Goal: Task Accomplishment & Management: Manage account settings

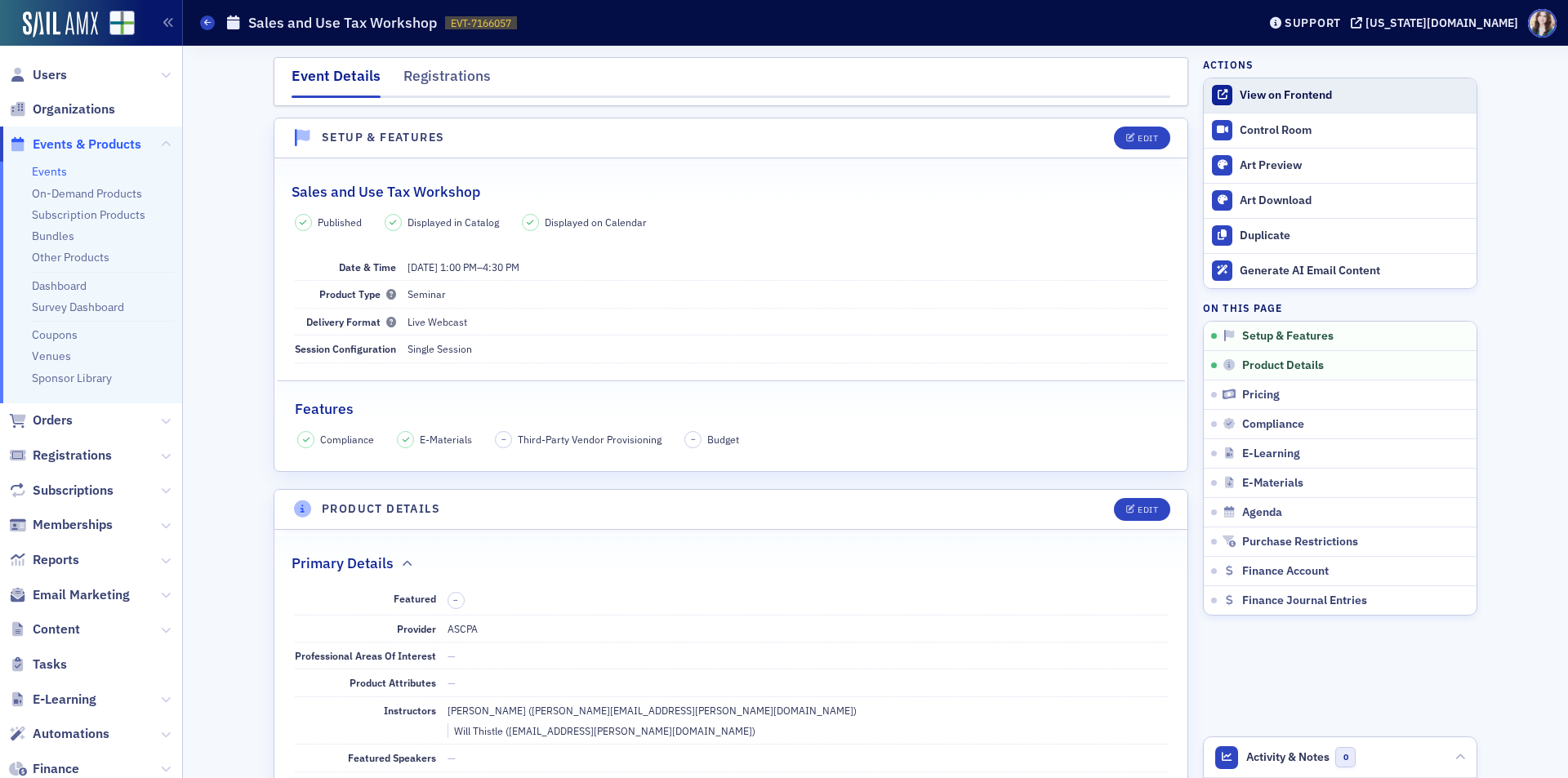
click at [1318, 101] on div "View on Frontend" at bounding box center [1353, 95] width 228 height 14
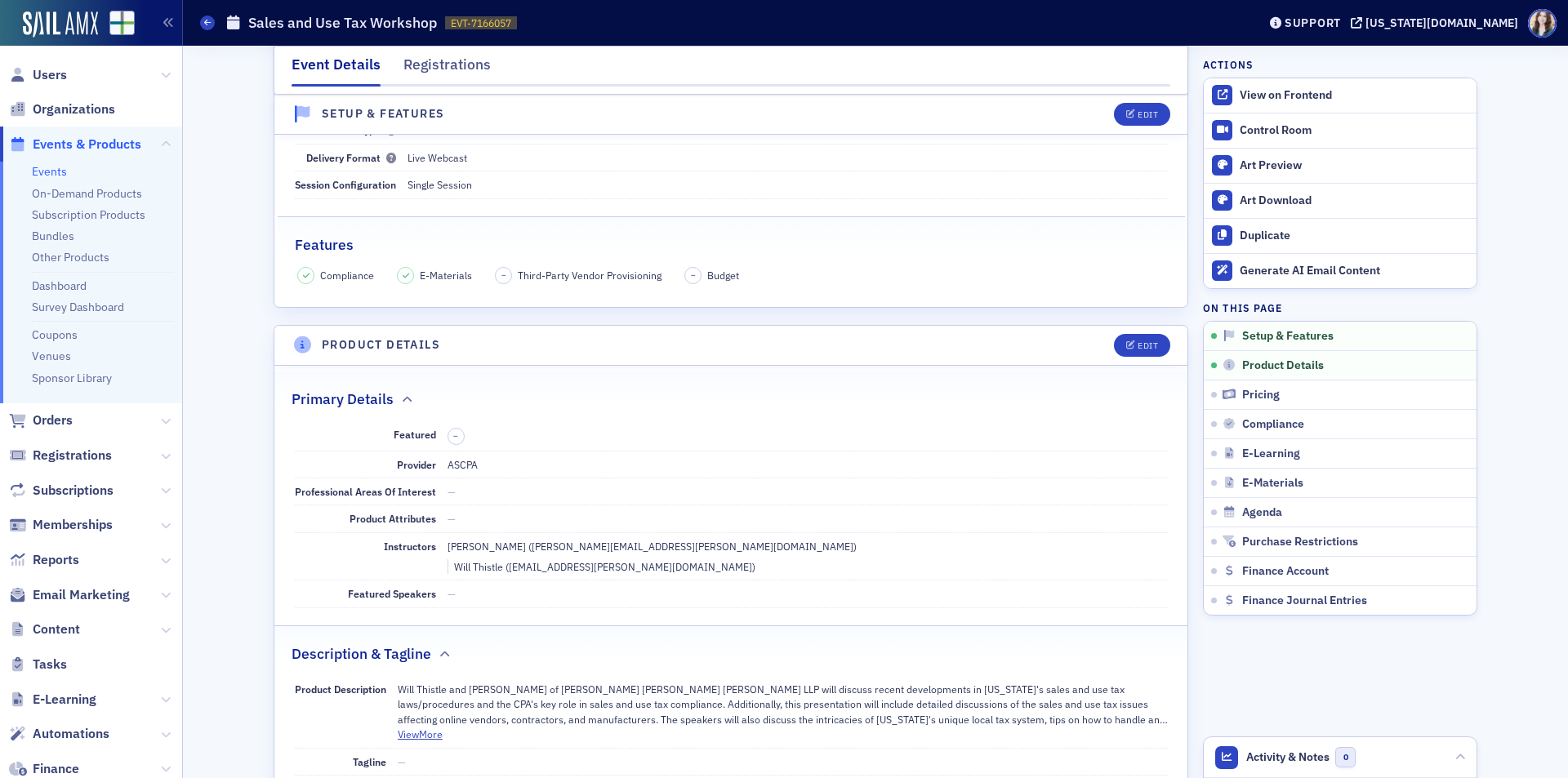
scroll to position [327, 0]
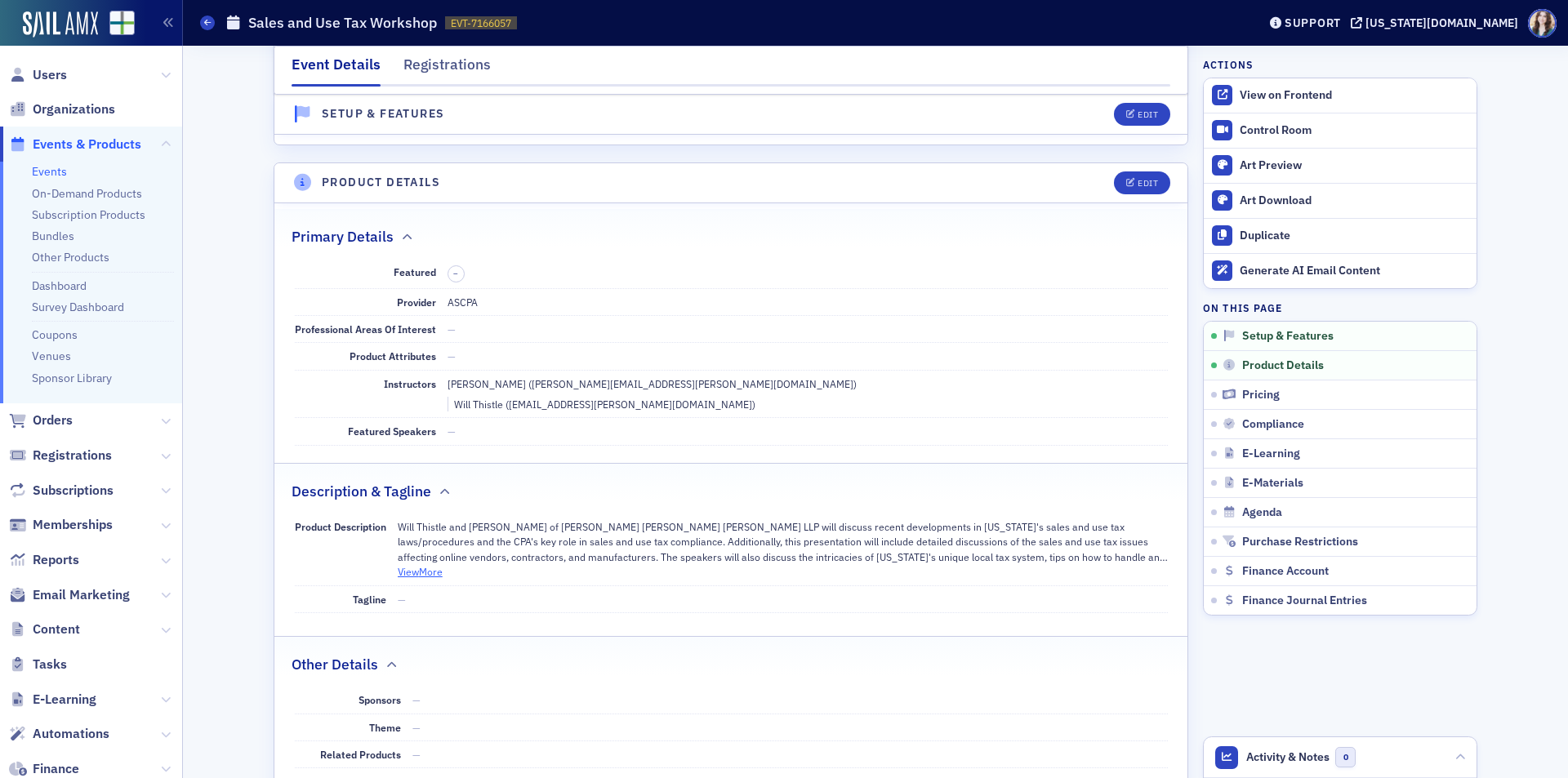
click at [423, 564] on button "View More" at bounding box center [420, 571] width 45 height 14
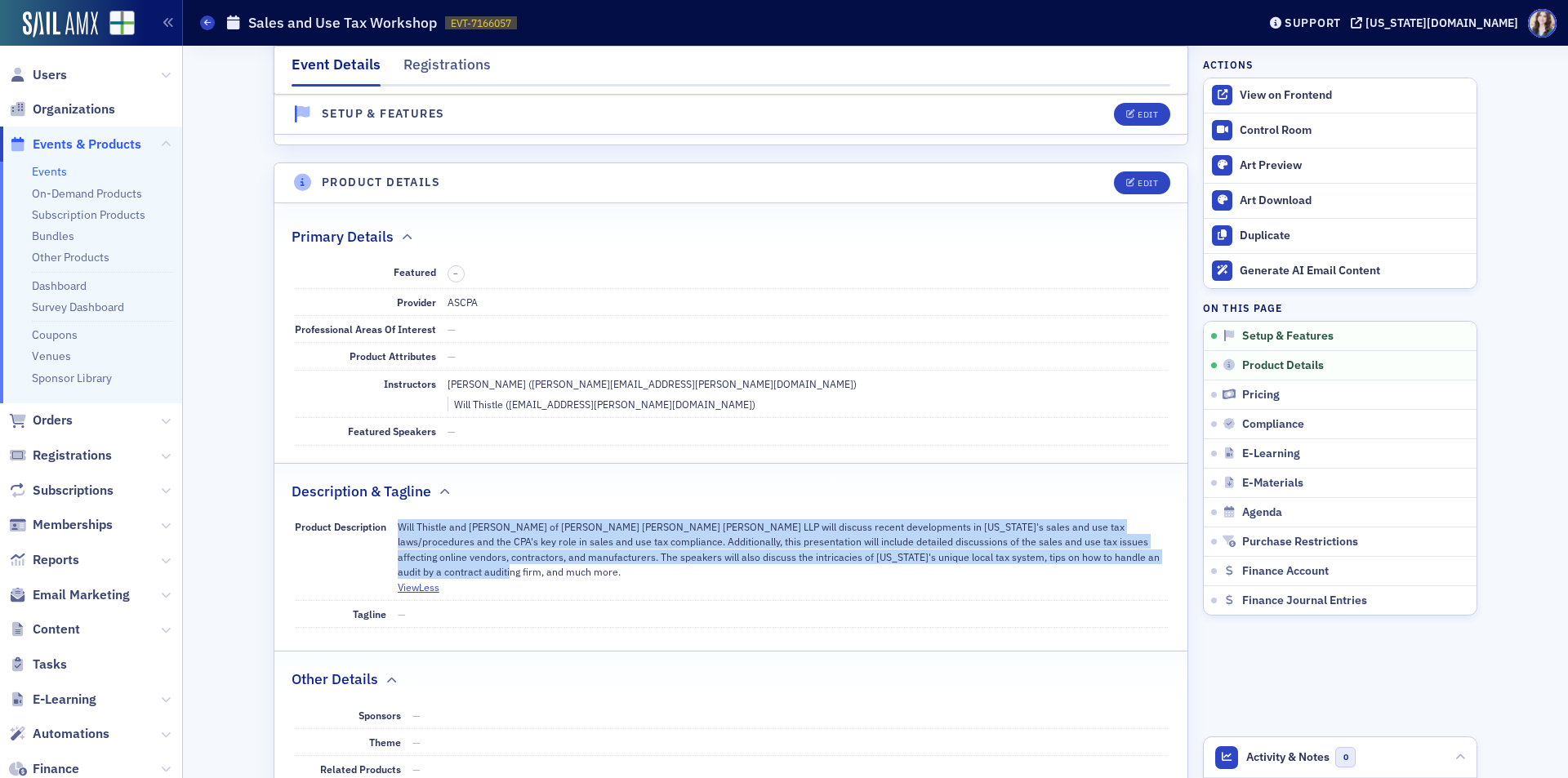
drag, startPoint x: 394, startPoint y: 510, endPoint x: 434, endPoint y: 551, distance: 57.3
click at [434, 551] on p "Will Thistle and Bruce Ely of Bradley Arant Boult Cummings LLP will discuss rec…" at bounding box center [783, 549] width 770 height 61
copy p "Will Thistle and Bruce Ely of Bradley Arant Boult Cummings LLP will discuss rec…"
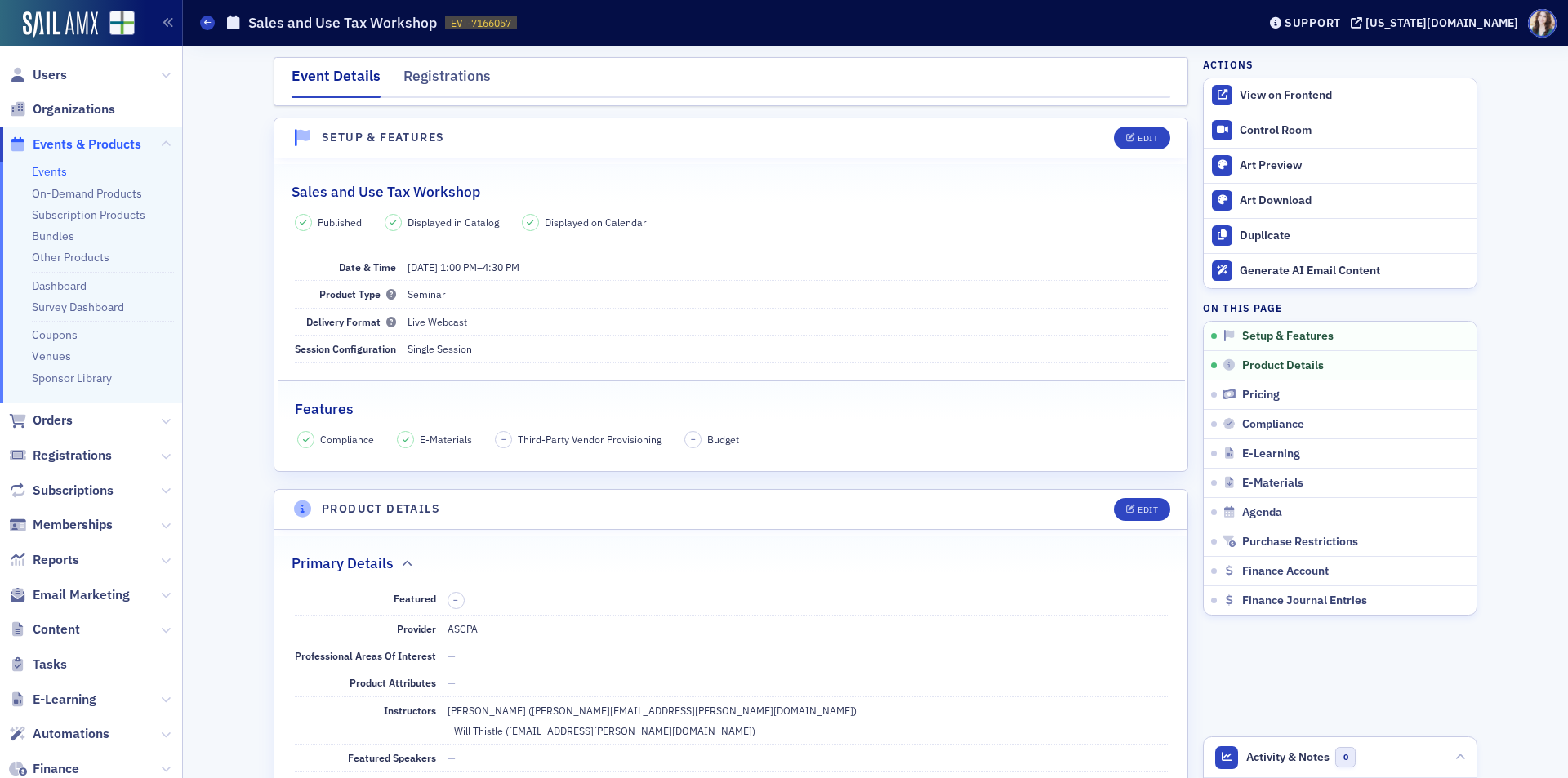
click at [645, 543] on div "Primary Details" at bounding box center [731, 554] width 879 height 38
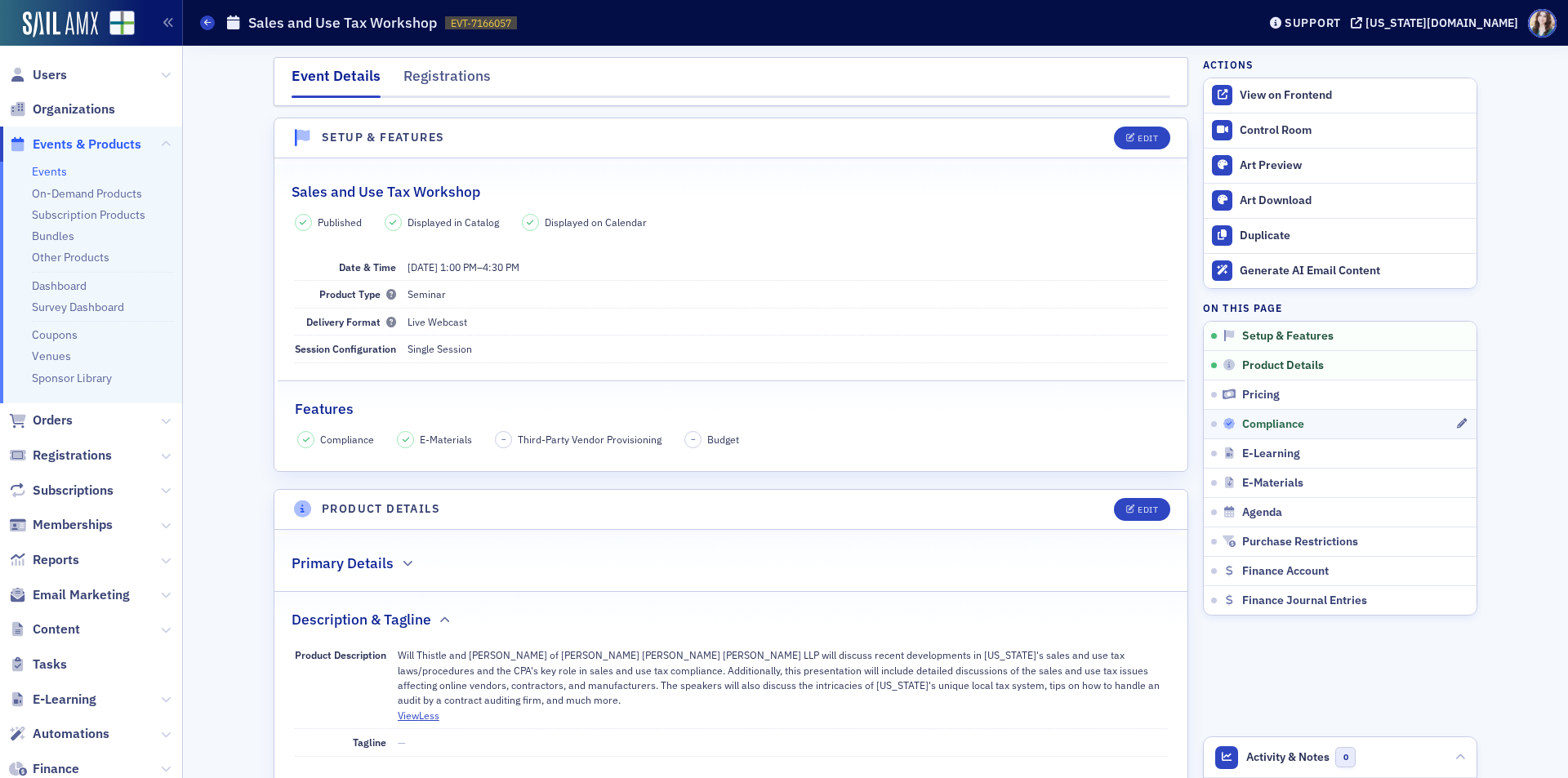
click at [1263, 418] on span "Compliance" at bounding box center [1273, 425] width 63 height 14
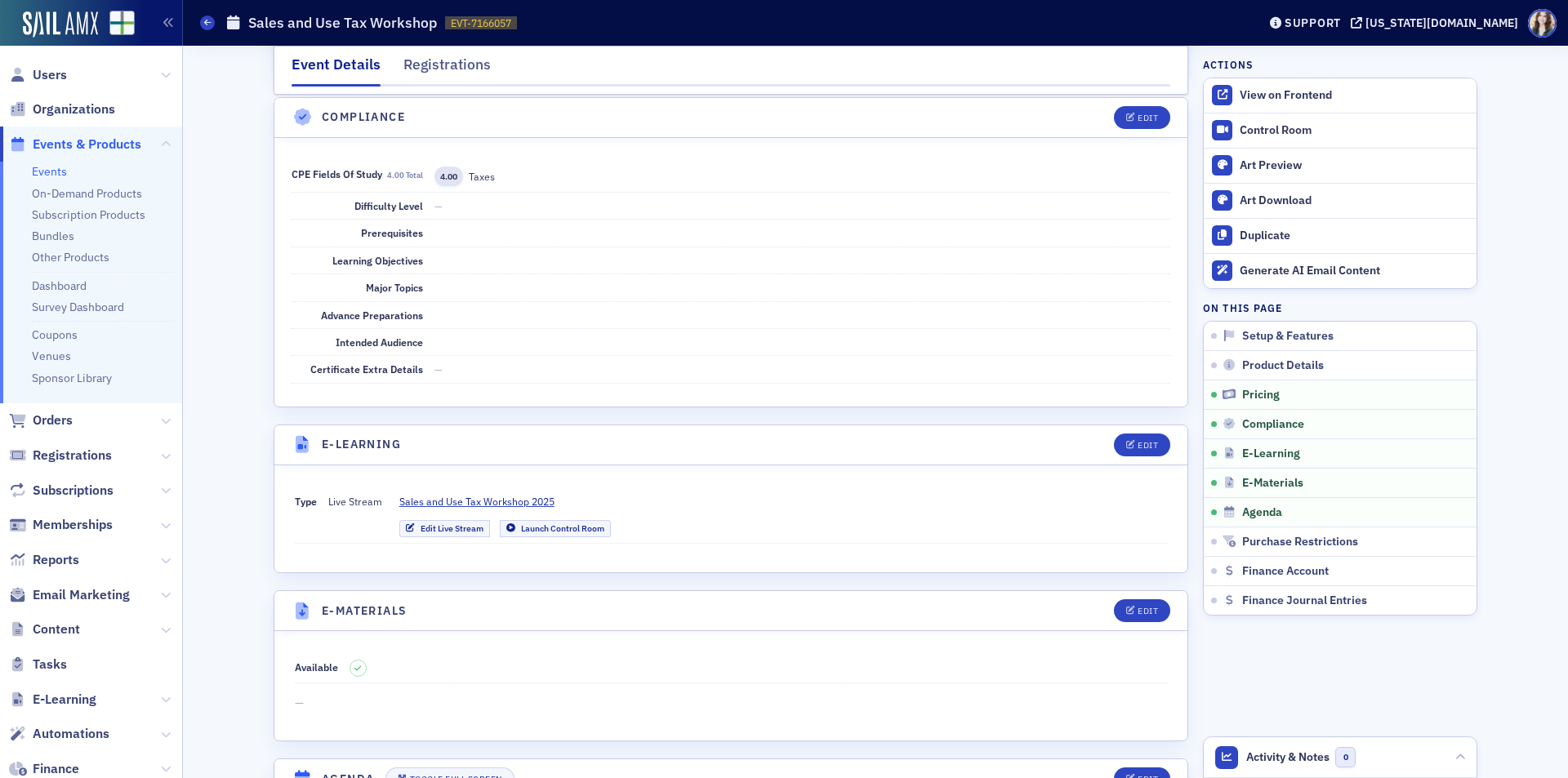
scroll to position [1639, 0]
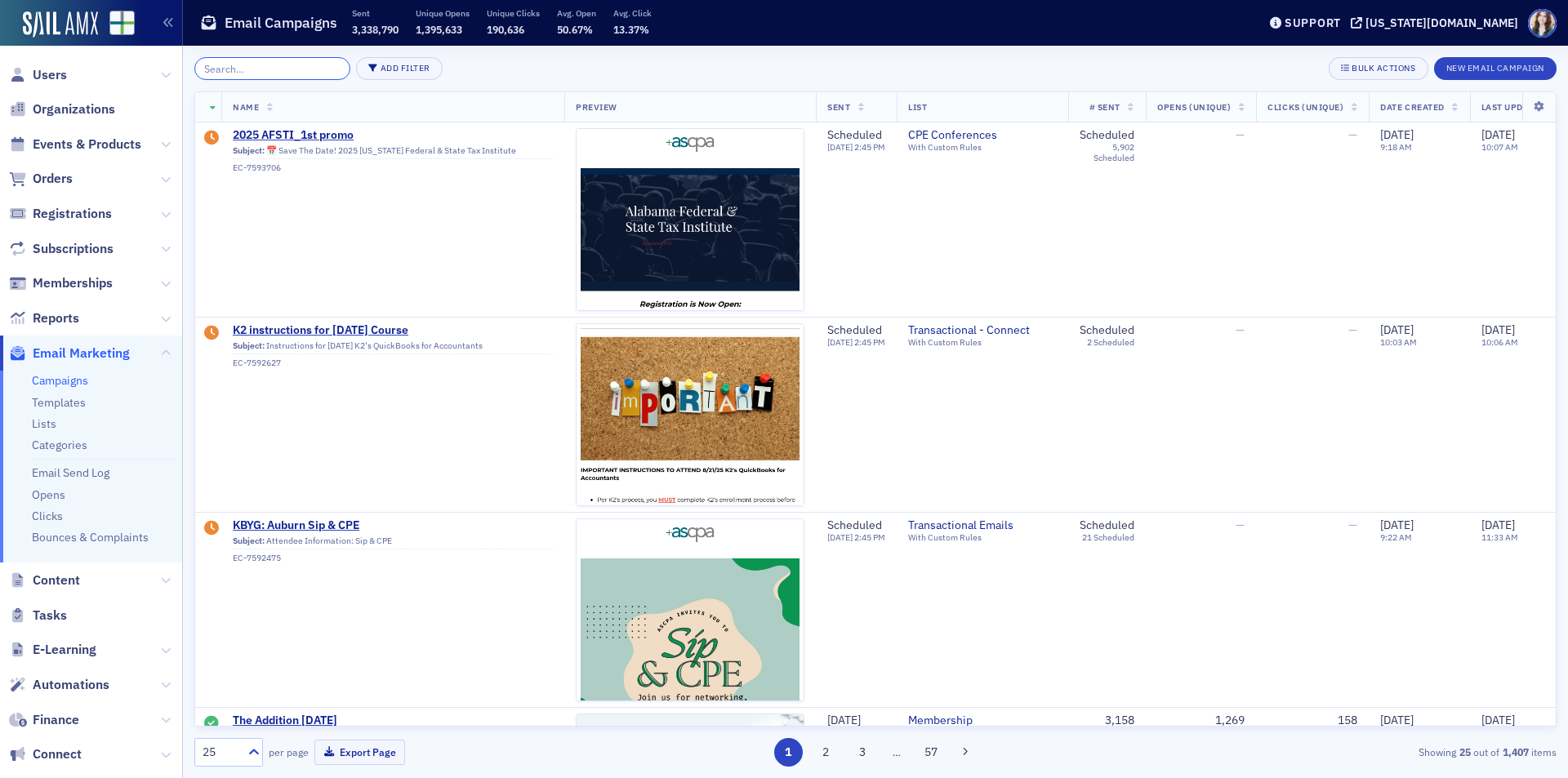
click at [269, 72] on input "search" at bounding box center [273, 68] width 156 height 23
click at [295, 129] on span "2025 AFSTI_1st promo" at bounding box center [392, 136] width 320 height 14
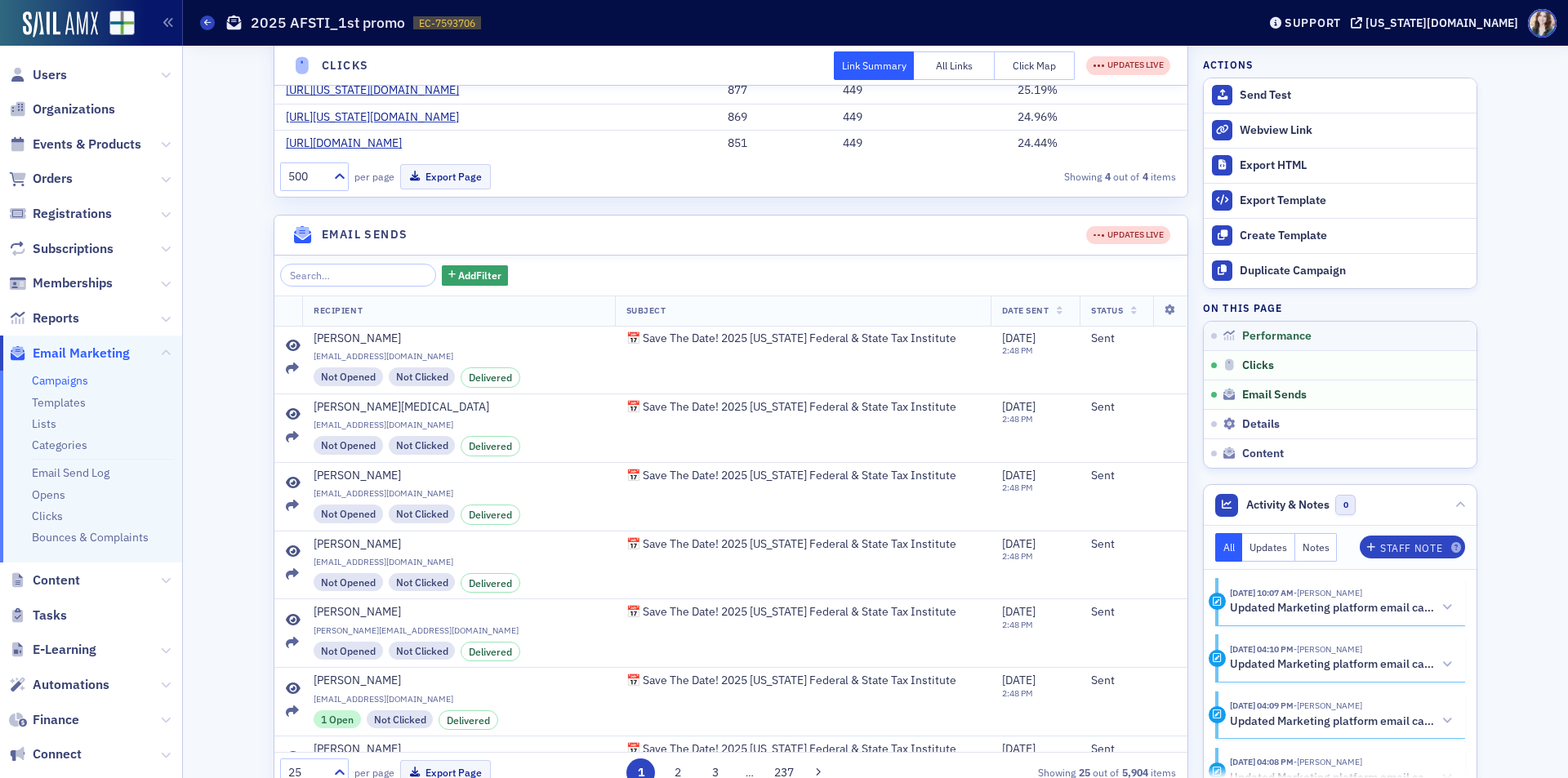
scroll to position [408, 0]
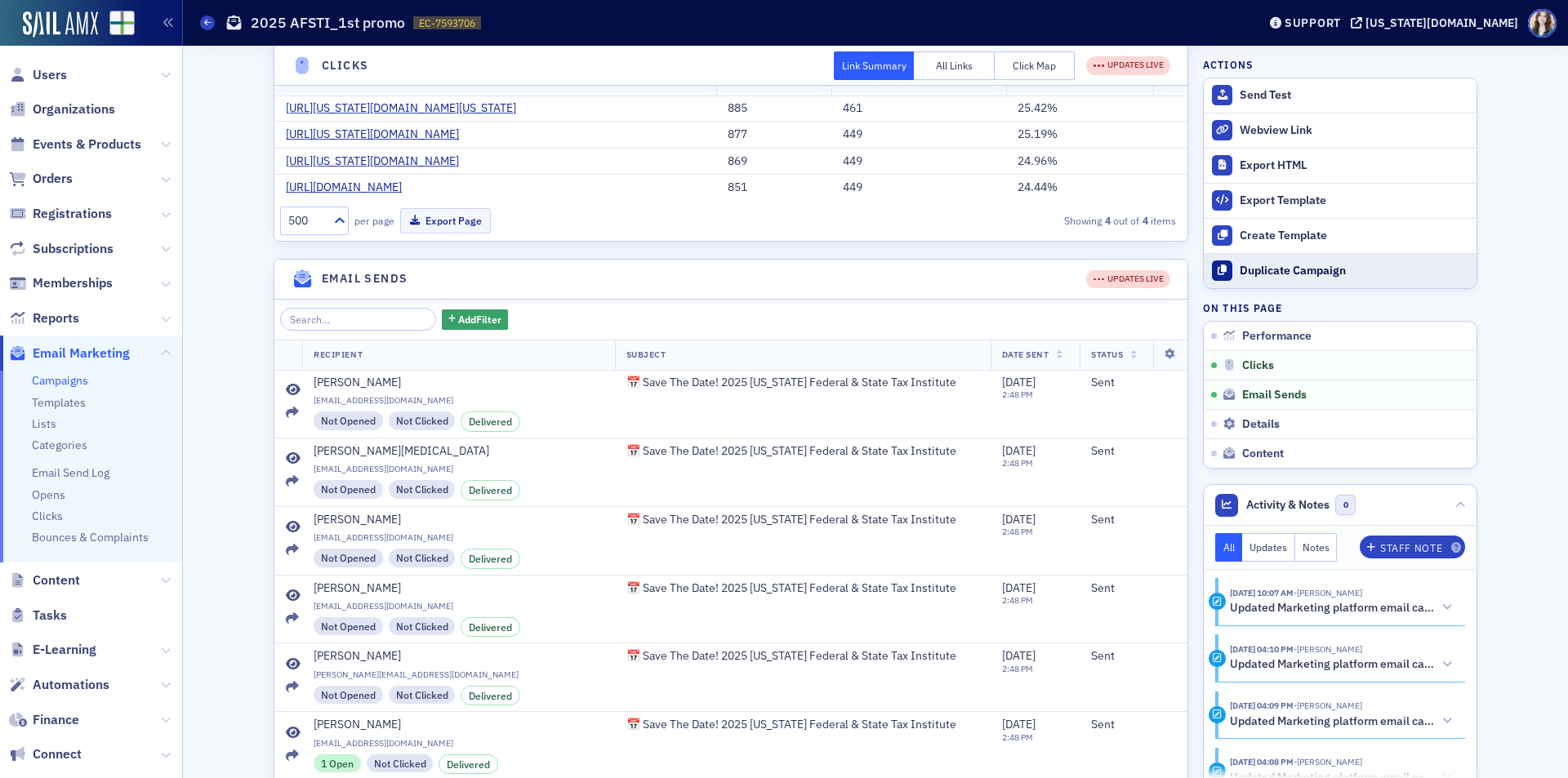
click at [1271, 274] on div "Duplicate Campaign" at bounding box center [1353, 271] width 228 height 14
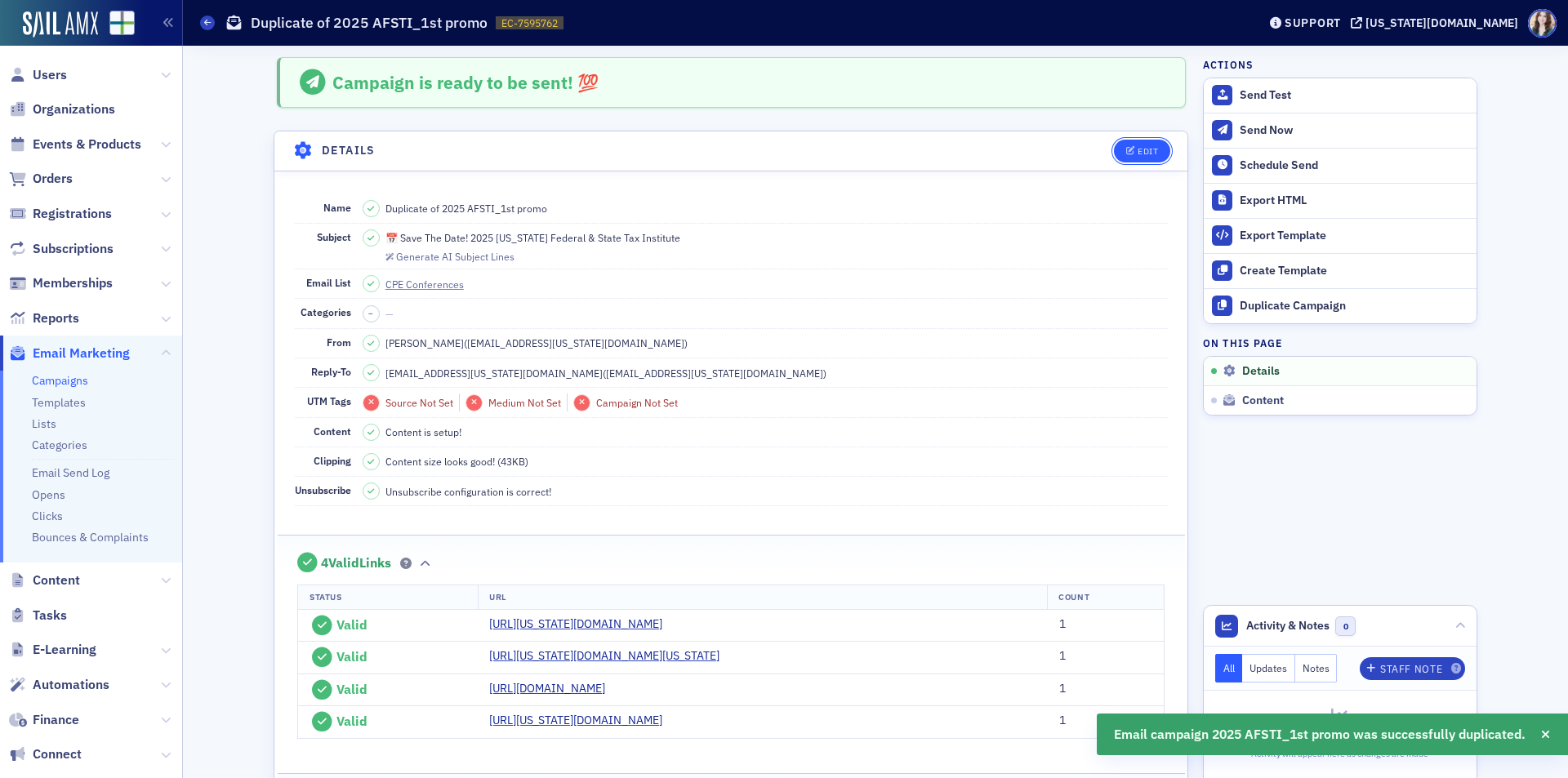
click at [1139, 141] on button "Edit" at bounding box center [1141, 150] width 56 height 23
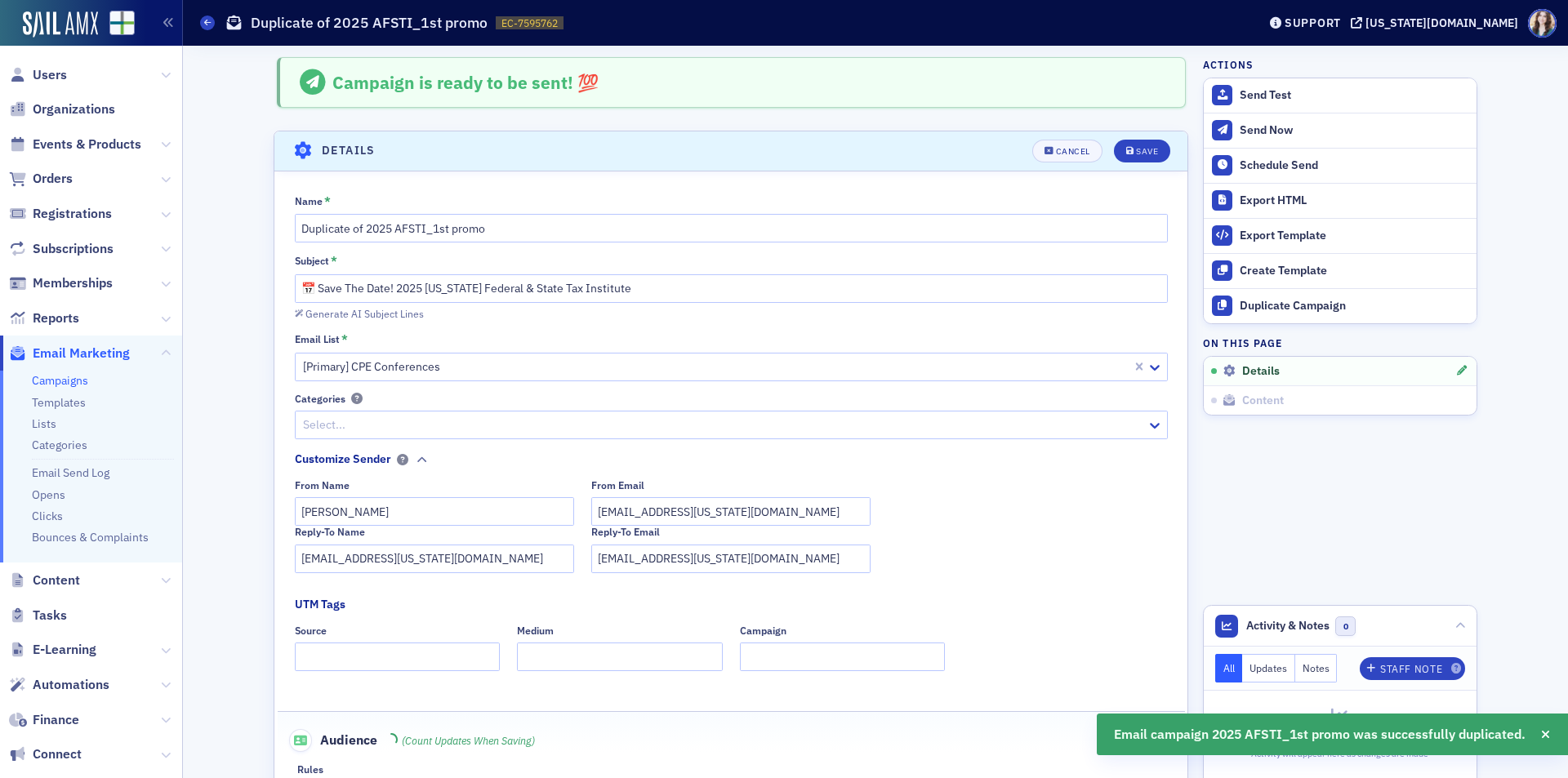
scroll to position [77, 0]
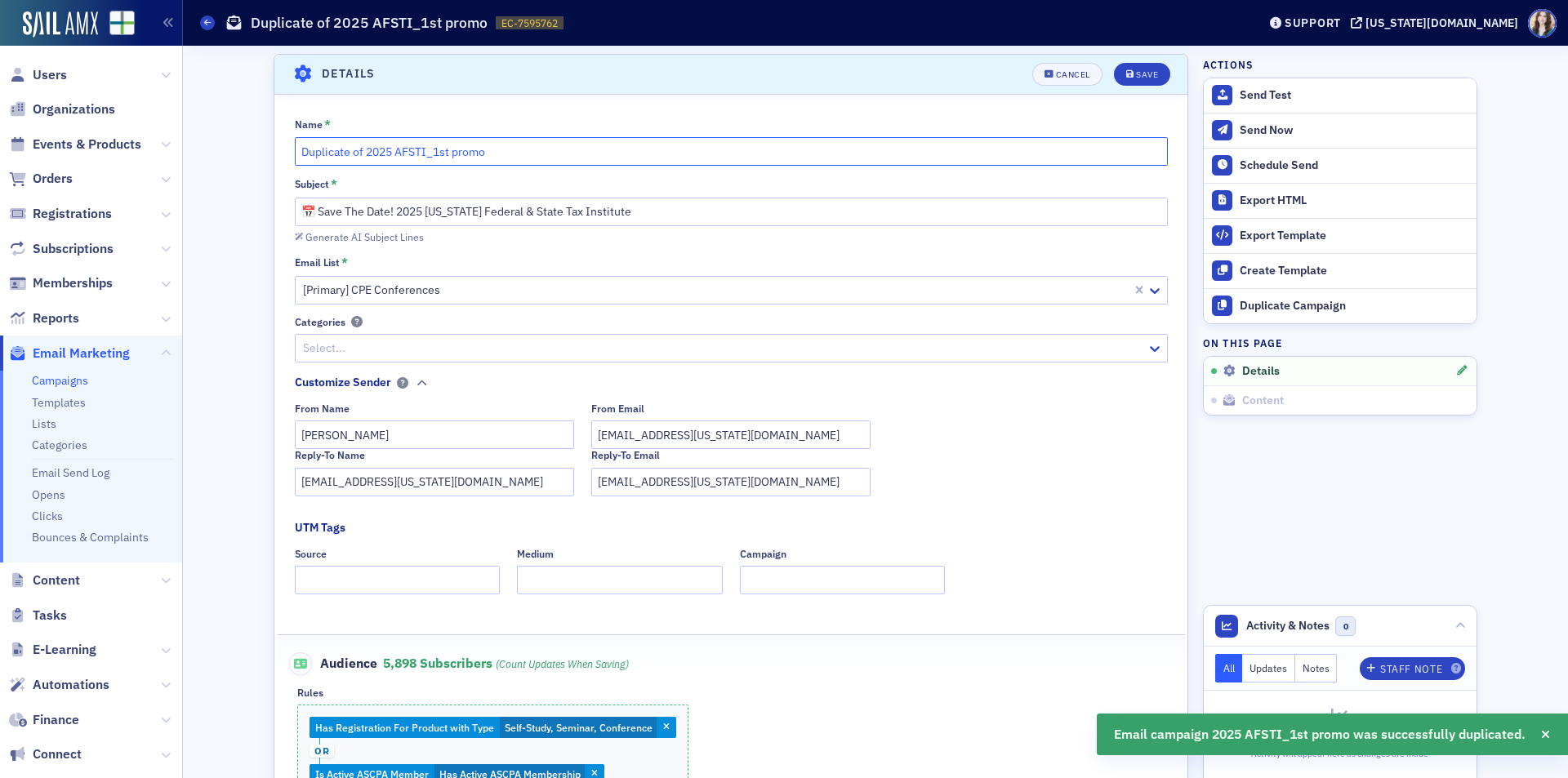
drag, startPoint x: 388, startPoint y: 156, endPoint x: 273, endPoint y: 158, distance: 115.0
click at [274, 158] on div "Name * Duplicate of 2025 AFSTI_1st promo Subject * 📅 Save The Date! 2025 Alabam…" at bounding box center [731, 509] width 913 height 783
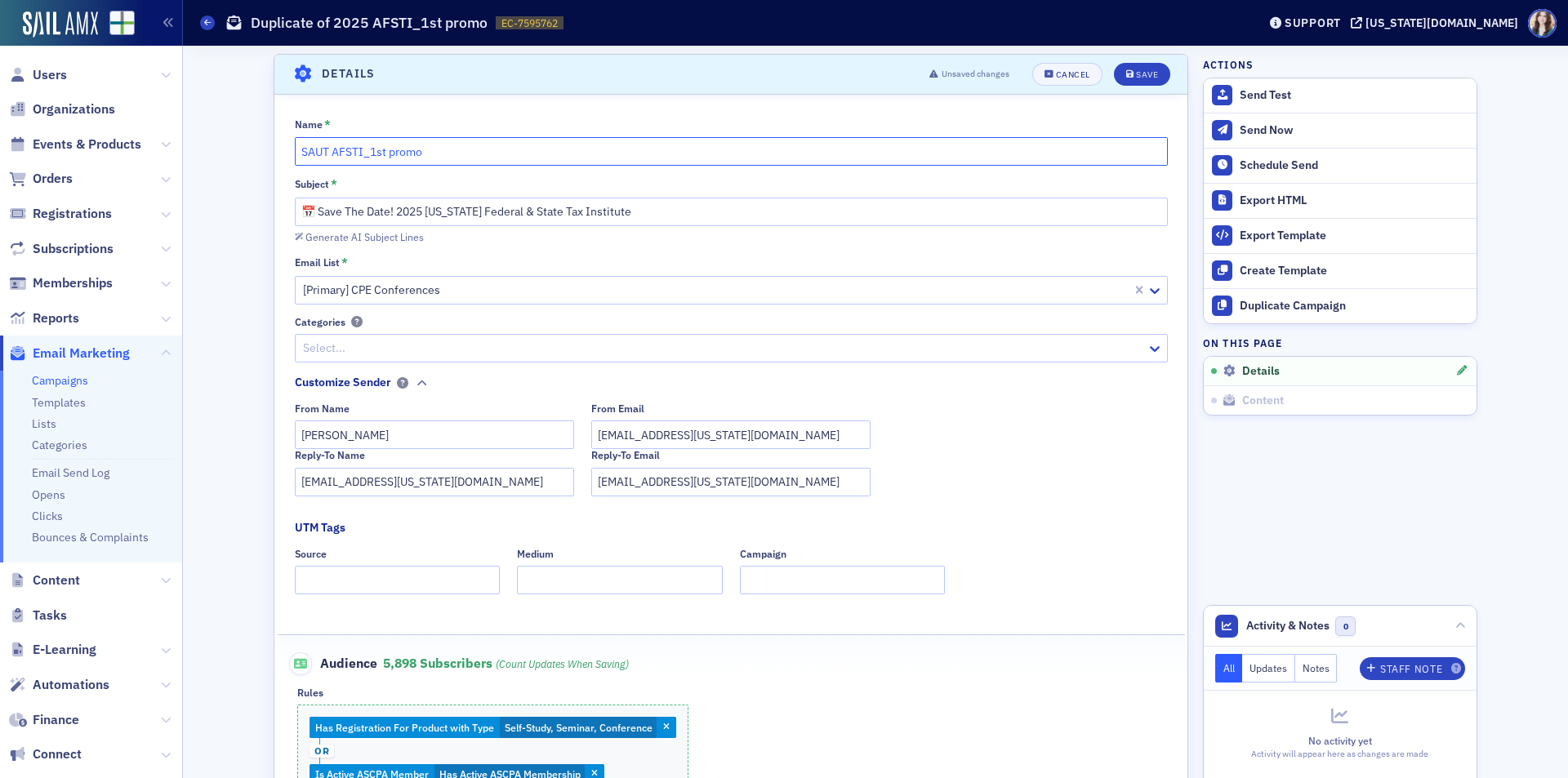
drag, startPoint x: 325, startPoint y: 149, endPoint x: 356, endPoint y: 146, distance: 31.1
click at [356, 146] on input "SAUT AFSTI_1st promo" at bounding box center [731, 151] width 873 height 29
type input "SAUT Reminder_1st promo"
drag, startPoint x: 314, startPoint y: 216, endPoint x: 663, endPoint y: 220, distance: 349.0
click at [663, 220] on input "📅 Save The Date! 2025 Alabama Federal & State Tax Institute" at bounding box center [731, 212] width 873 height 29
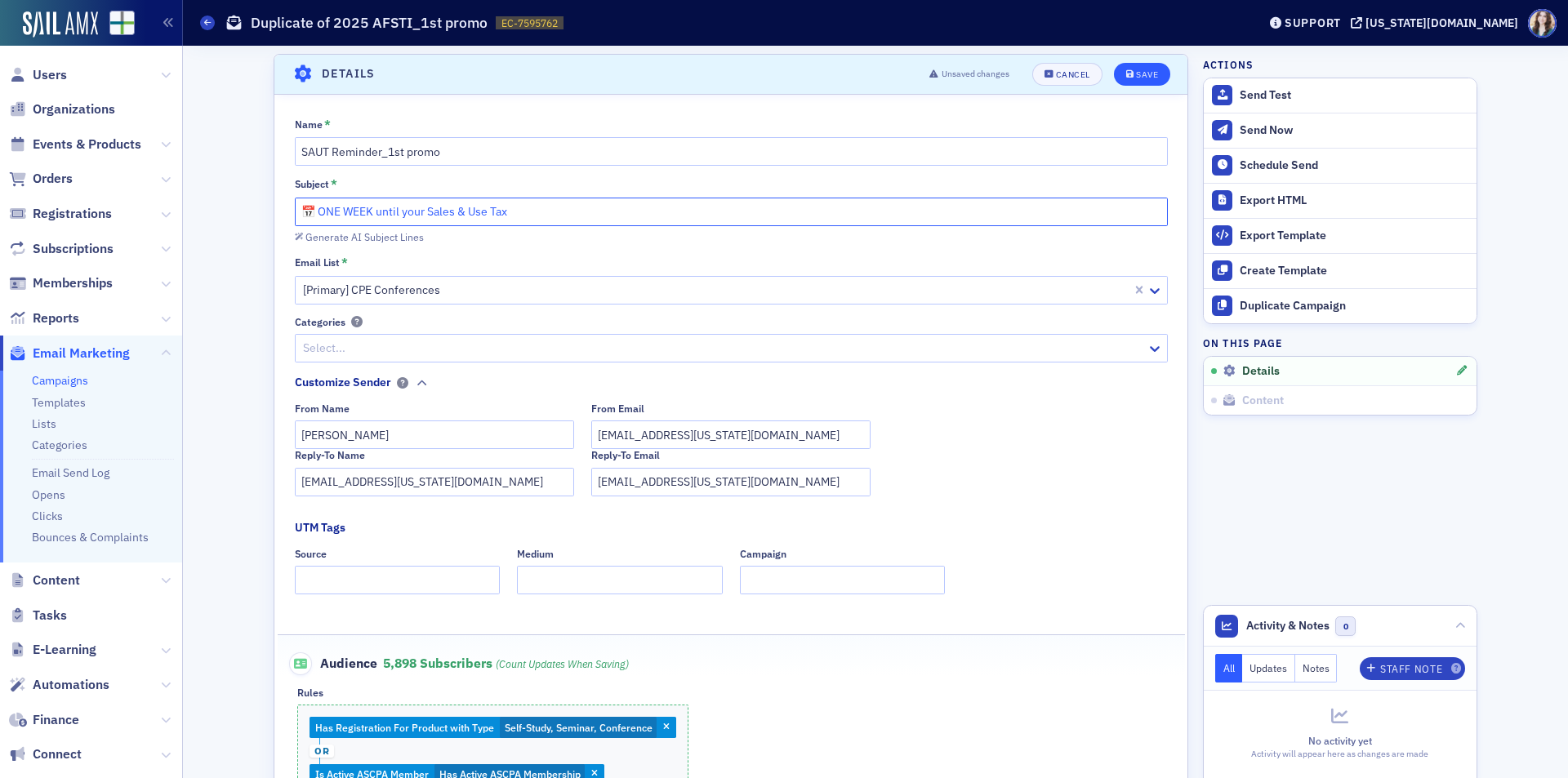
type input "📅 ONE WEEK until your Sales & Use Tax"
click at [1129, 72] on span "Save" at bounding box center [1141, 75] width 32 height 9
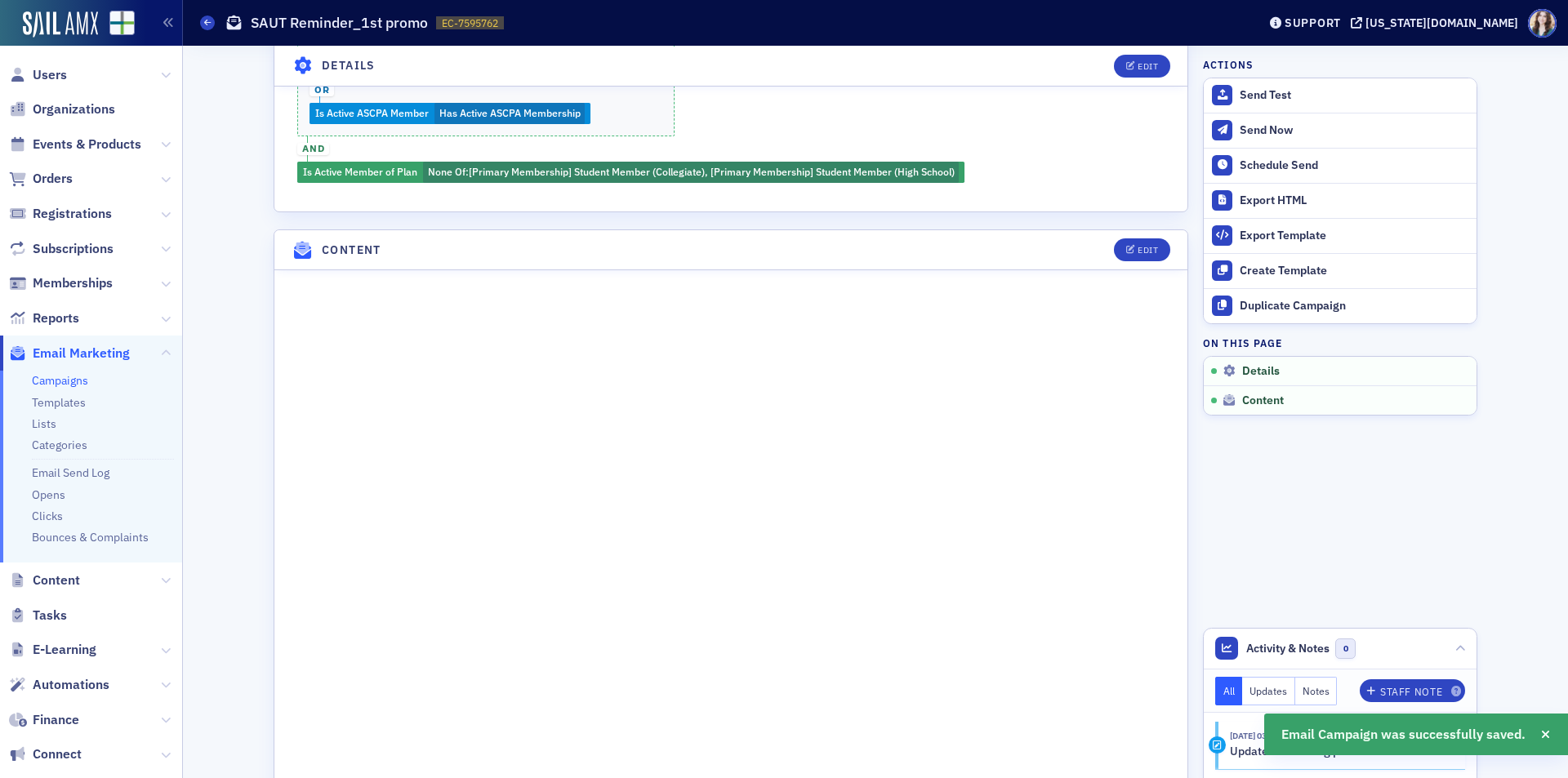
scroll to position [975, 0]
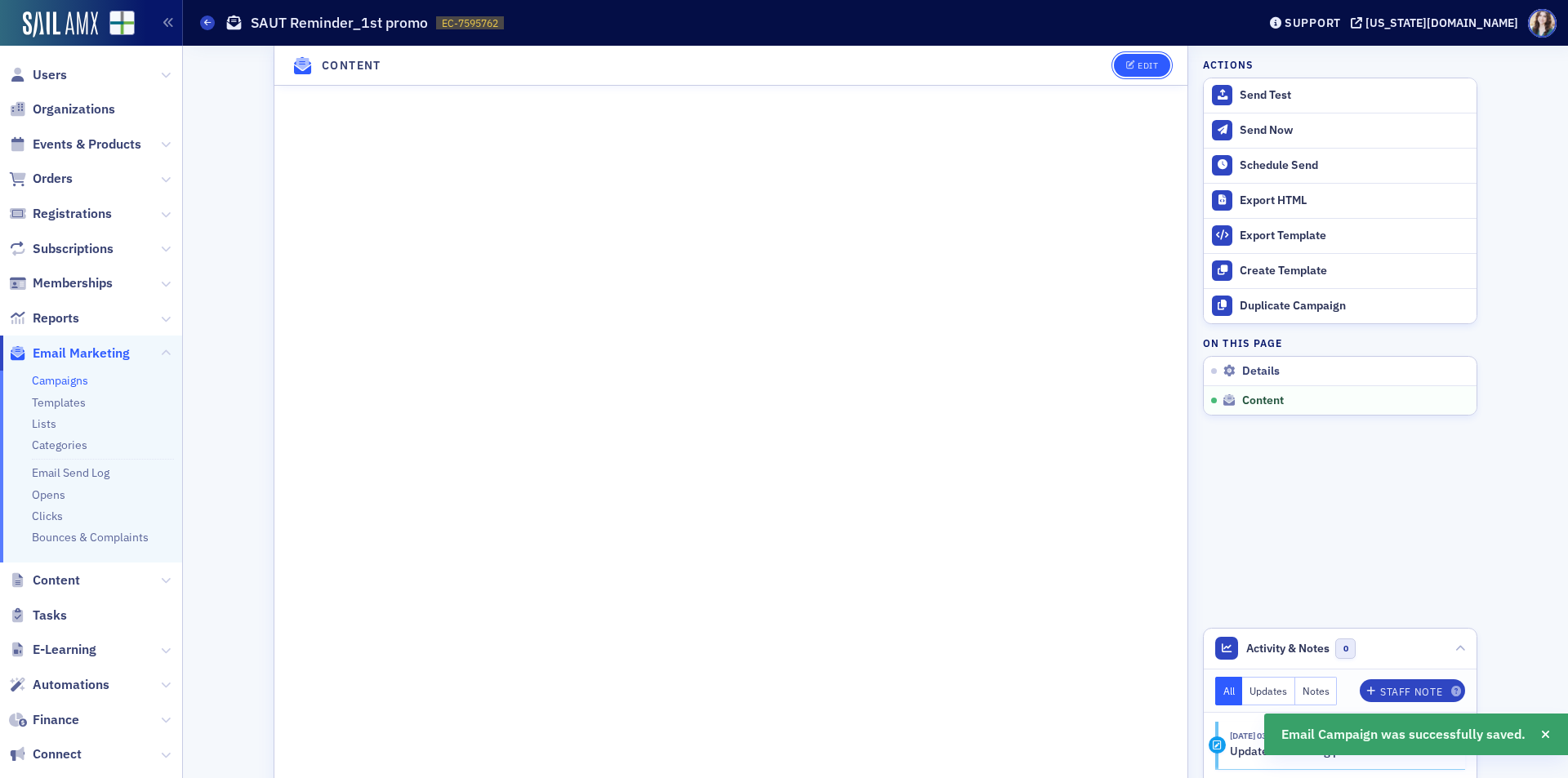
click at [1153, 70] on button "Edit" at bounding box center [1141, 64] width 56 height 23
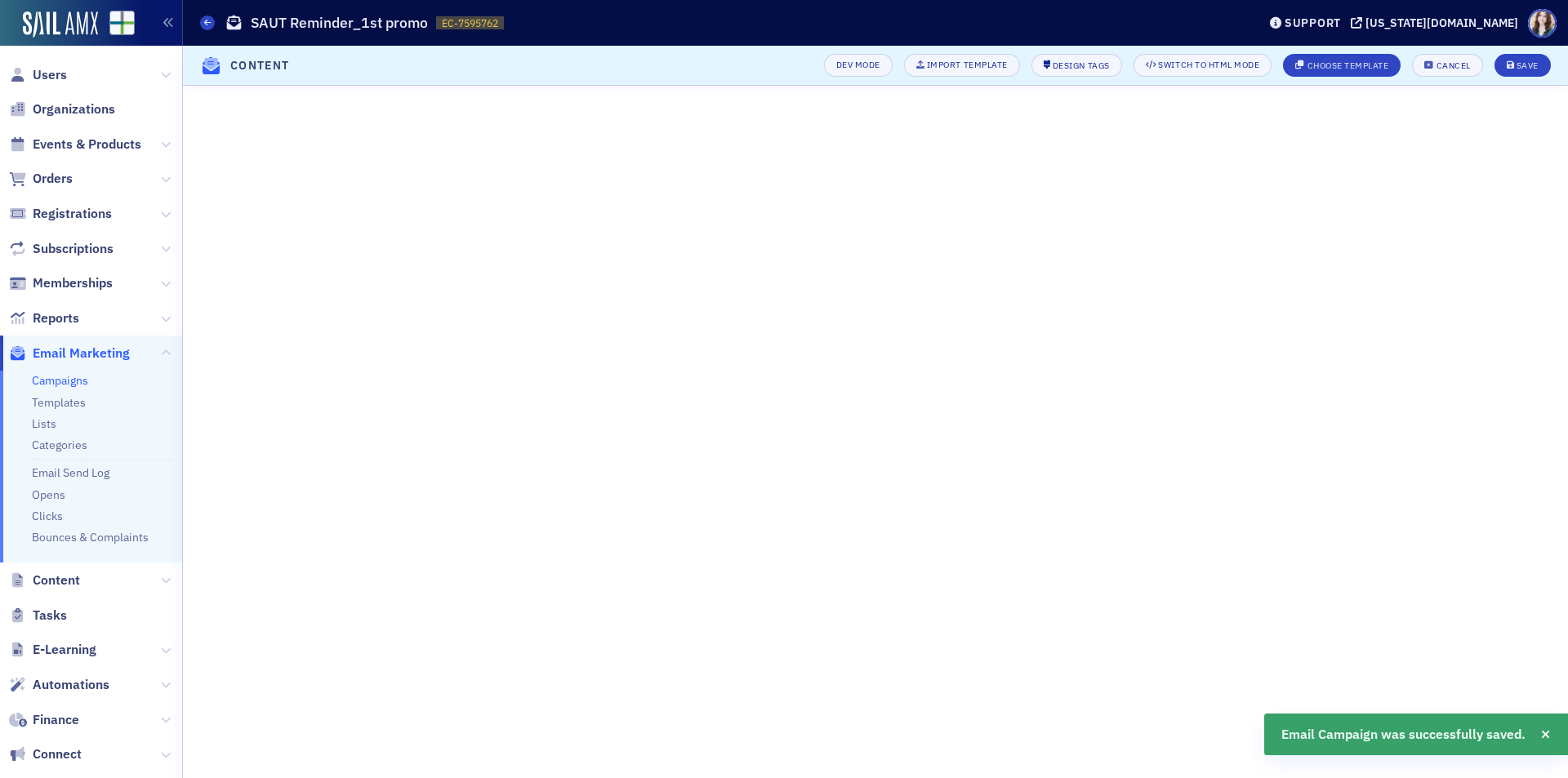
scroll to position [245, 0]
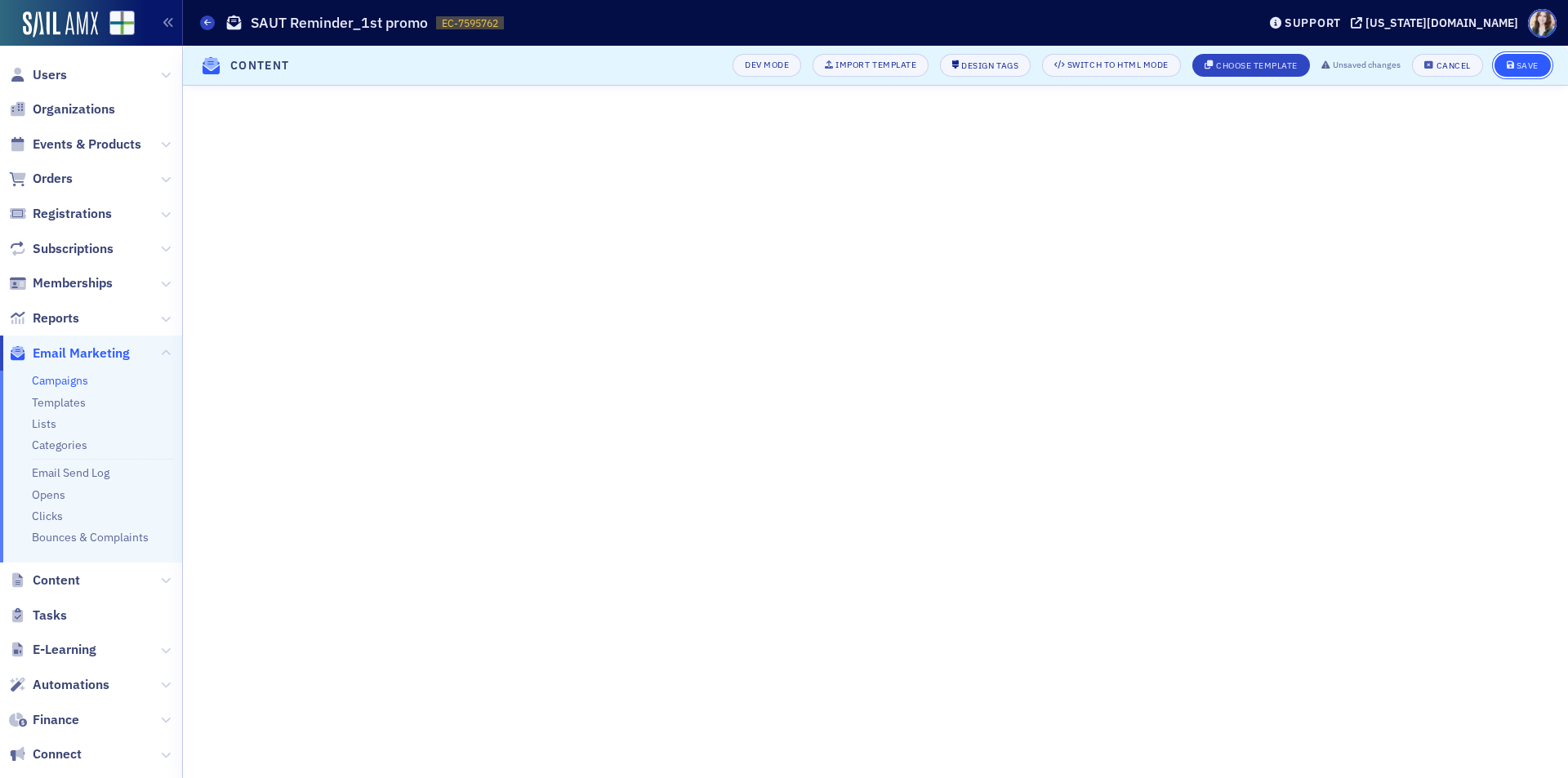
click at [1513, 66] on icon "submit" at bounding box center [1510, 66] width 8 height 9
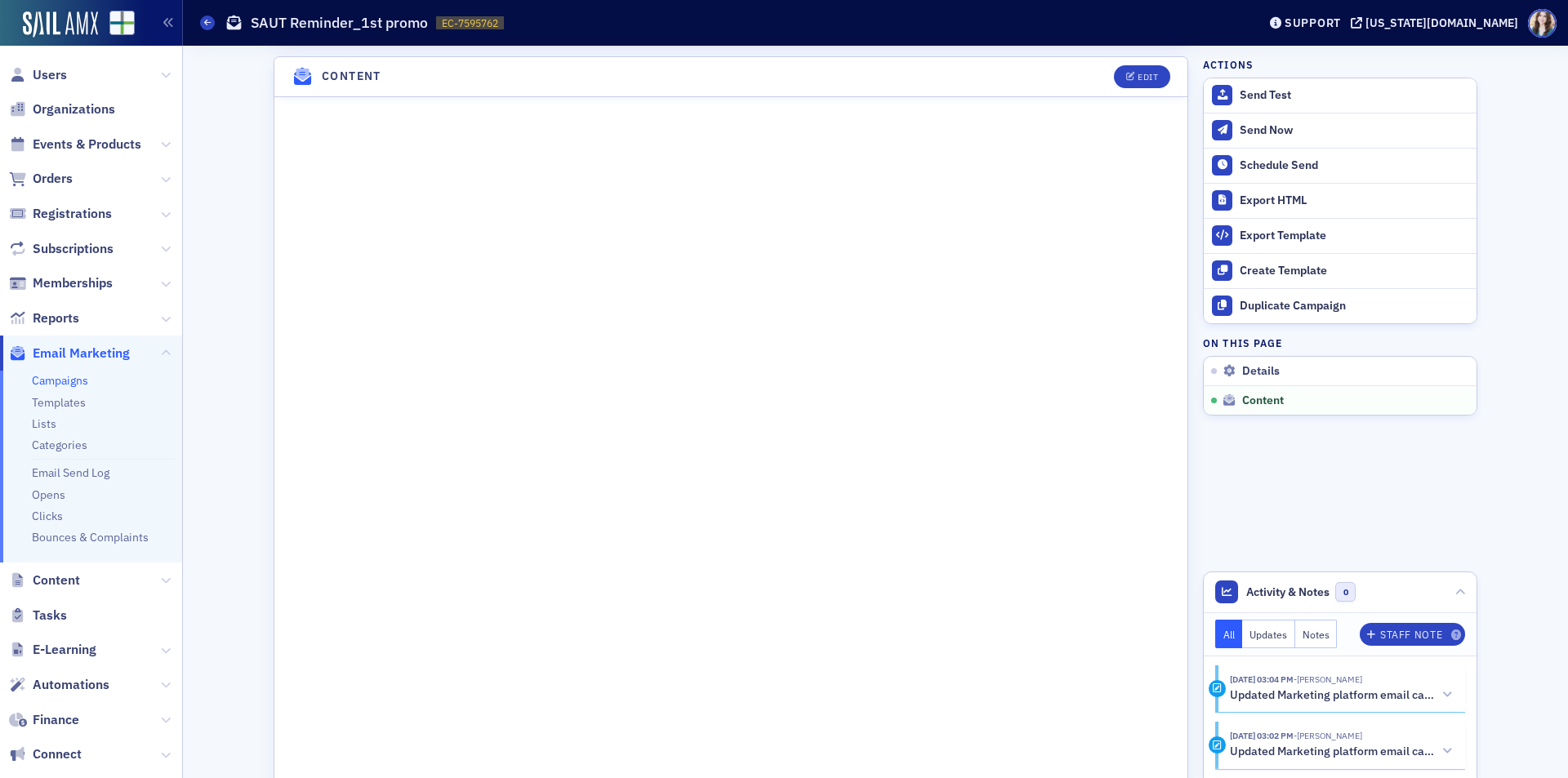
scroll to position [925, 0]
click at [1144, 71] on div "Edit" at bounding box center [1148, 75] width 21 height 9
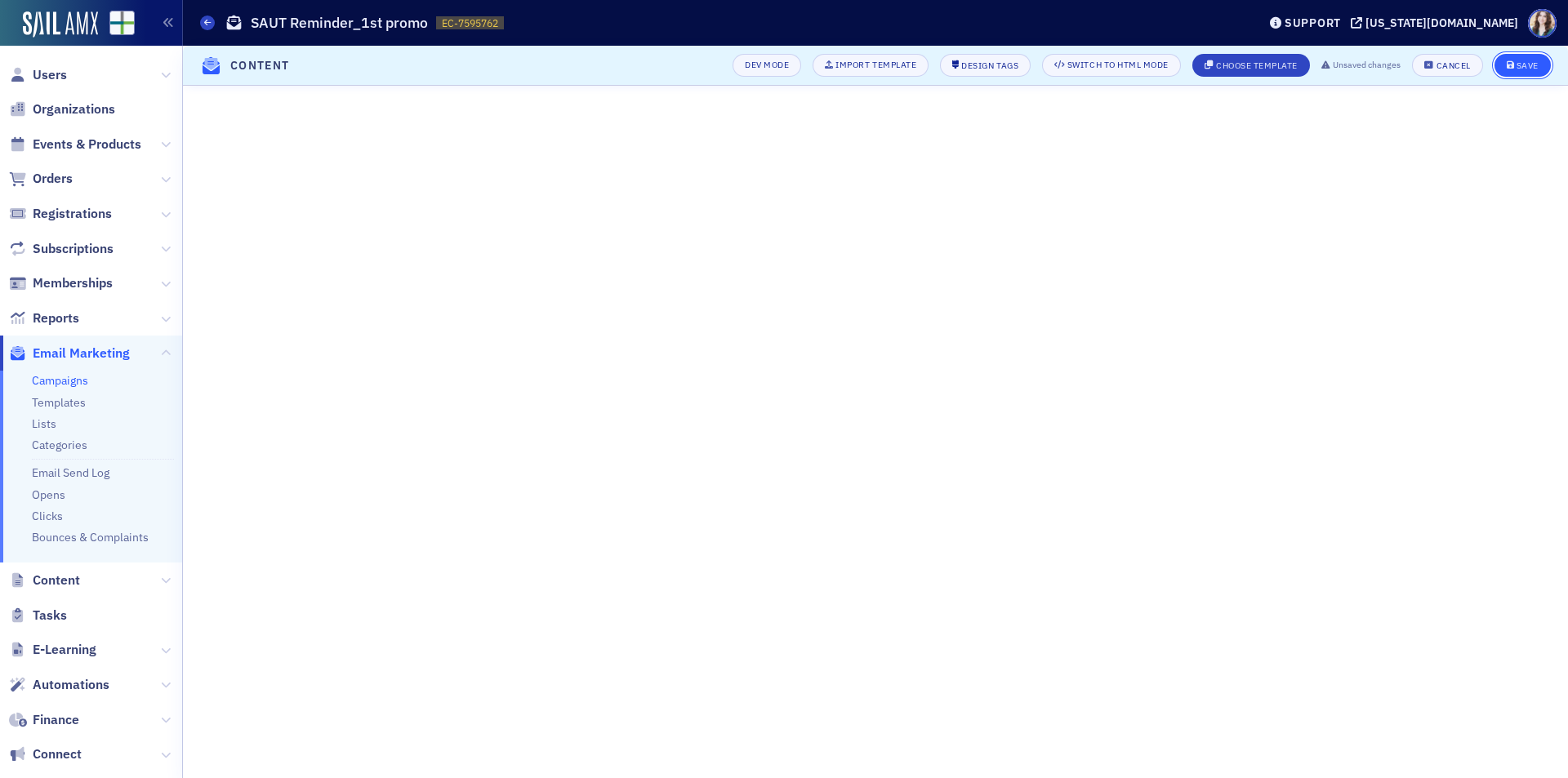
click at [1529, 70] on div "Save" at bounding box center [1527, 66] width 22 height 9
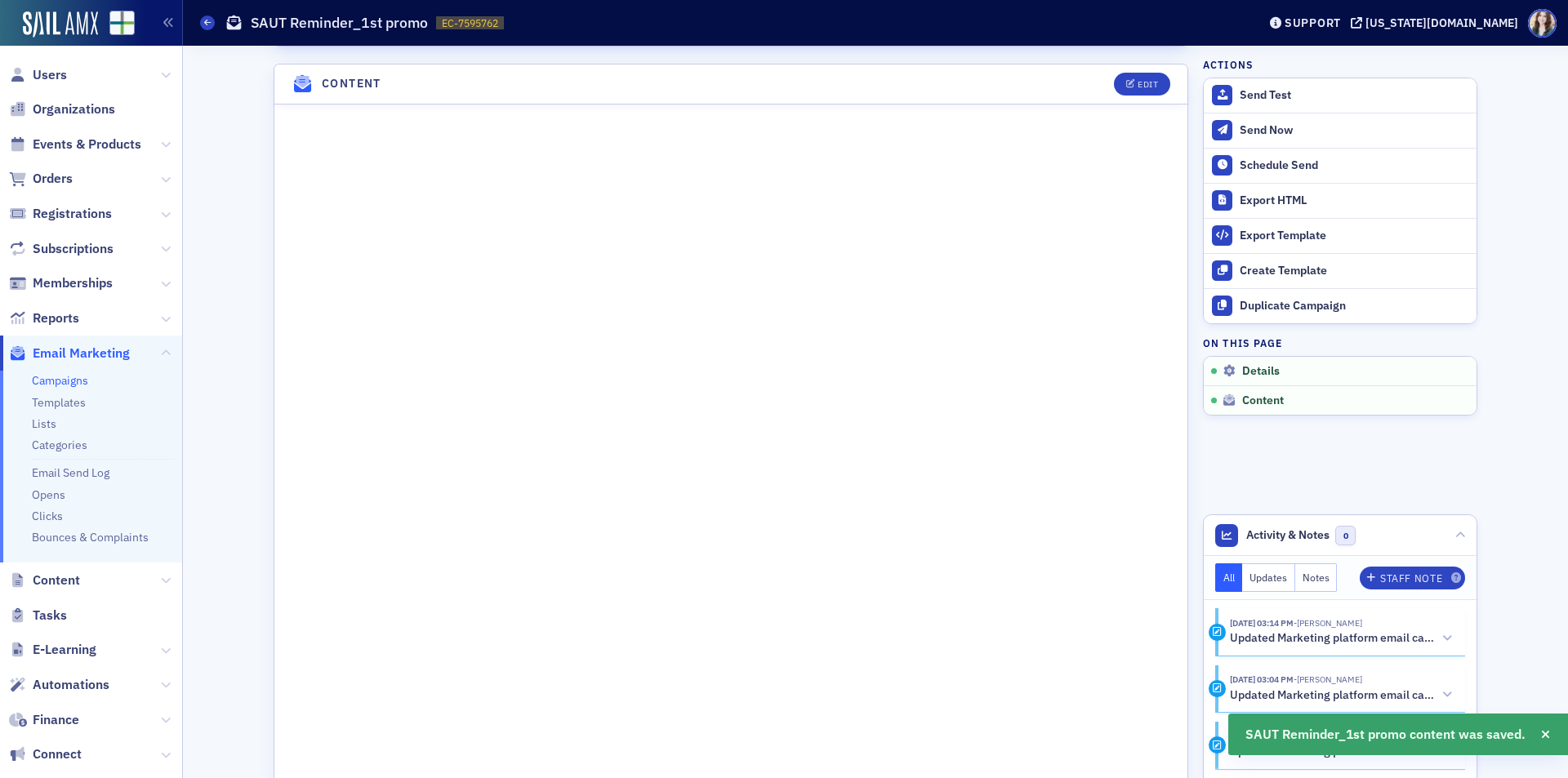
scroll to position [925, 0]
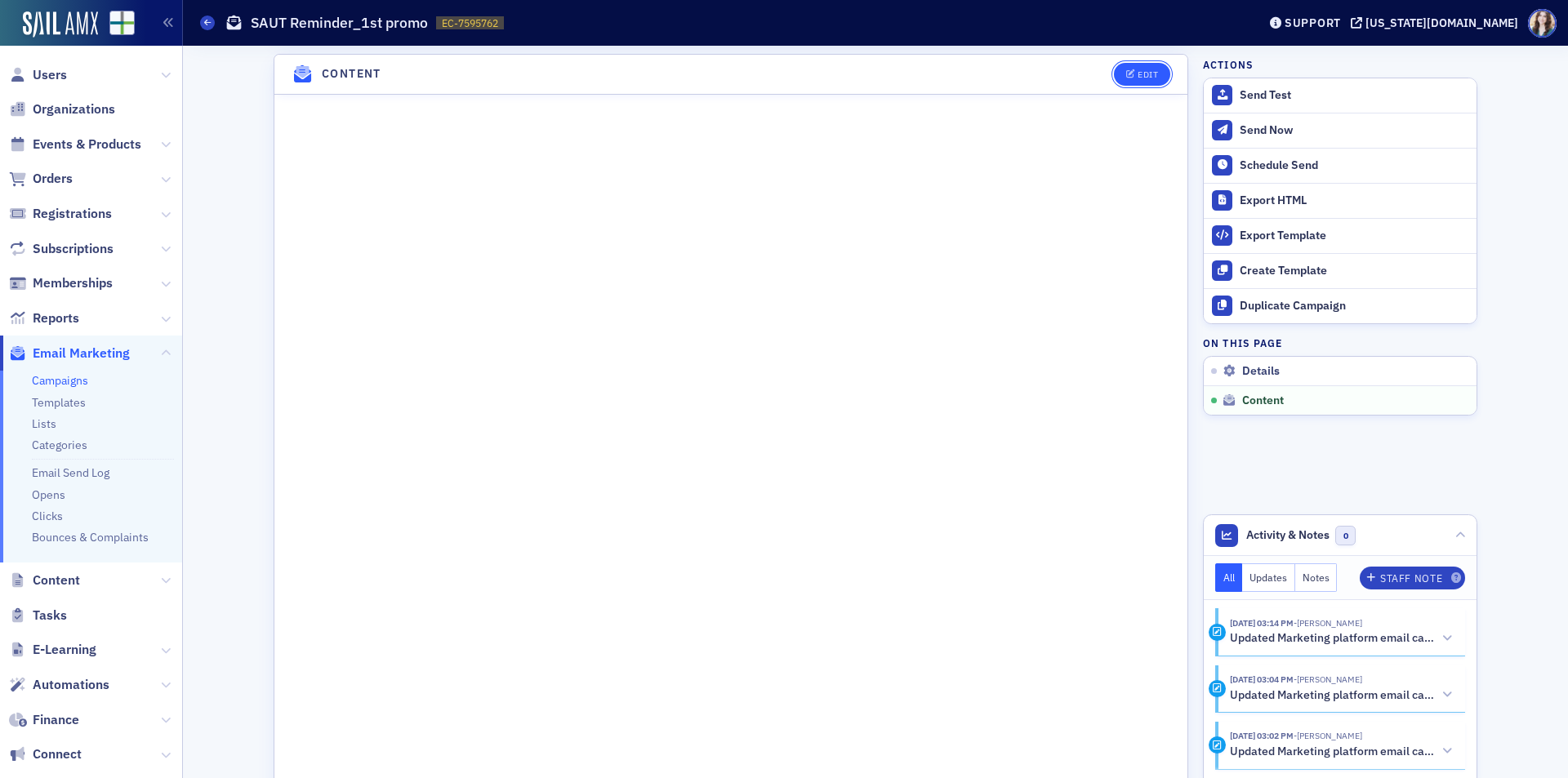
click at [1154, 72] on button "Edit" at bounding box center [1141, 73] width 56 height 23
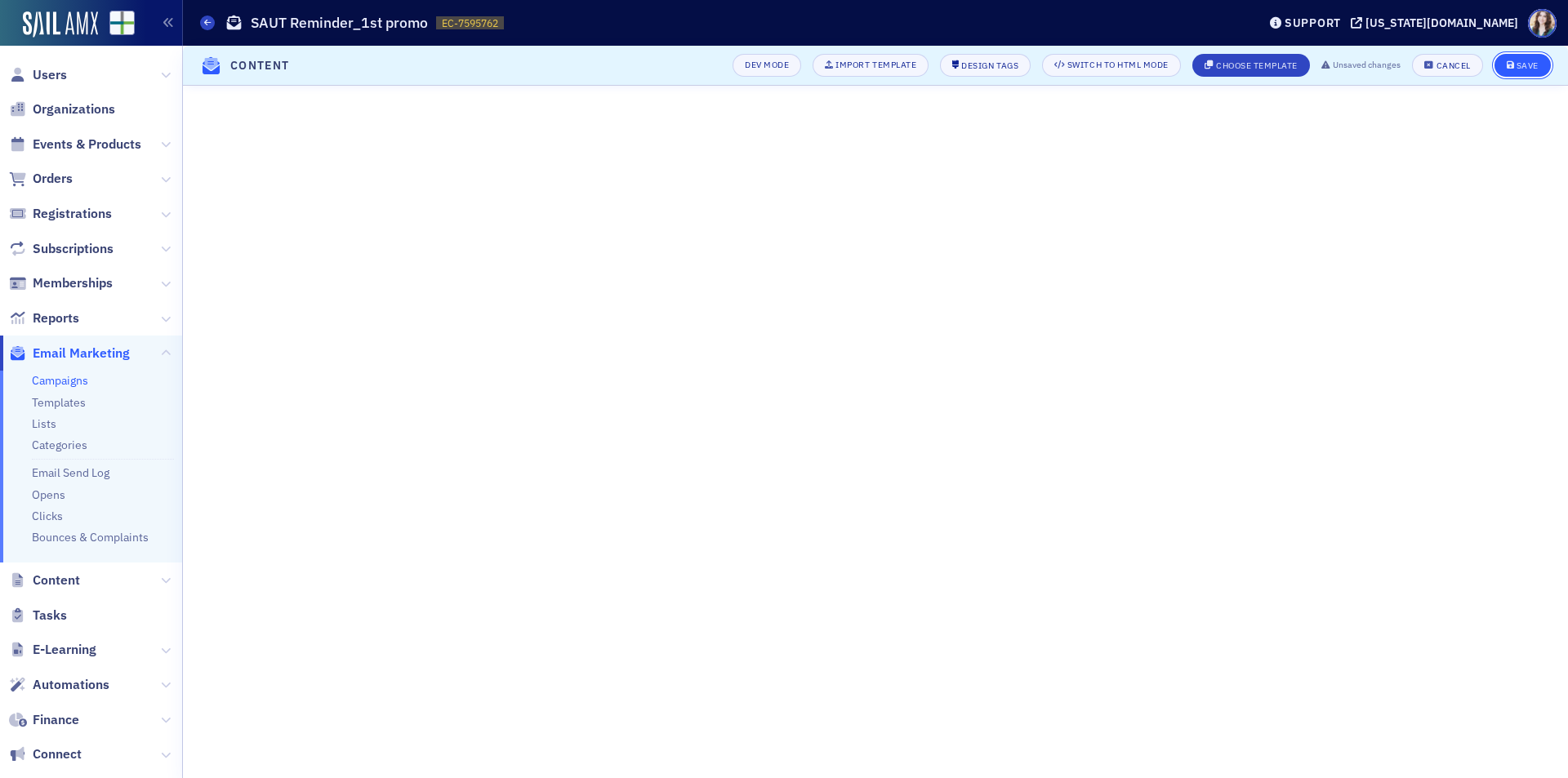
click at [1530, 63] on div "Save" at bounding box center [1527, 66] width 22 height 9
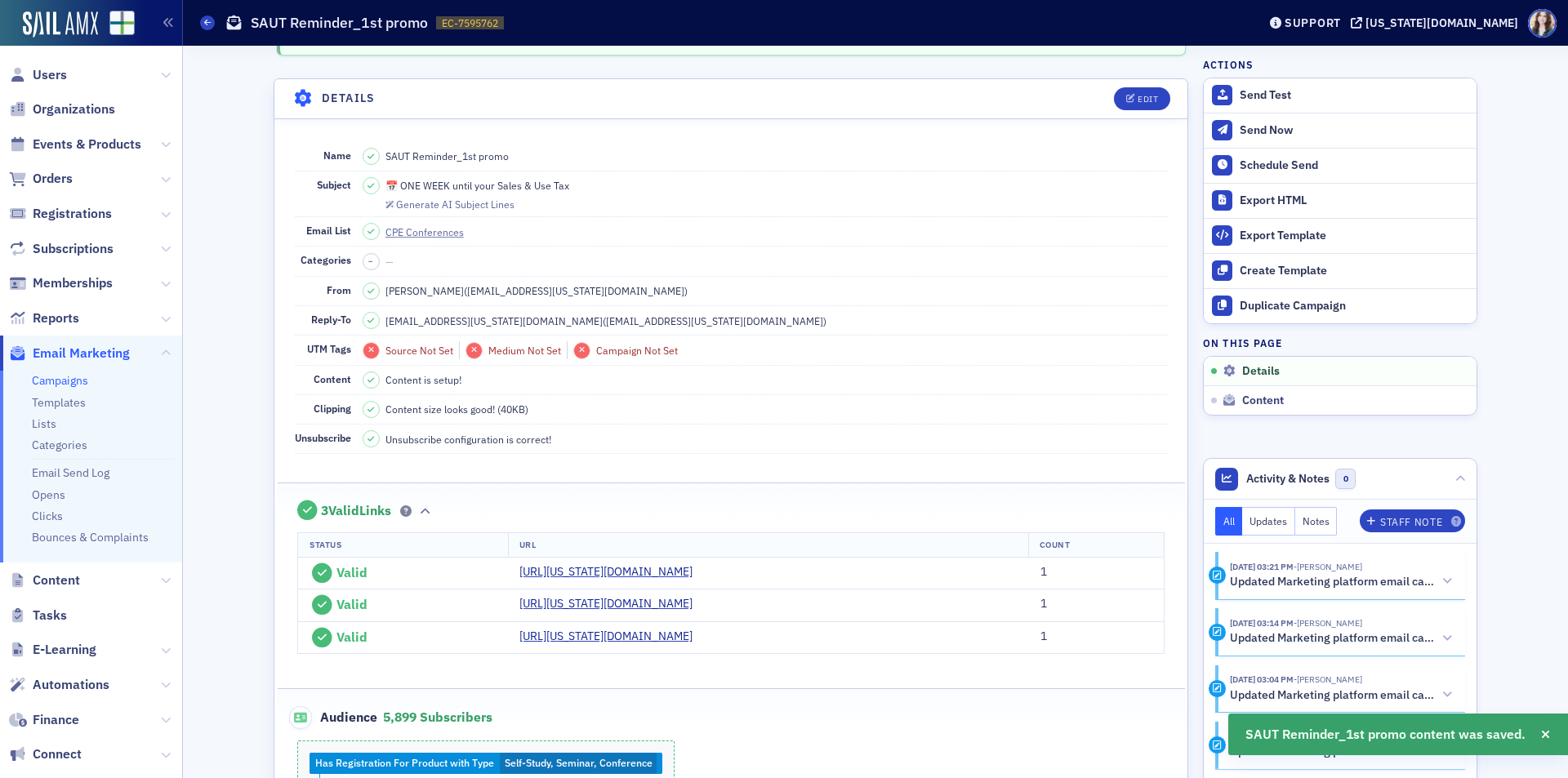
scroll to position [0, 0]
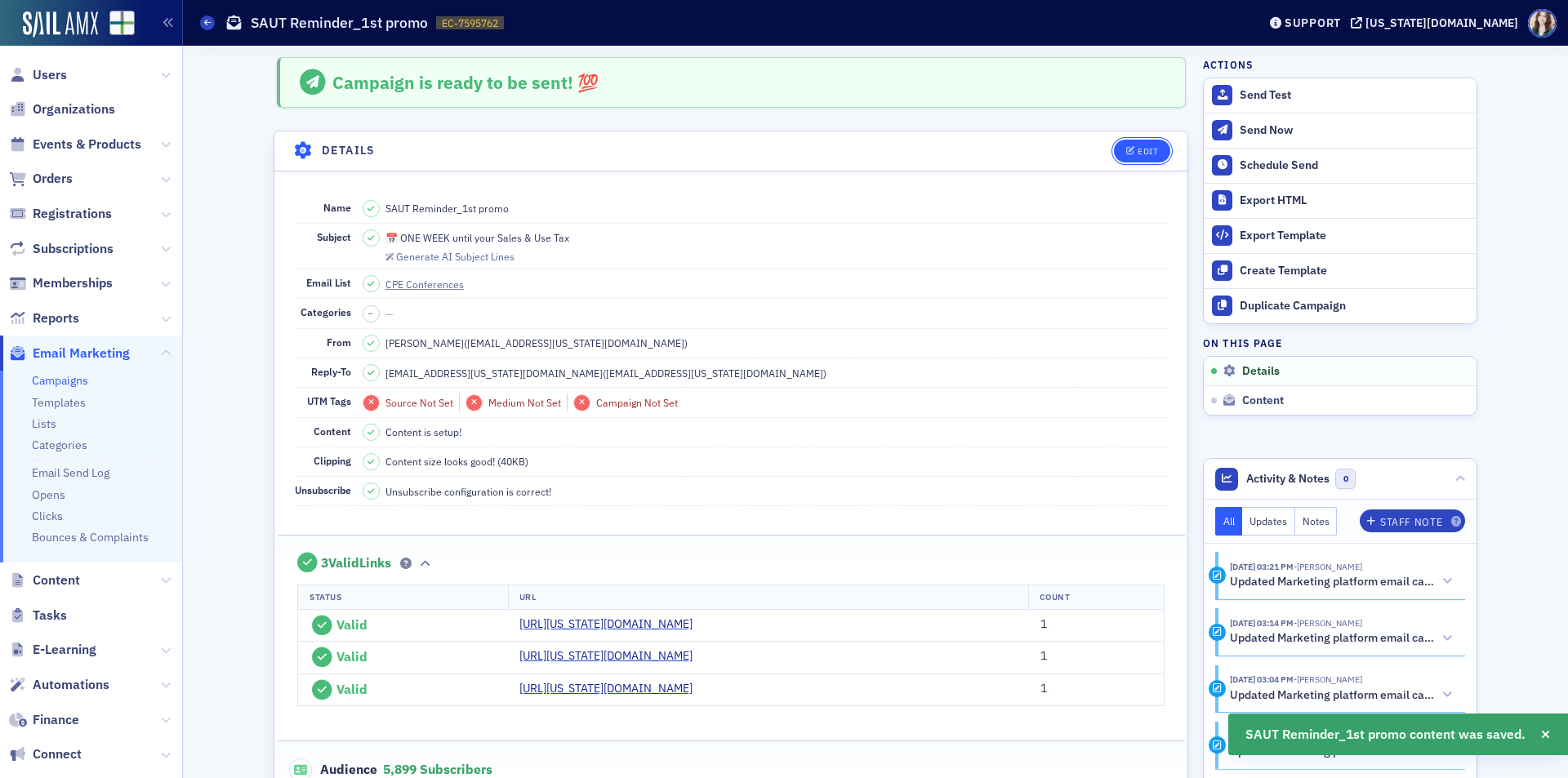
click at [1146, 150] on div "Edit" at bounding box center [1148, 151] width 21 height 9
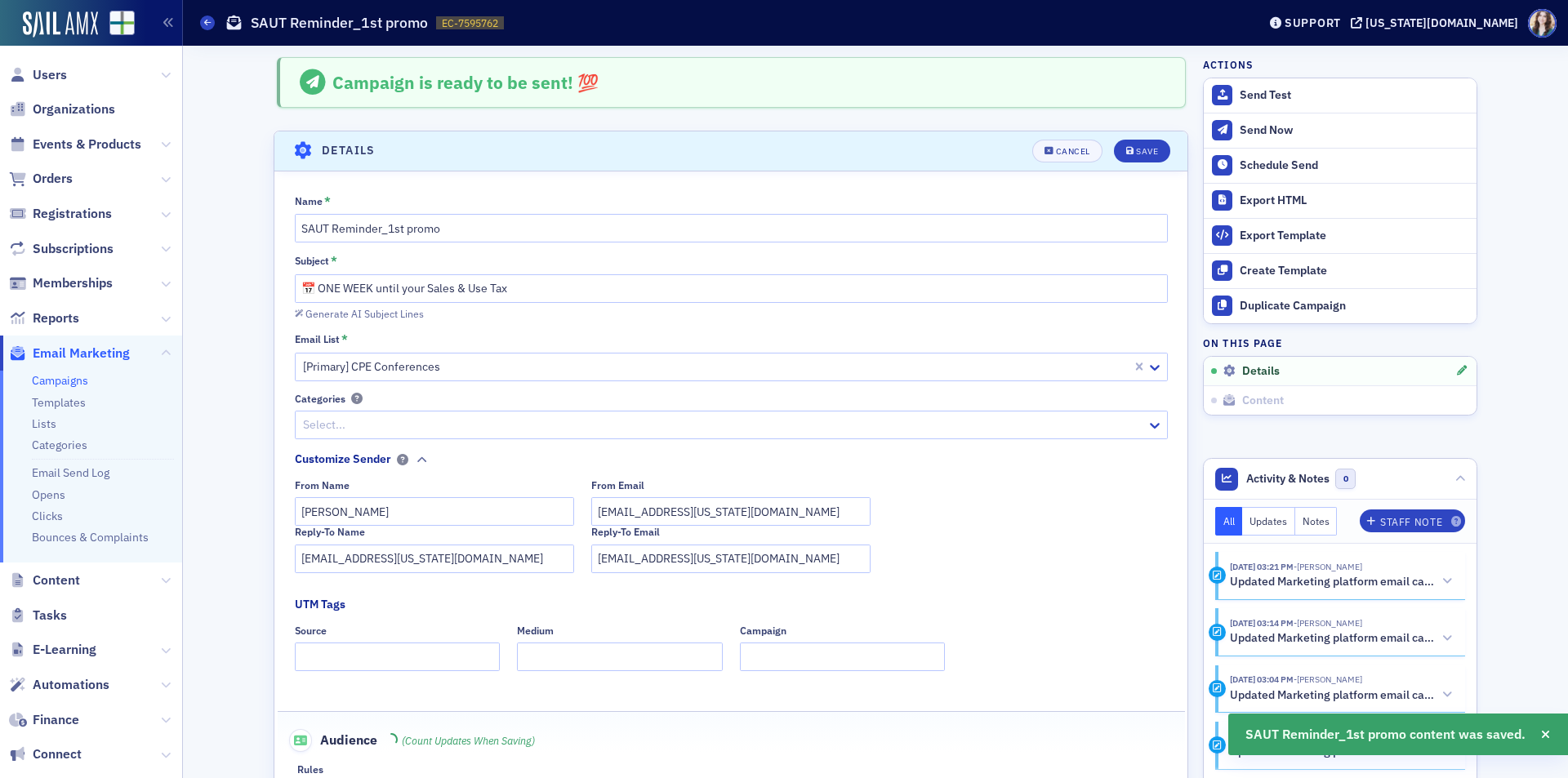
scroll to position [77, 0]
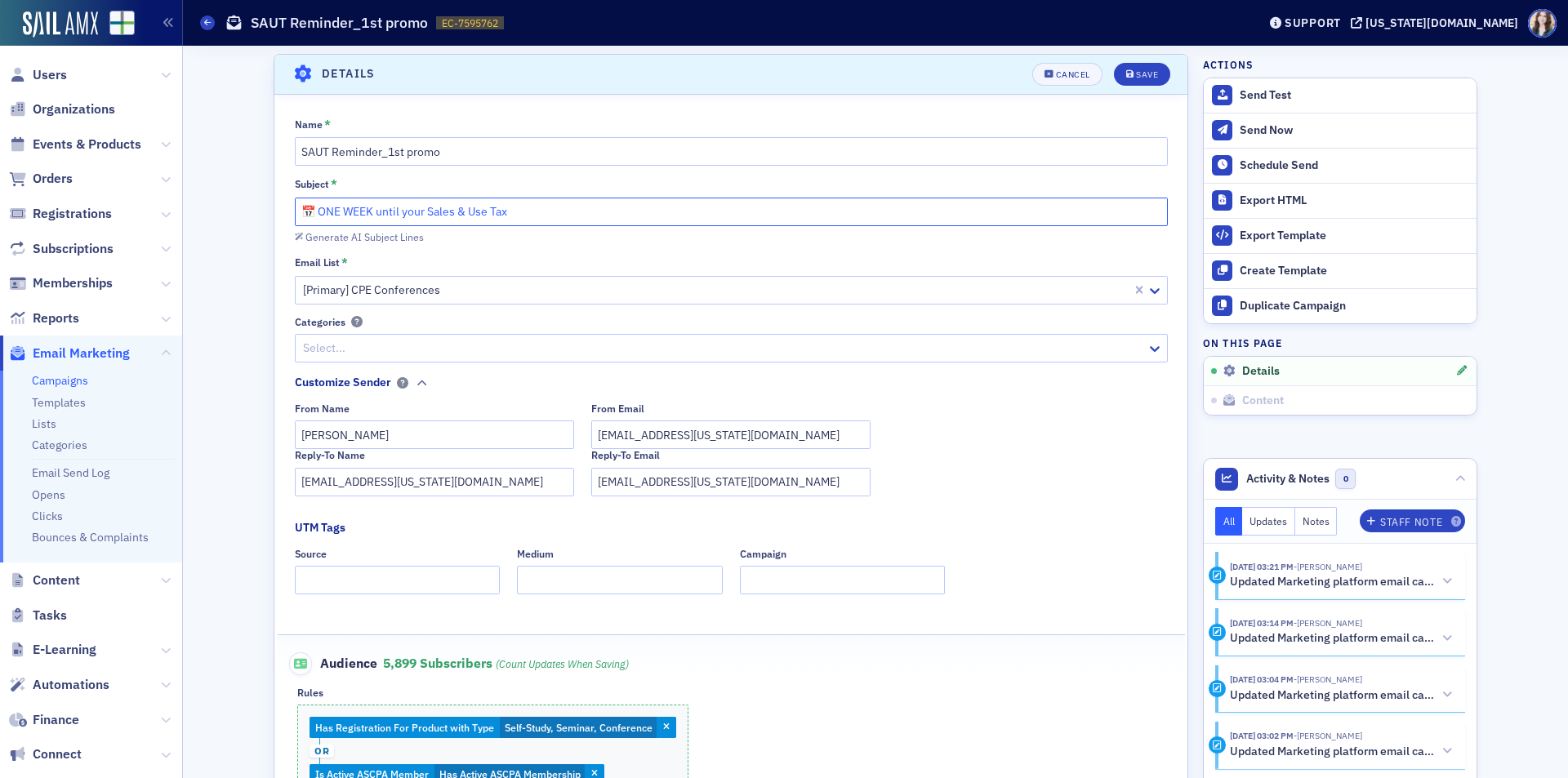
click at [573, 211] on input "📅 ONE WEEK until your Sales & Use Tax" at bounding box center [731, 212] width 873 height 29
click at [401, 235] on div "Generate AI Subject Lines" at bounding box center [364, 237] width 119 height 9
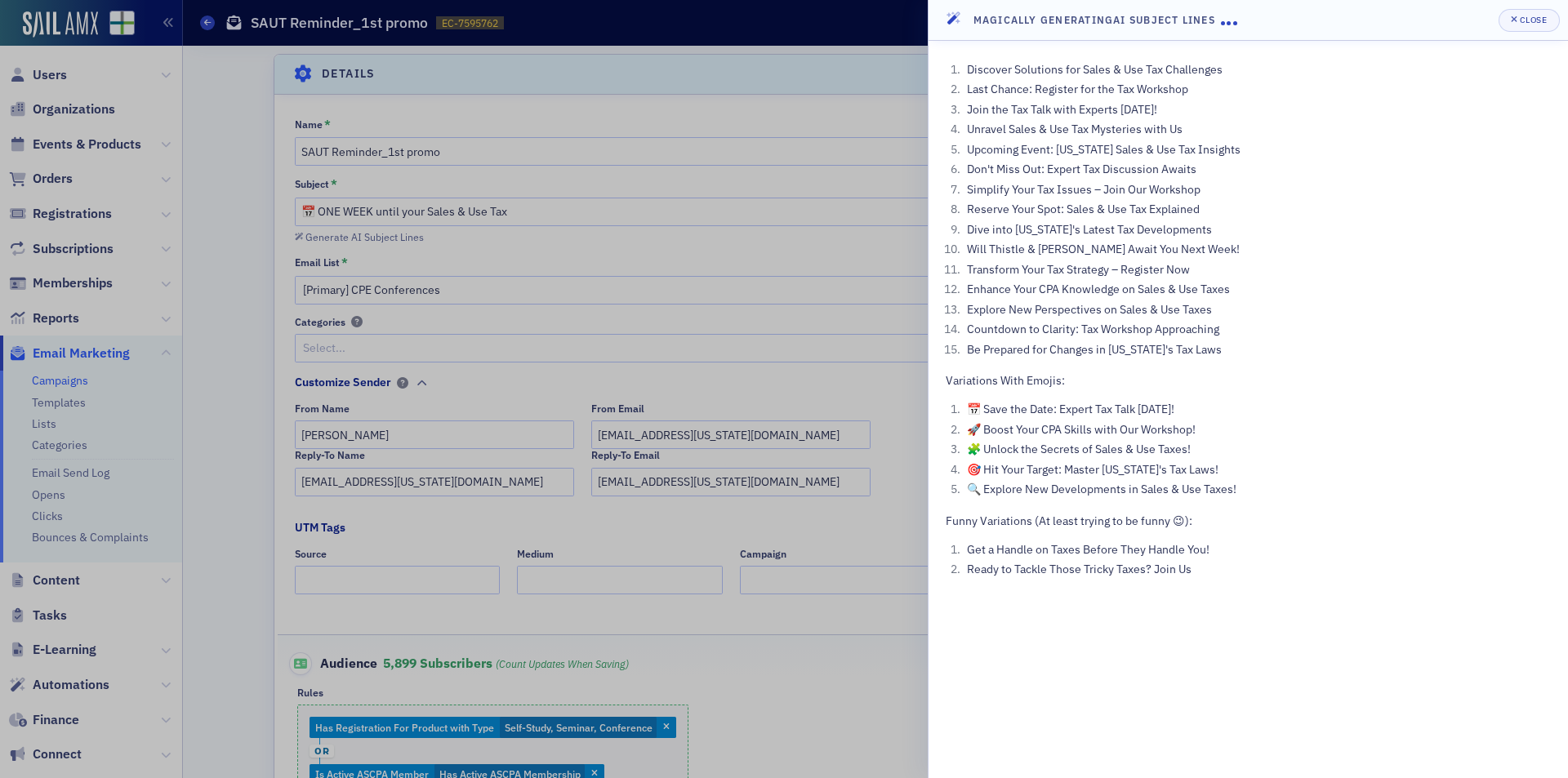
click at [856, 120] on div at bounding box center [784, 389] width 1568 height 778
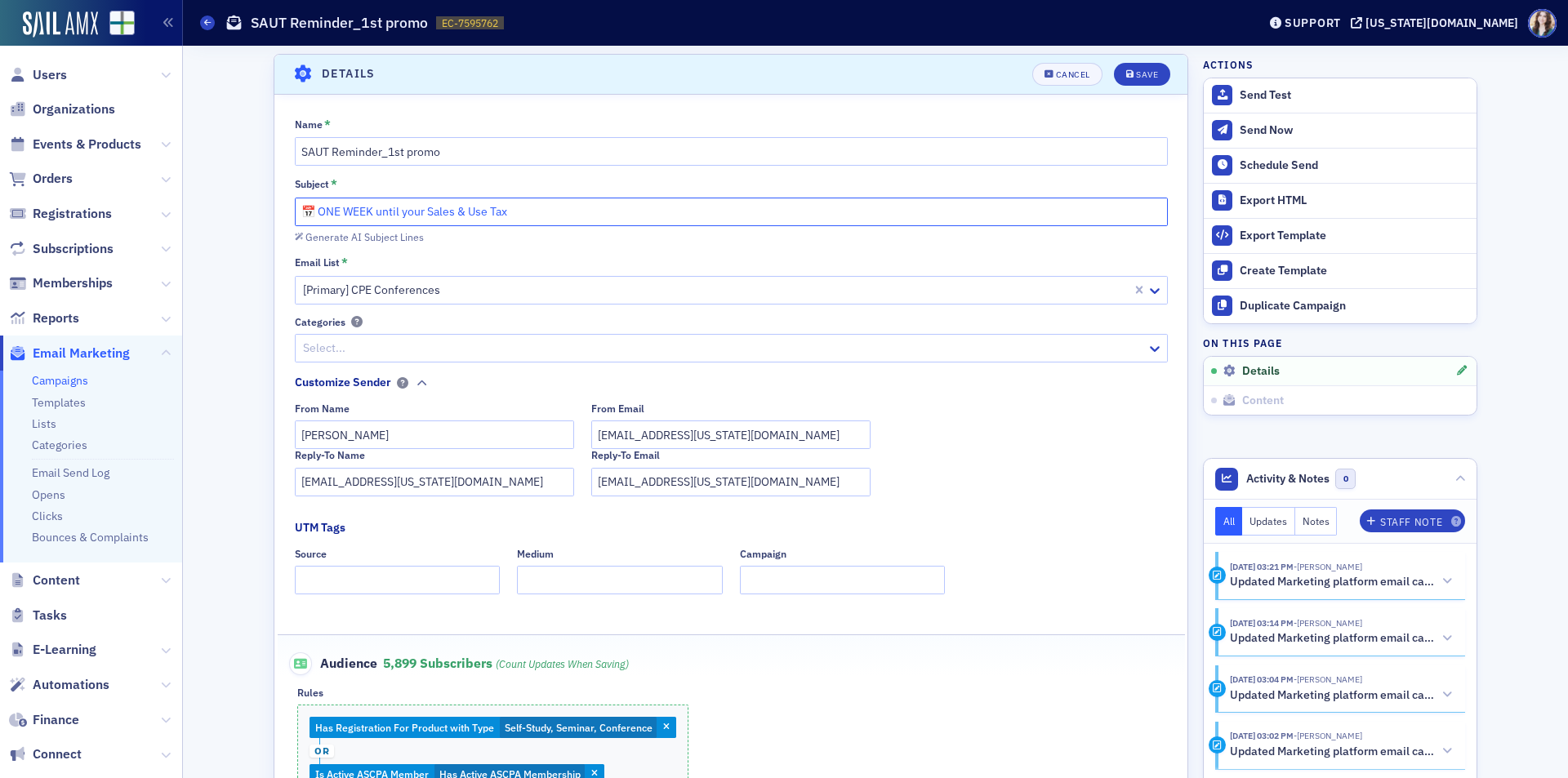
click at [302, 213] on input "📅 ONE WEEK until your Sales & Use Tax" at bounding box center [731, 212] width 873 height 29
drag, startPoint x: 306, startPoint y: 212, endPoint x: 289, endPoint y: 214, distance: 17.1
click at [294, 214] on input "📅 ONE WEEK until your Sales & Use Tax" at bounding box center [731, 212] width 873 height 29
click at [526, 196] on div "Subject * ⏰ ONE WEEK until your Sales & Use Tax" at bounding box center [731, 202] width 873 height 49
click at [532, 211] on input "⏰ ONE WEEK until your Sales & Use Tax" at bounding box center [731, 212] width 873 height 29
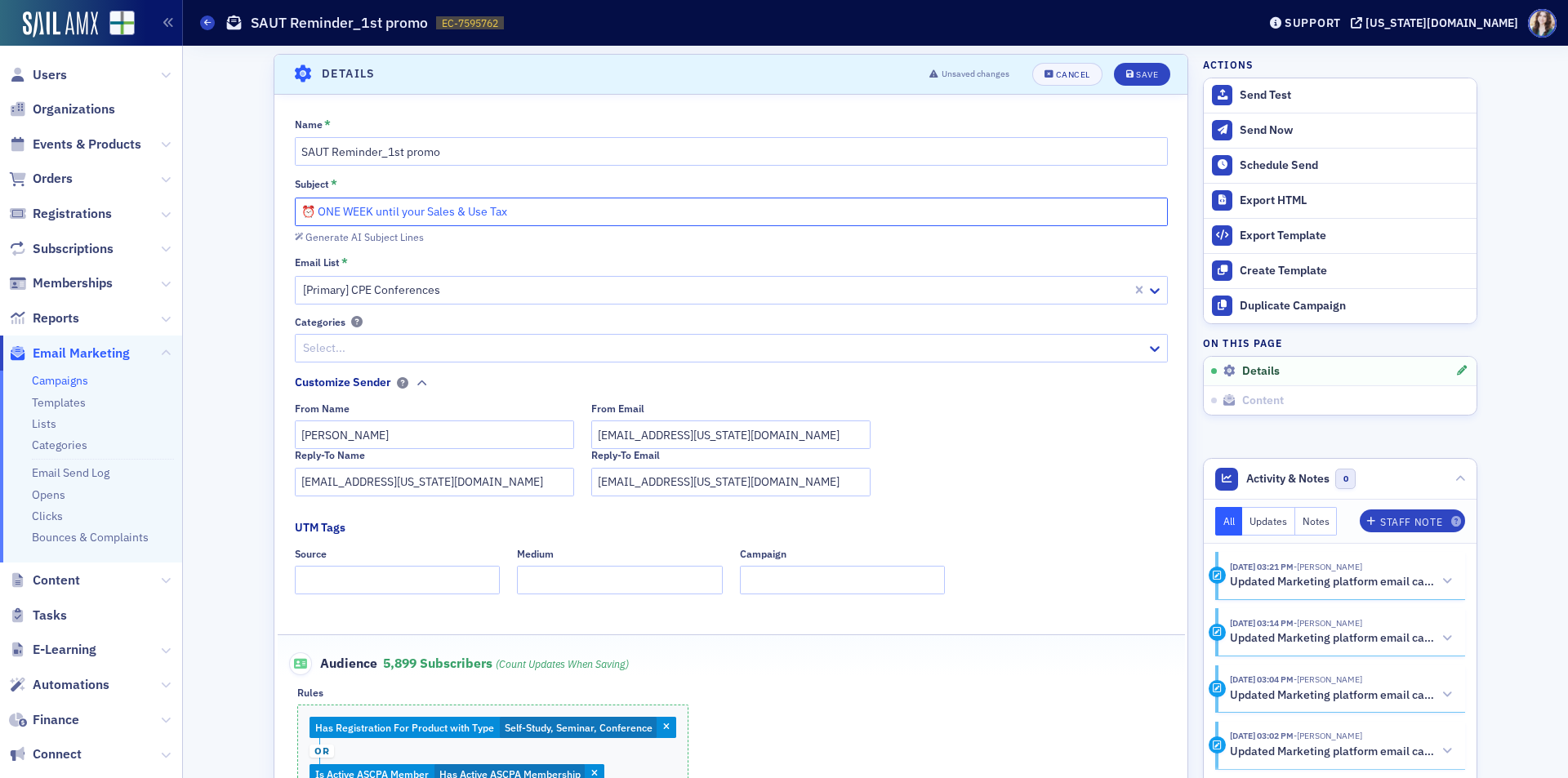
click at [407, 212] on input "⏰ ONE WEEK until your Sales & Use Tax" at bounding box center [731, 212] width 873 height 29
click at [418, 210] on input "⏰ ONE WEEK until our Sales & Use Tax" at bounding box center [731, 212] width 873 height 29
click at [534, 217] on input "⏰ ONE WEEK Until The Sales & Use Tax" at bounding box center [731, 212] width 873 height 29
drag, startPoint x: 403, startPoint y: 215, endPoint x: 420, endPoint y: 214, distance: 17.0
click at [420, 214] on input "⏰ ONE WEEK Until The Sales & Use Tax Special" at bounding box center [731, 212] width 873 height 29
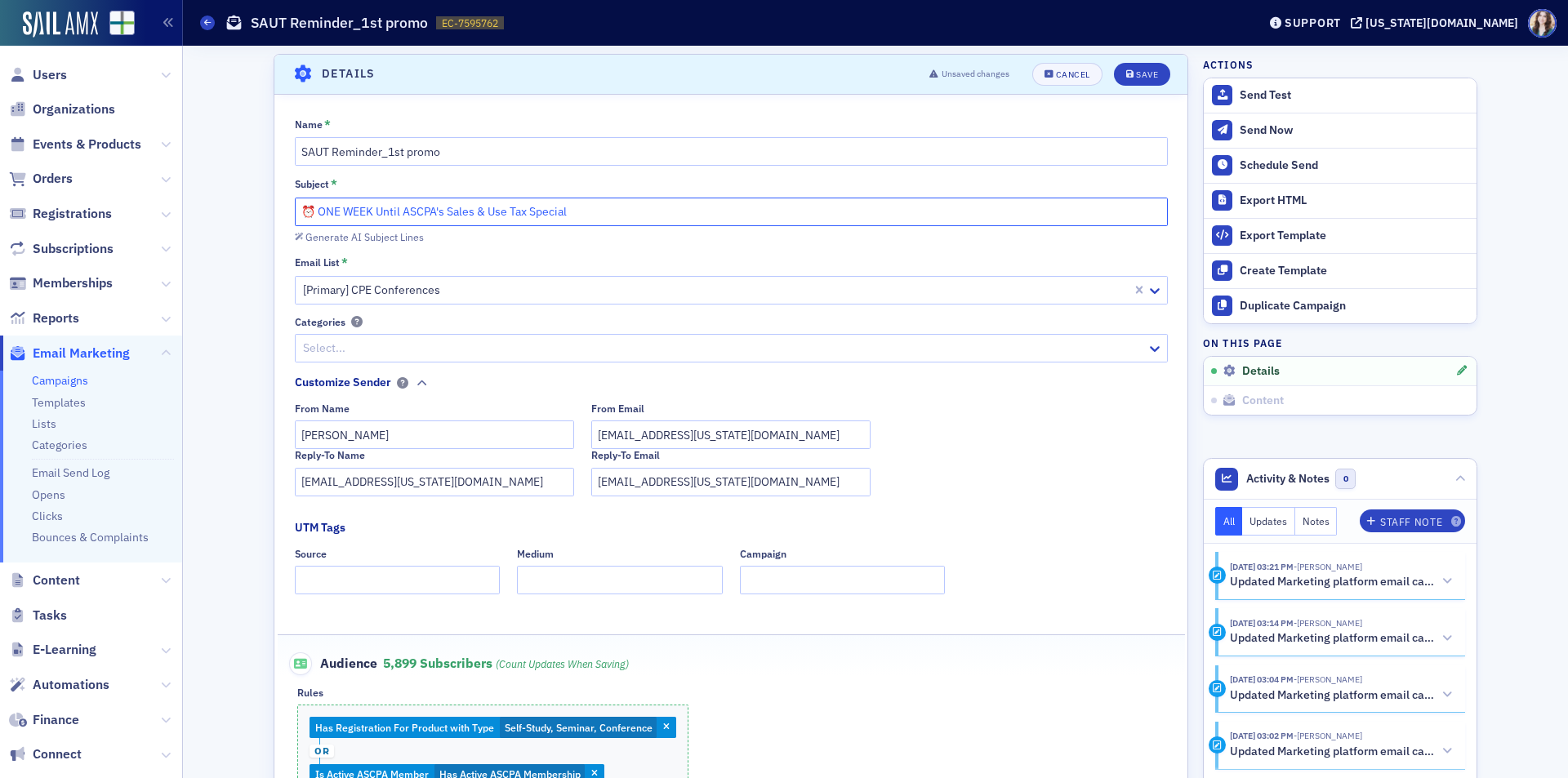
click at [592, 216] on input "⏰ ONE WEEK Until ASCPA's Sales & Use Tax Special" at bounding box center [731, 212] width 873 height 29
type input "⏰ ONE WEEK Until ASCPA's Sales & Use Tax Special!"
click at [1136, 71] on div "Save" at bounding box center [1147, 75] width 22 height 9
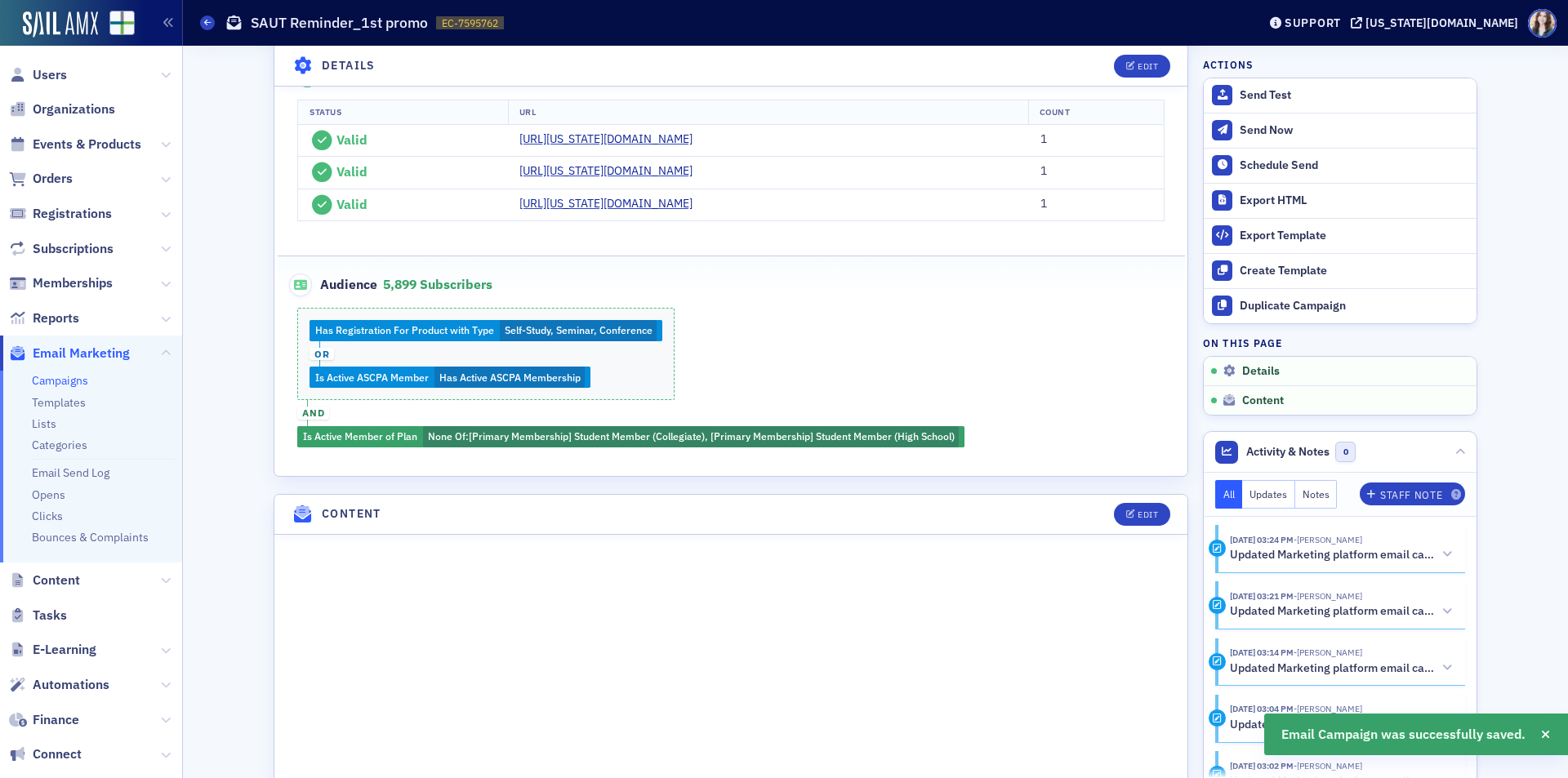
scroll to position [730, 0]
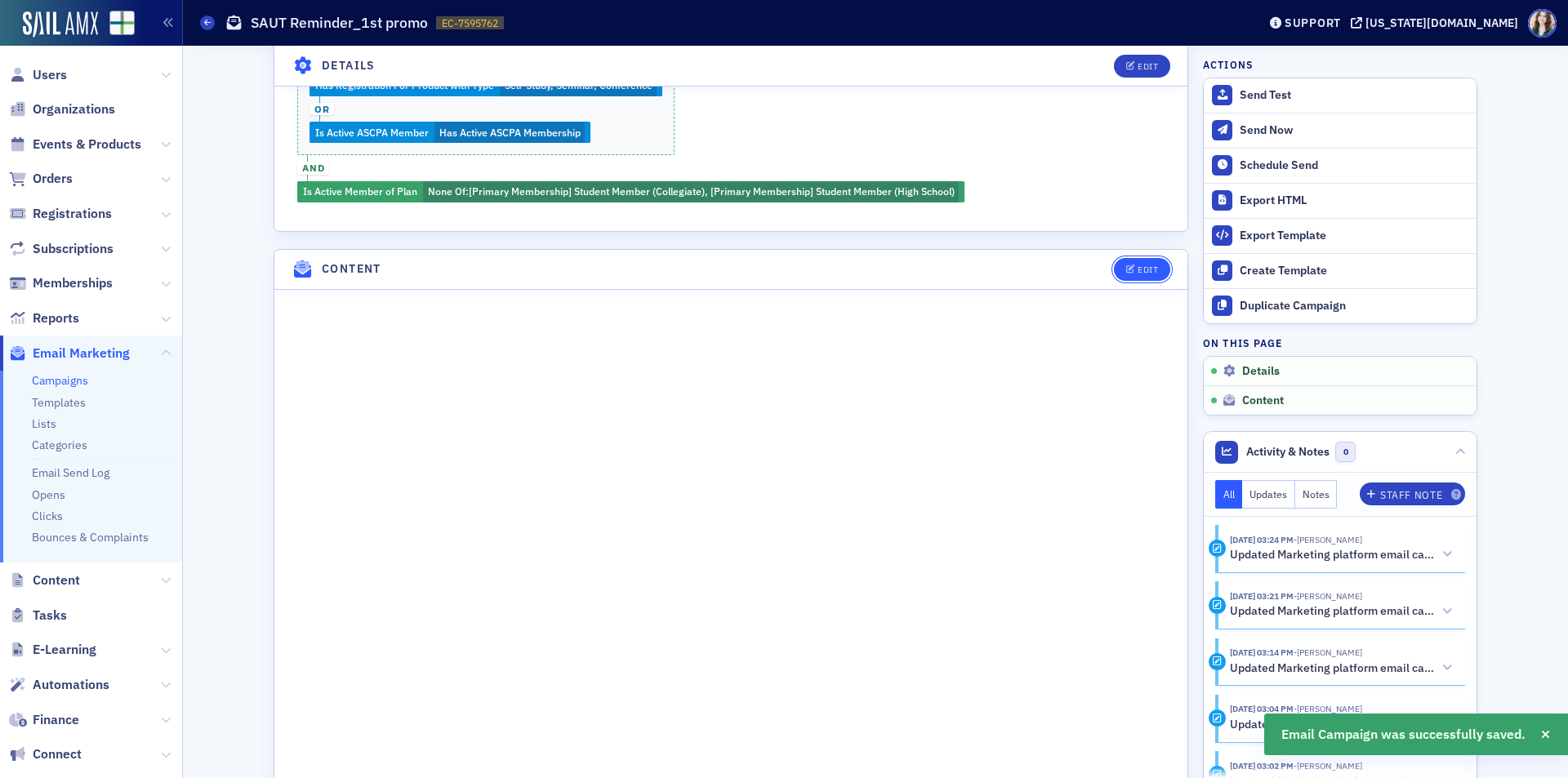
click at [1130, 271] on span "Edit" at bounding box center [1141, 270] width 32 height 9
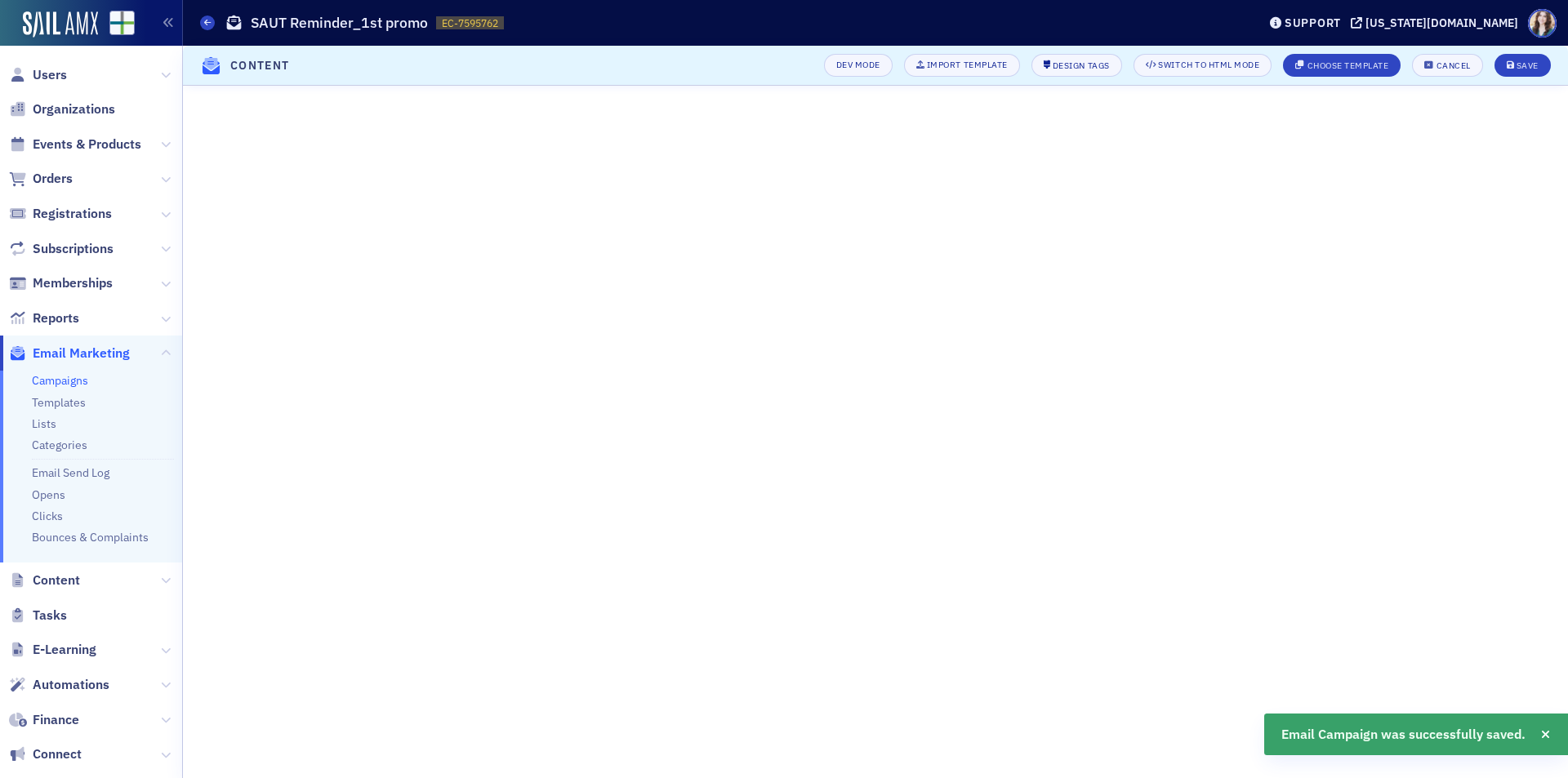
scroll to position [212, 0]
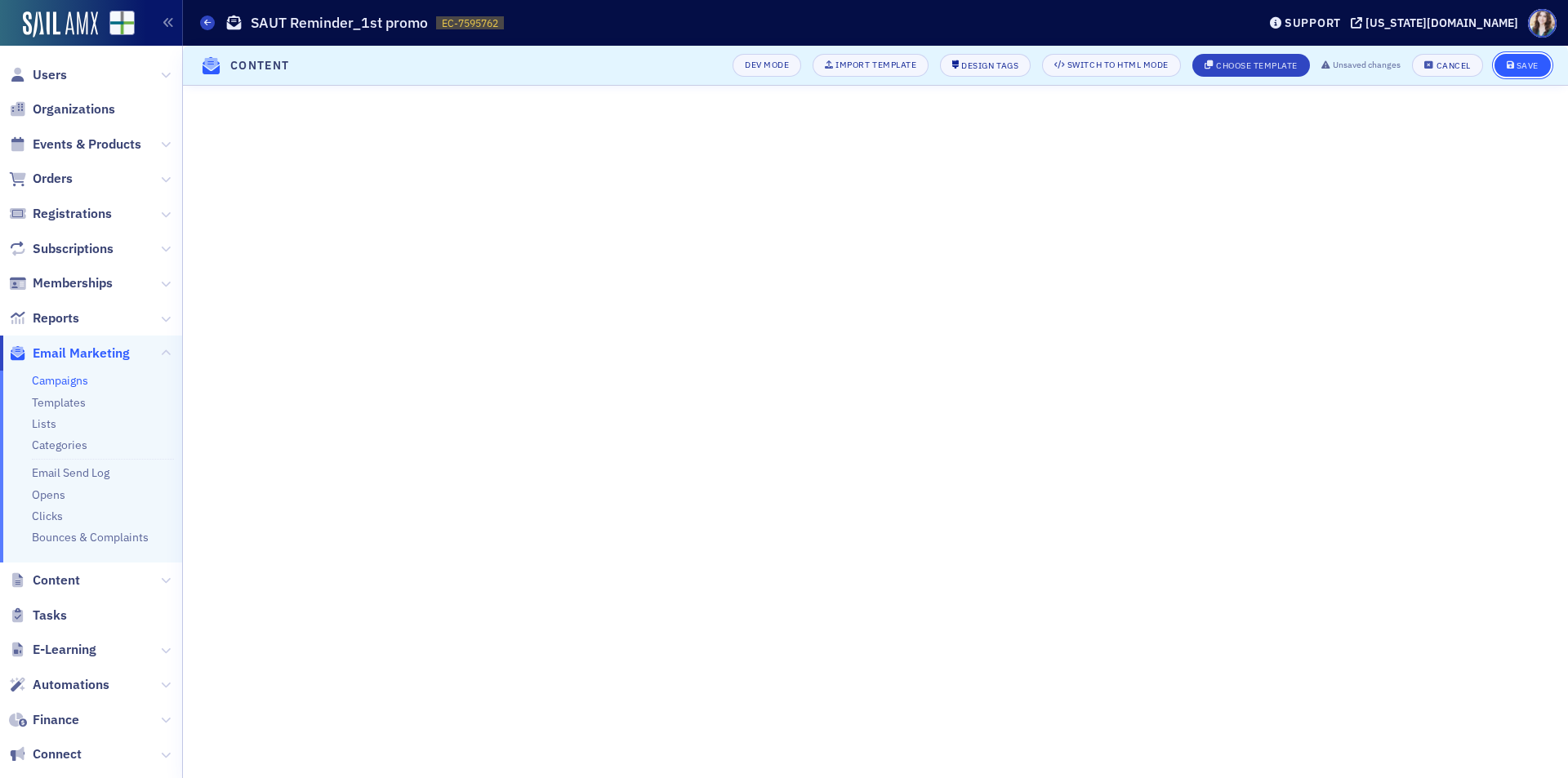
click at [1527, 57] on button "Save" at bounding box center [1523, 64] width 56 height 23
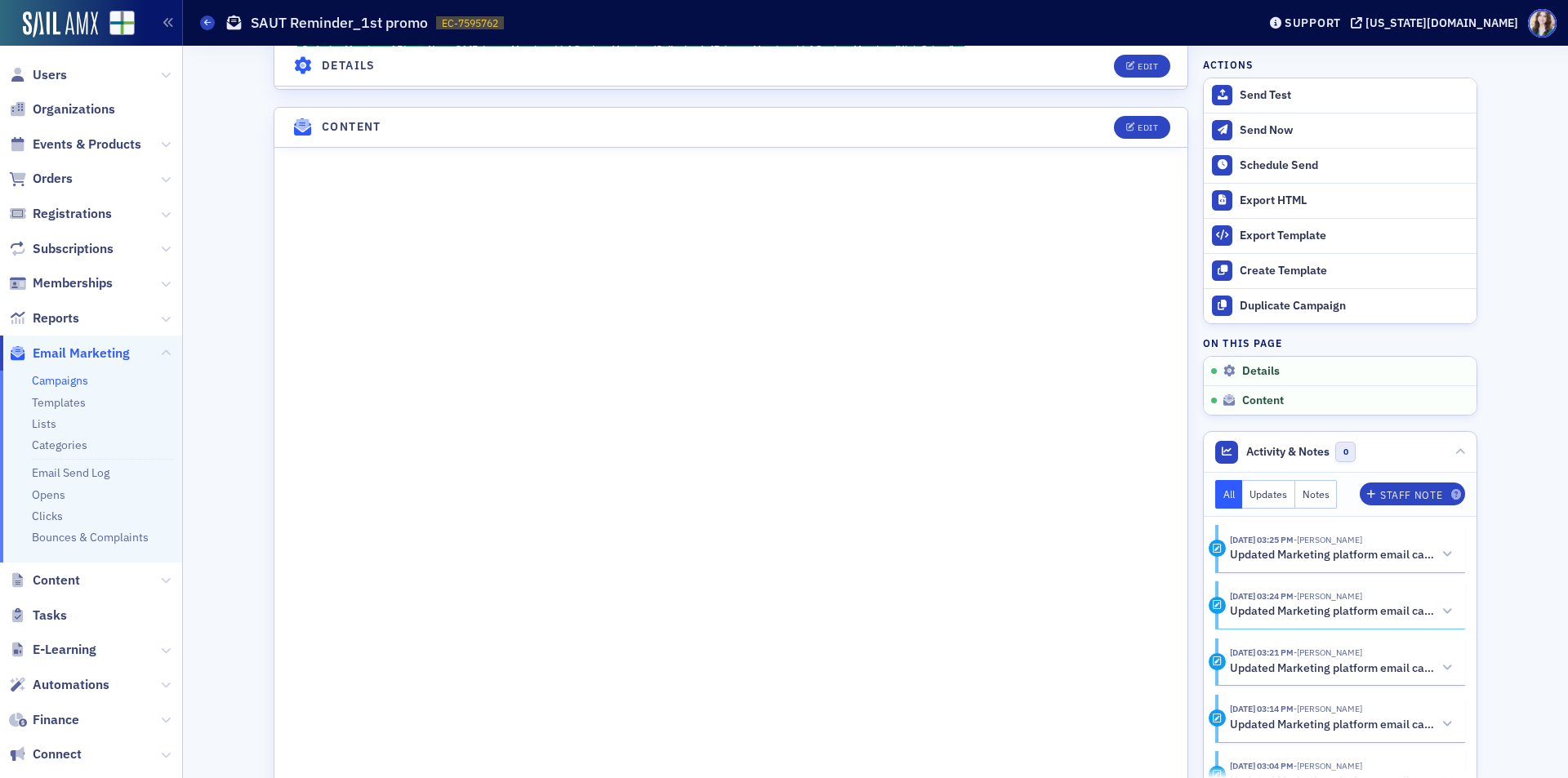
scroll to position [898, 0]
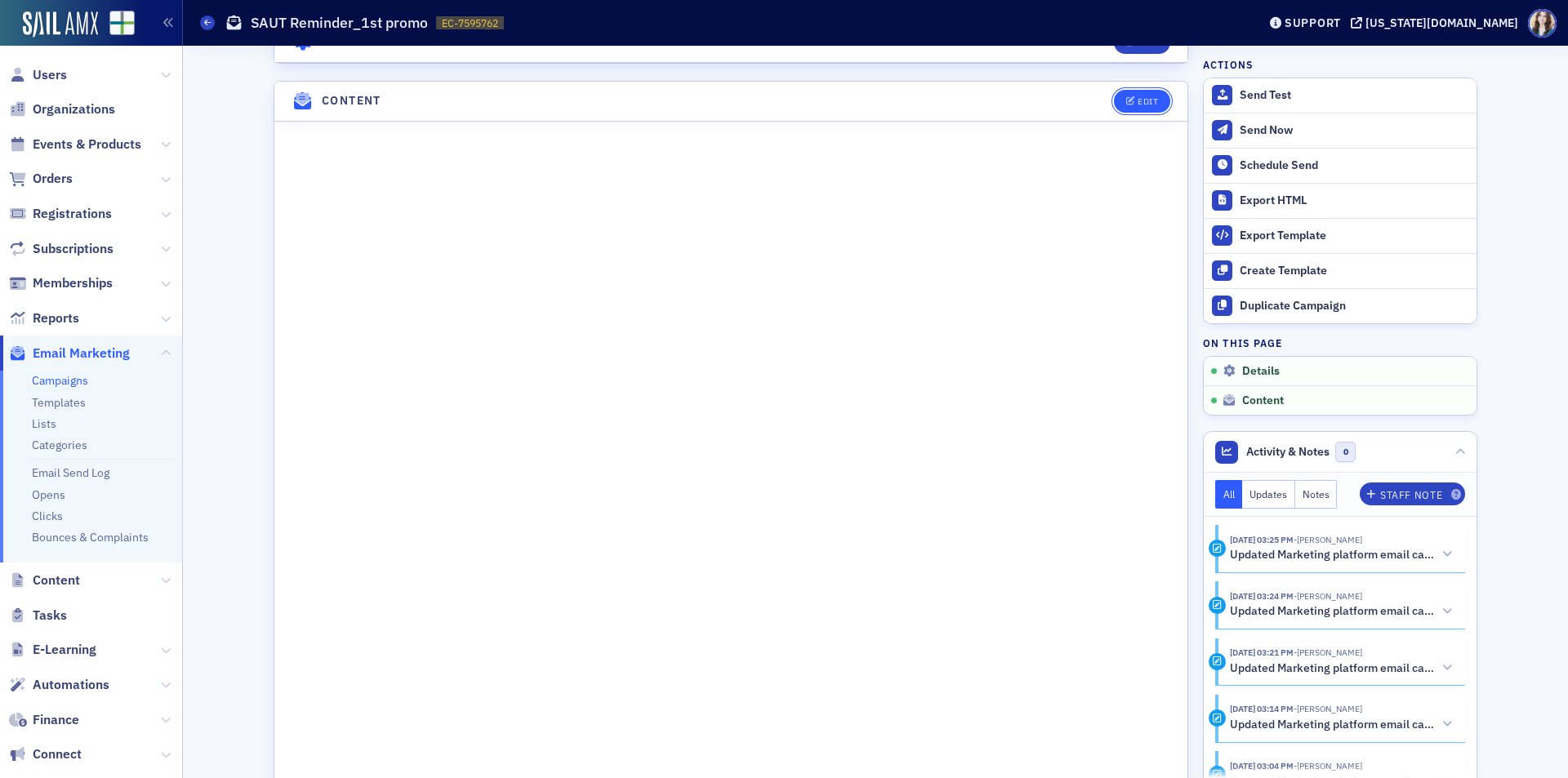
click at [1126, 105] on icon "button" at bounding box center [1130, 101] width 10 height 9
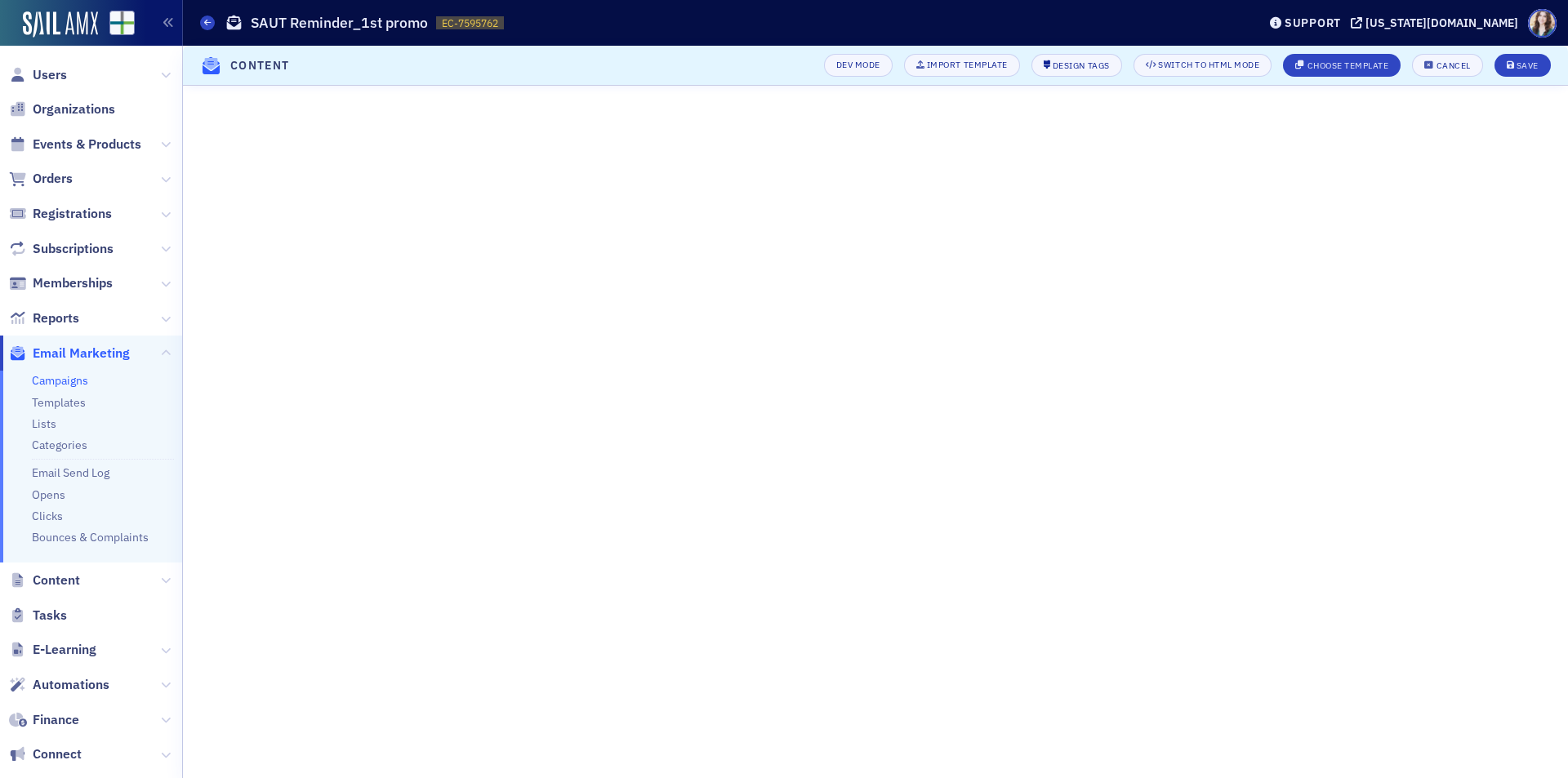
scroll to position [212, 0]
click at [1519, 62] on div "Save" at bounding box center [1527, 66] width 22 height 9
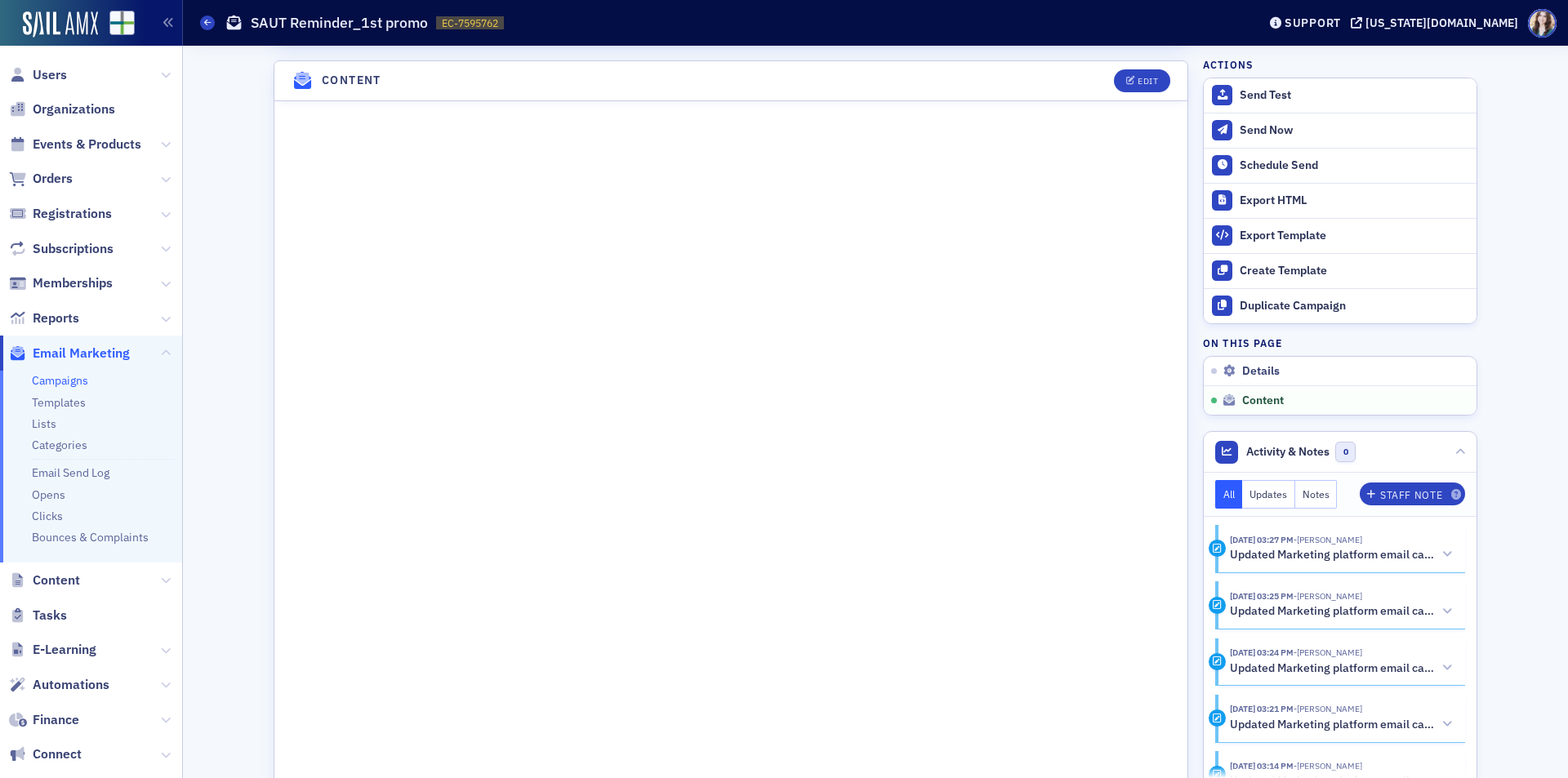
scroll to position [925, 0]
click at [1139, 74] on div "Edit" at bounding box center [1148, 75] width 21 height 9
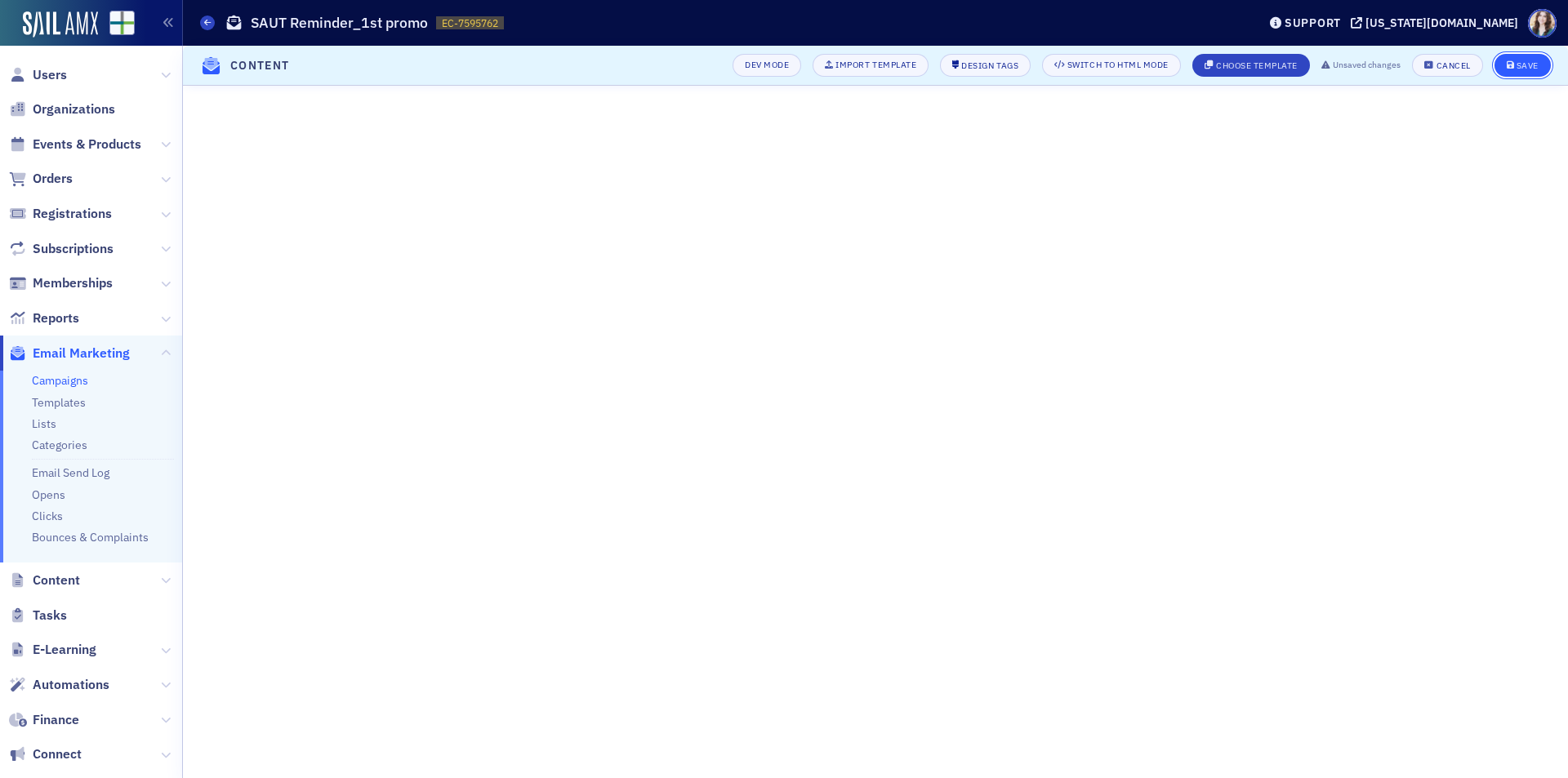
click at [1534, 67] on div "Save" at bounding box center [1527, 66] width 22 height 9
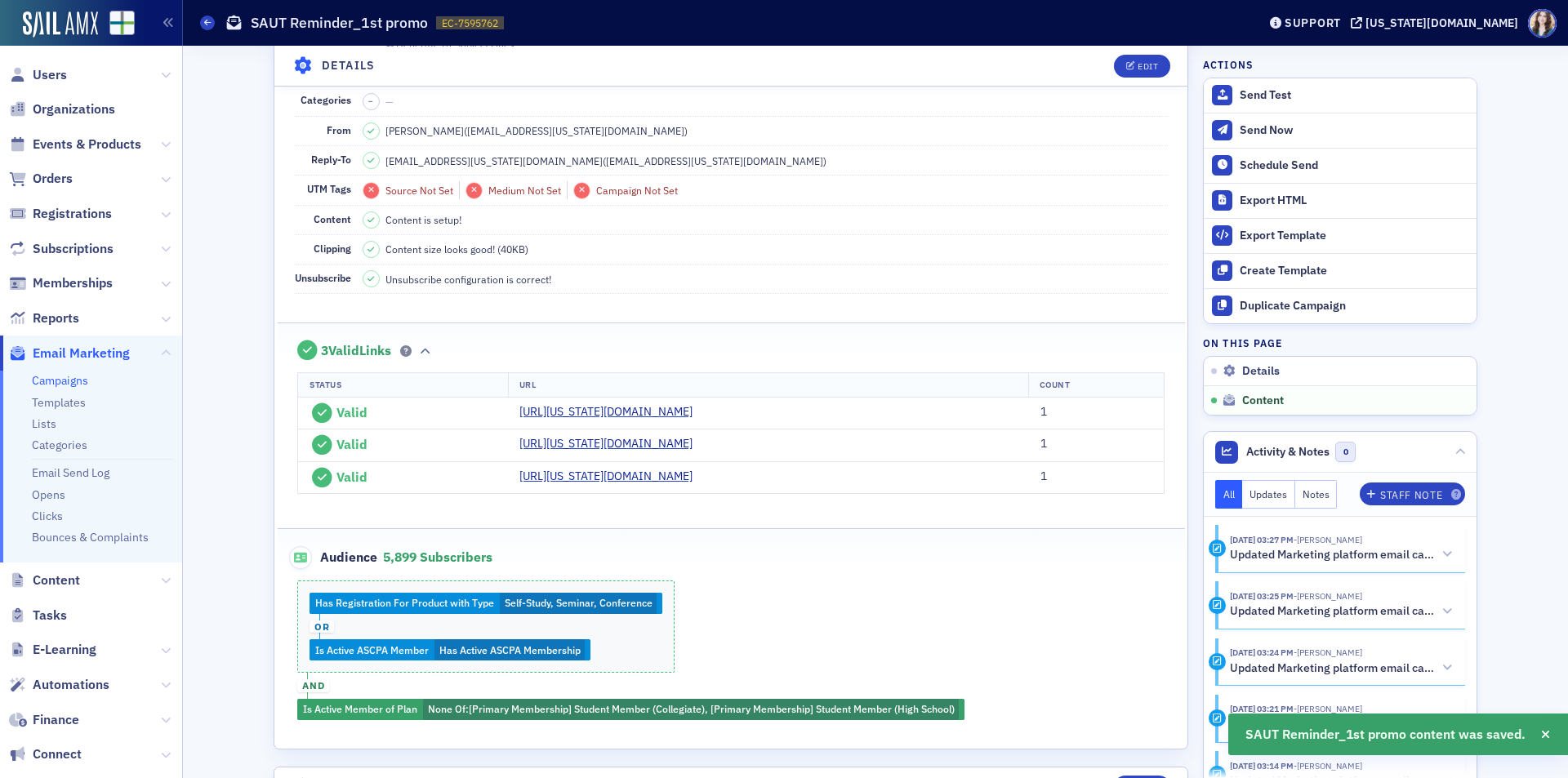
scroll to position [925, 0]
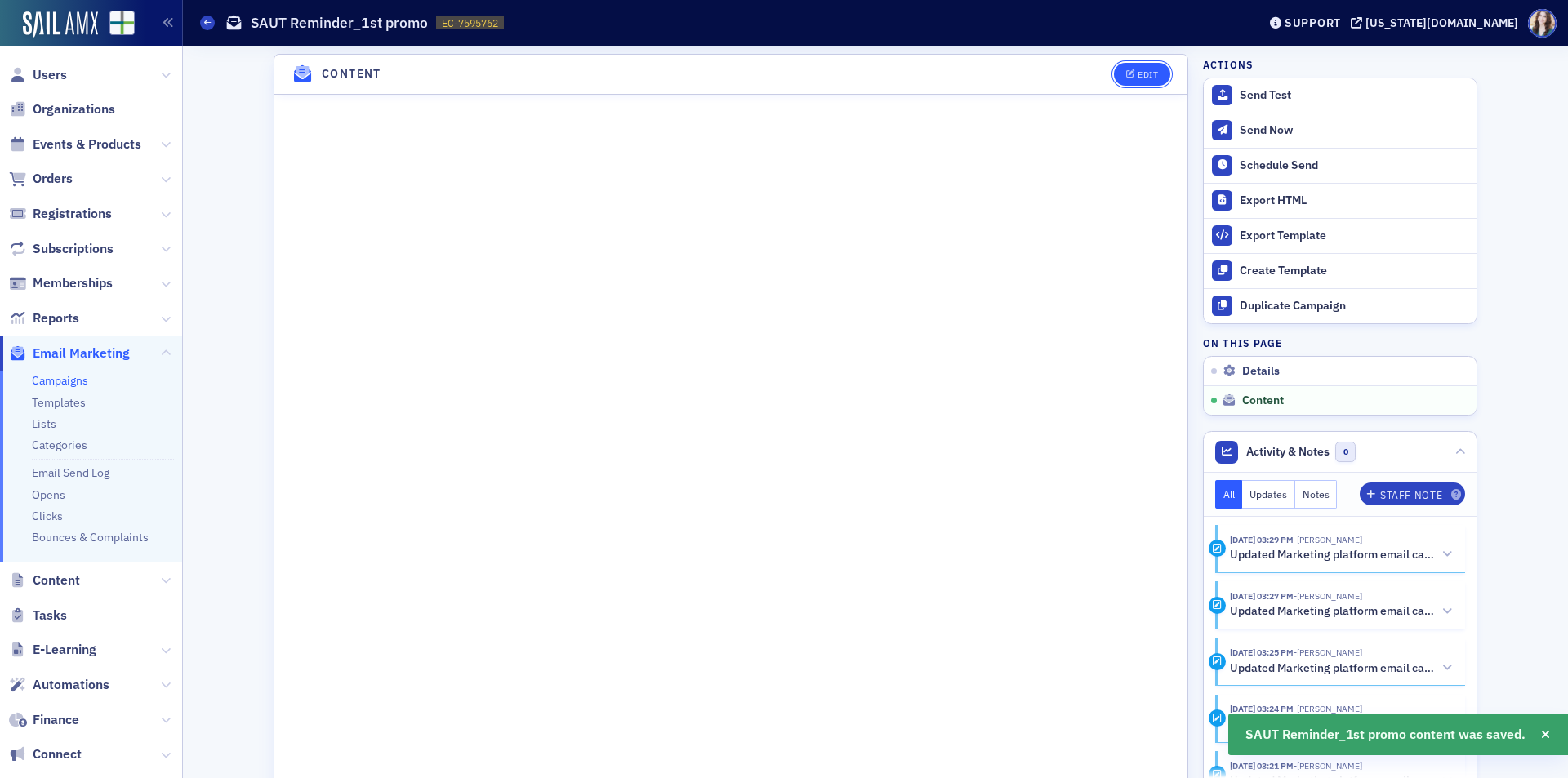
click at [1148, 75] on div "Edit" at bounding box center [1148, 75] width 21 height 9
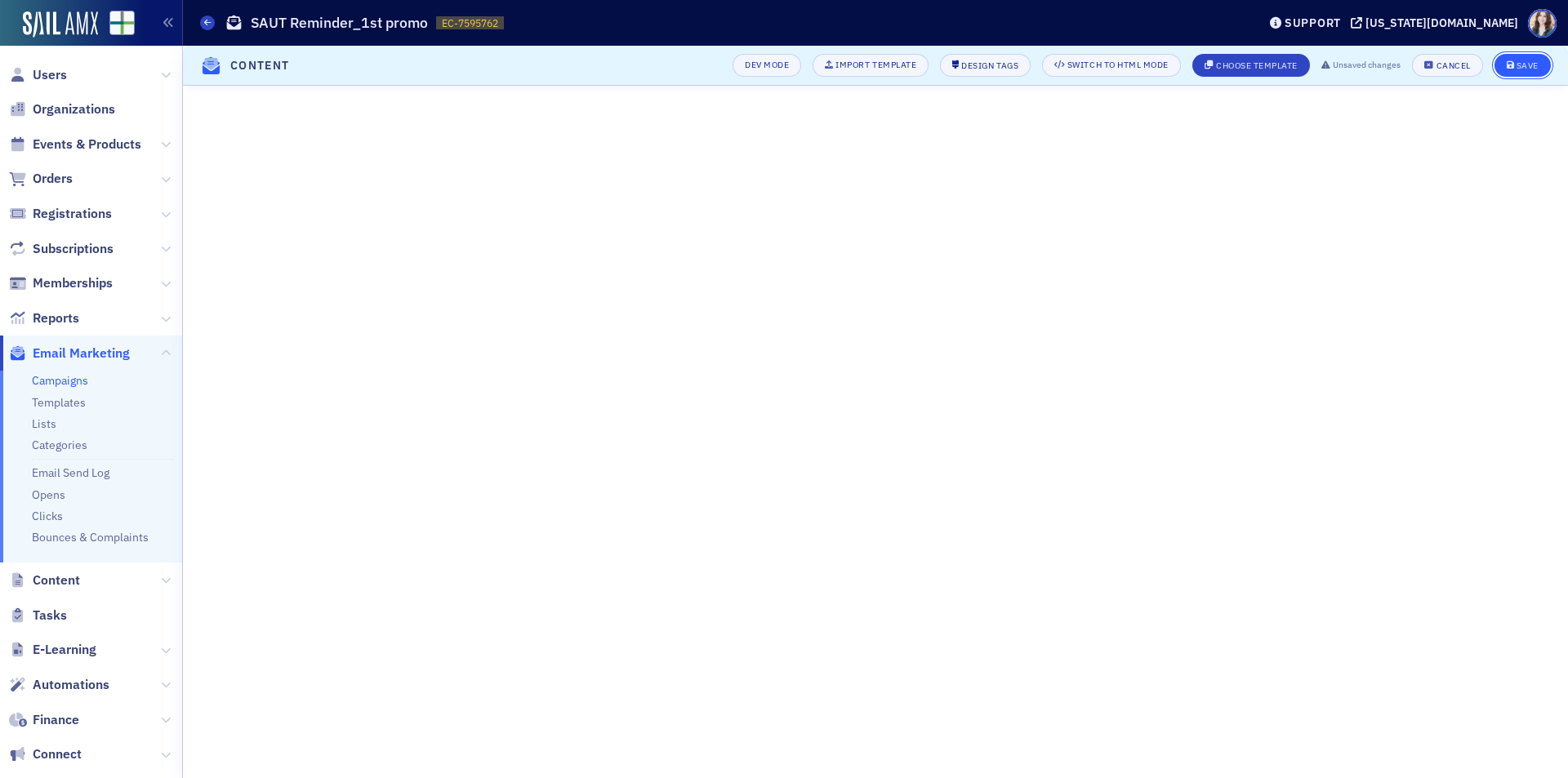
click at [1528, 57] on button "Save" at bounding box center [1523, 64] width 56 height 23
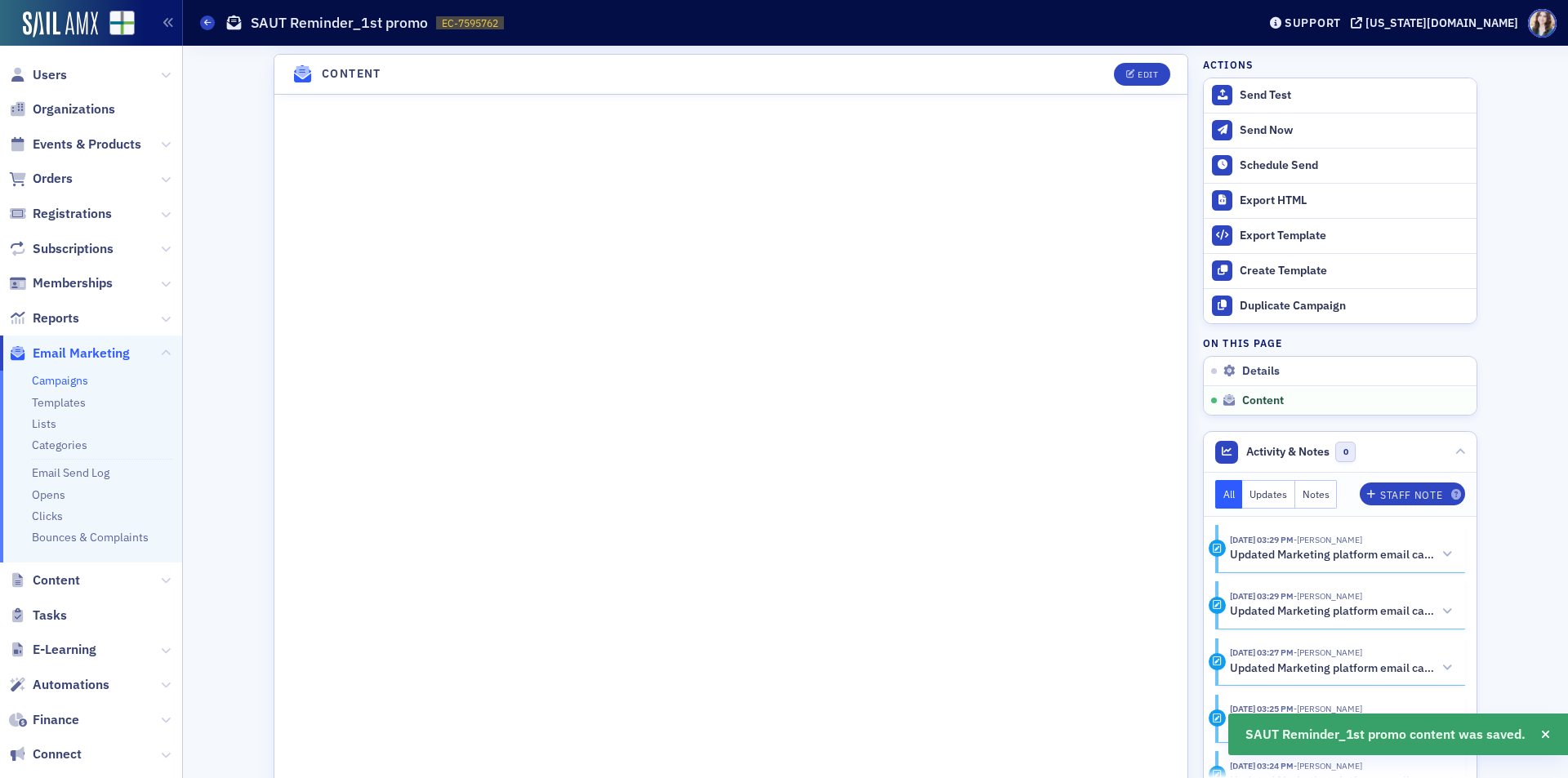
scroll to position [1006, 0]
click at [1152, 53] on button "Edit" at bounding box center [1141, 64] width 56 height 23
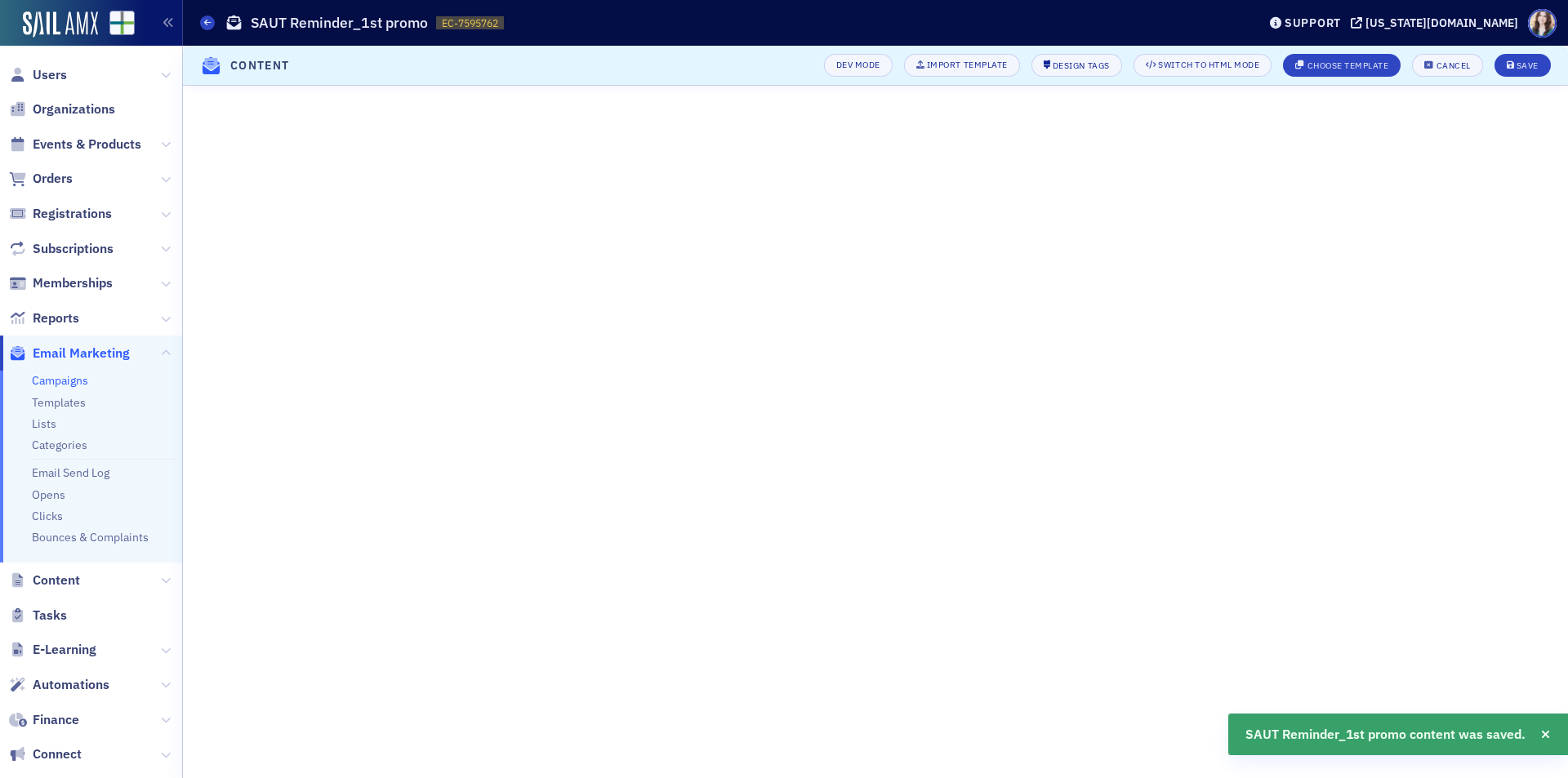
scroll to position [212, 0]
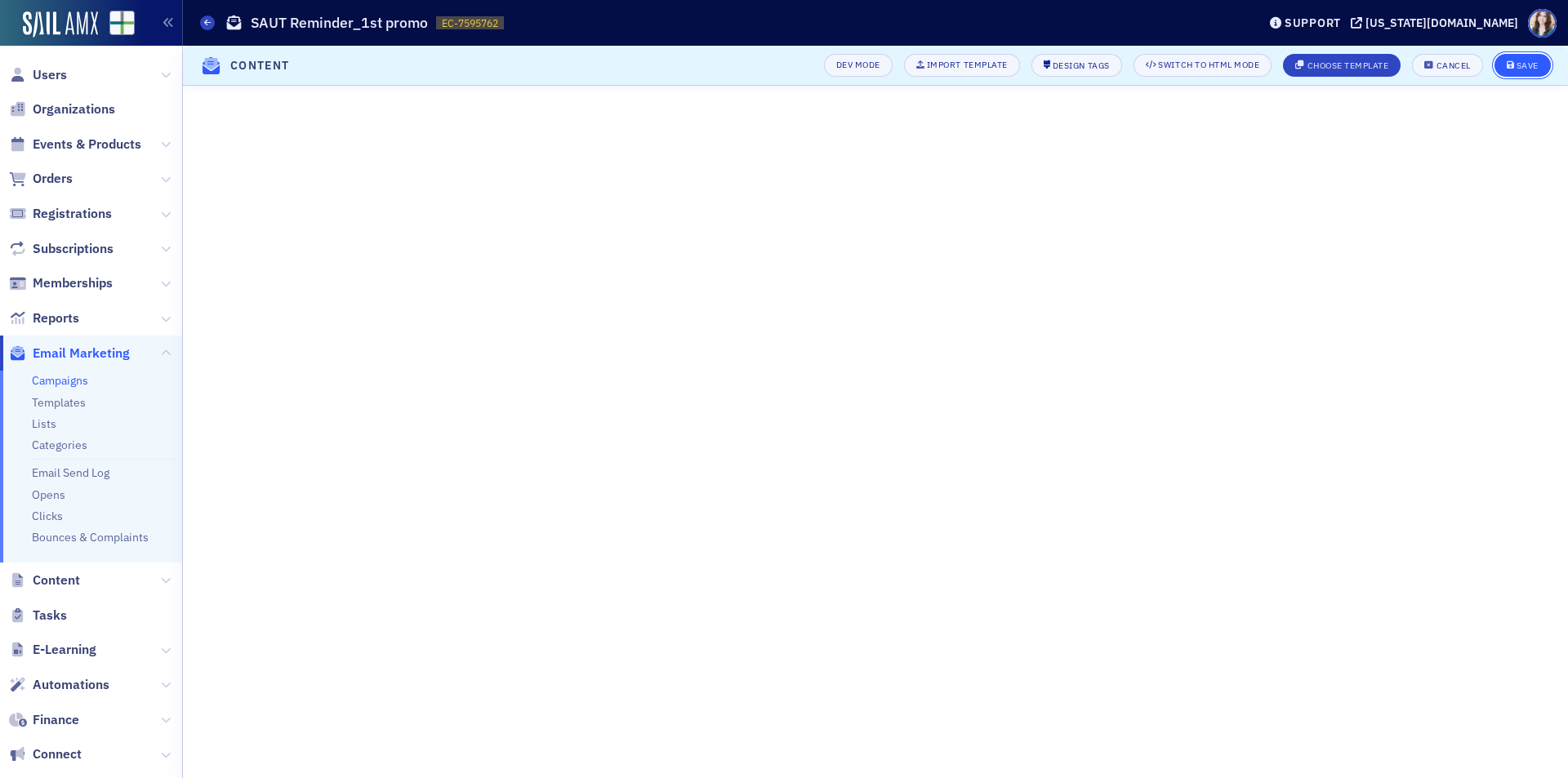
click at [1522, 67] on div "Save" at bounding box center [1527, 66] width 22 height 9
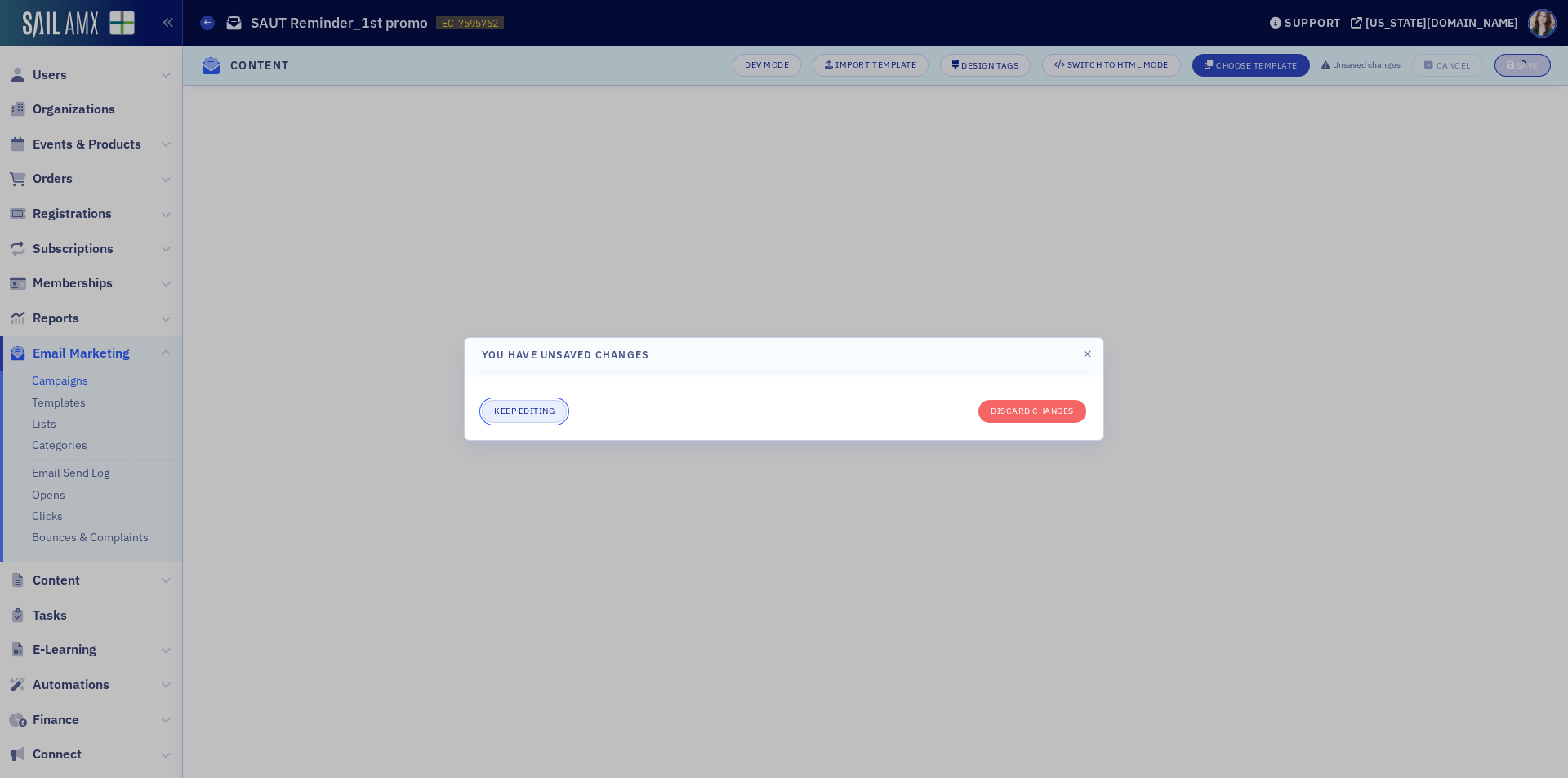
click at [514, 406] on button "Keep editing" at bounding box center [524, 411] width 85 height 23
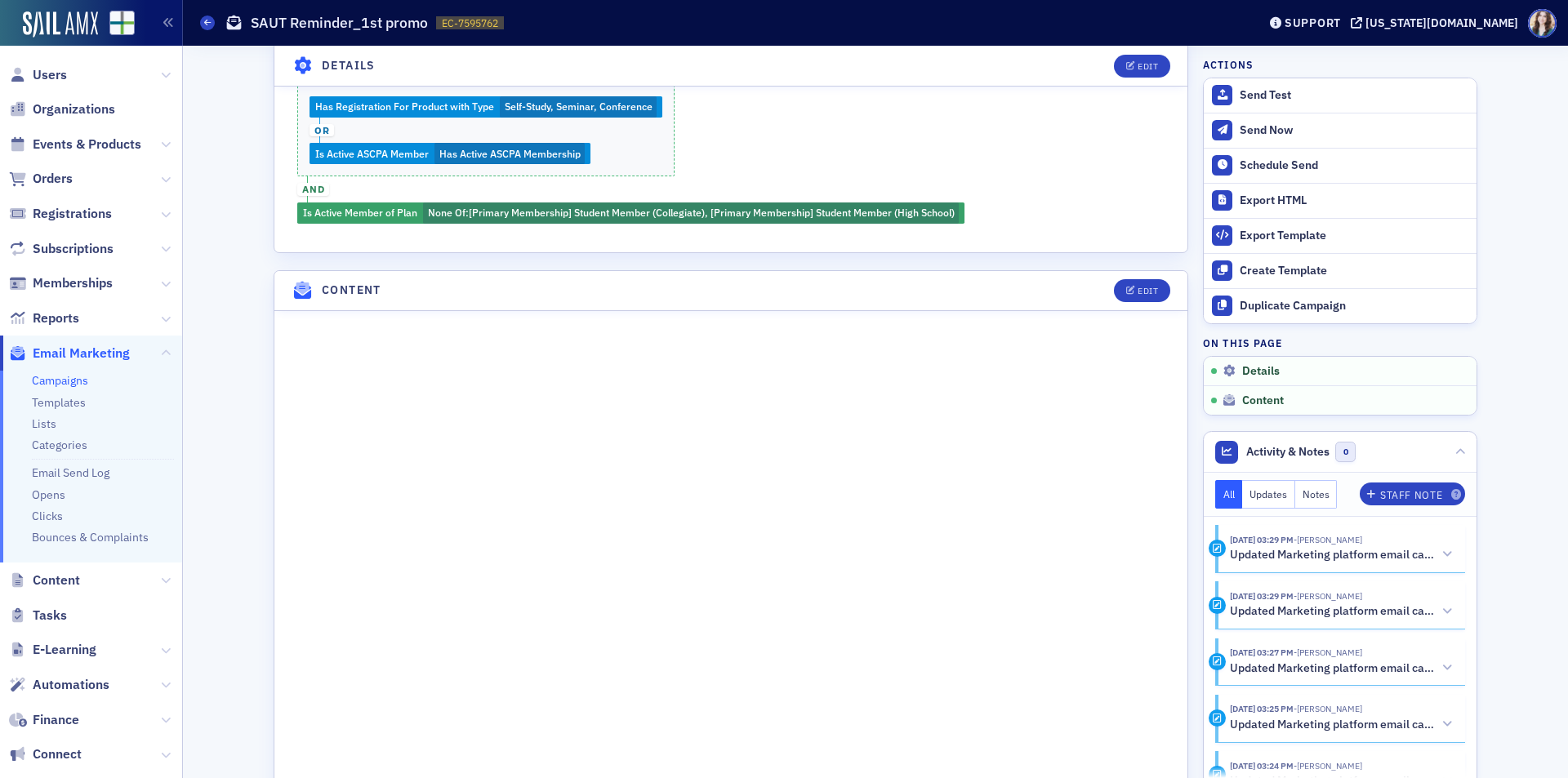
scroll to position [816, 0]
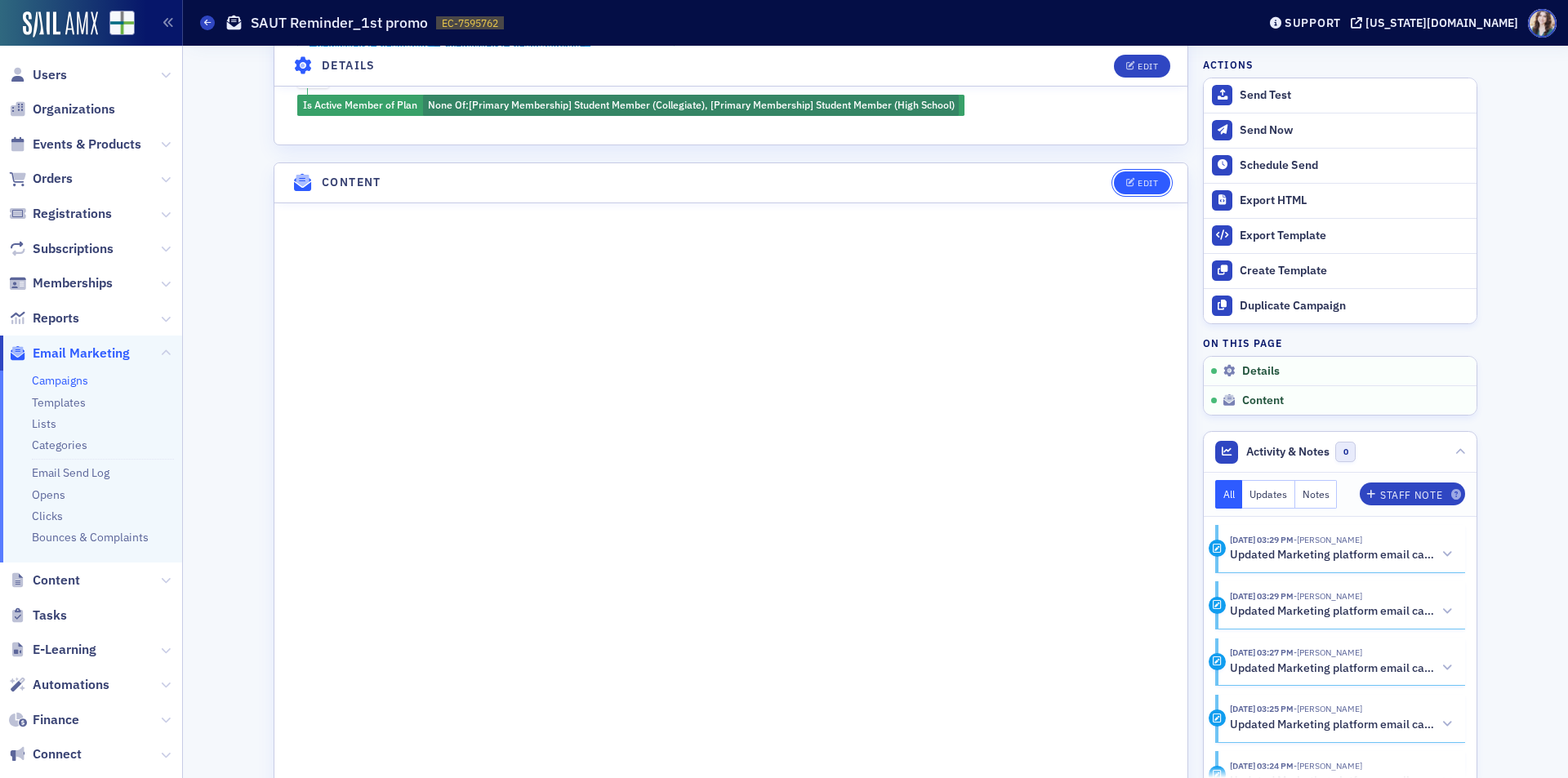
click at [1139, 187] on div "Edit" at bounding box center [1148, 183] width 21 height 9
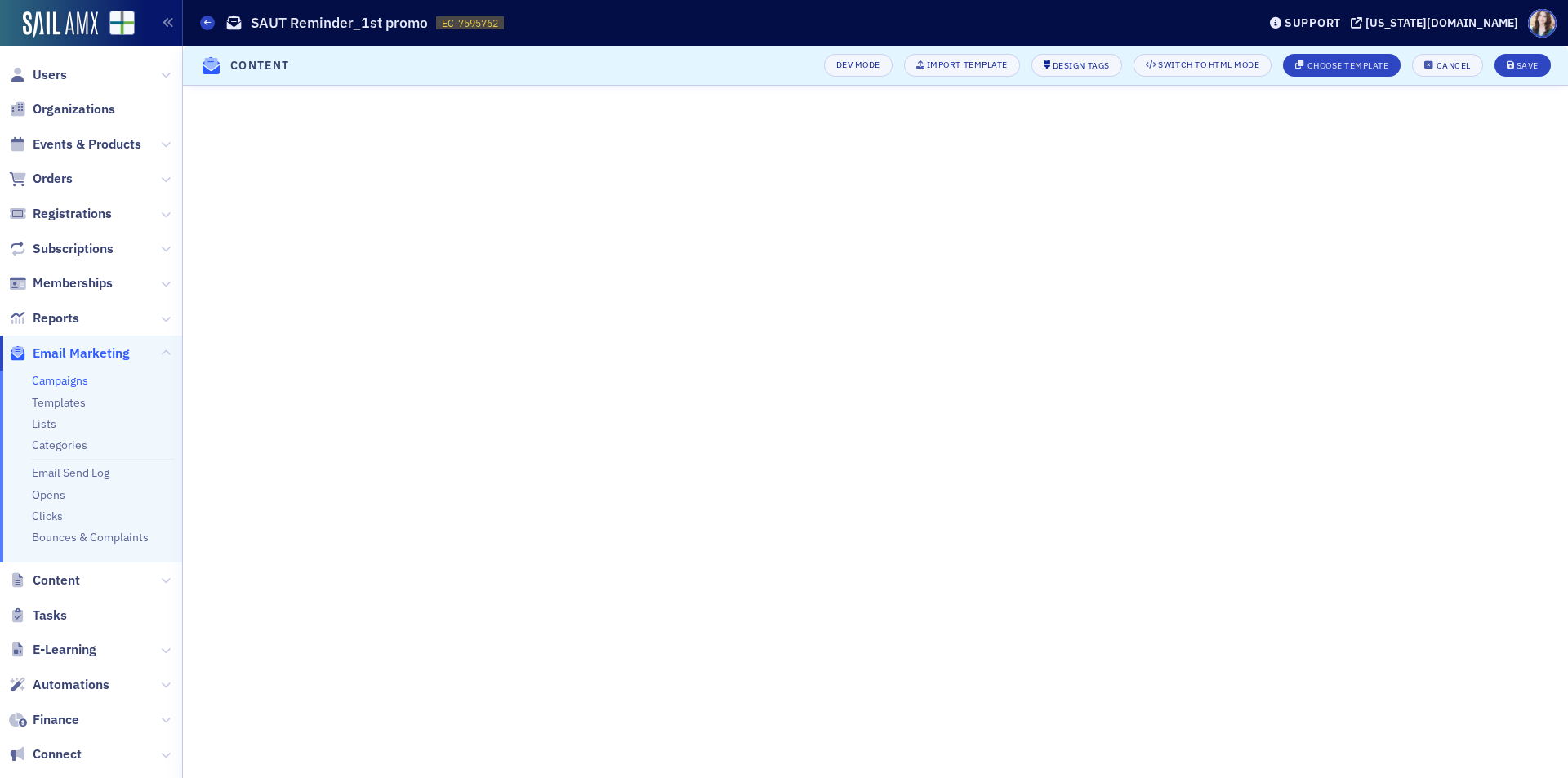
scroll to position [212, 0]
click at [1536, 62] on div "Save" at bounding box center [1527, 66] width 22 height 9
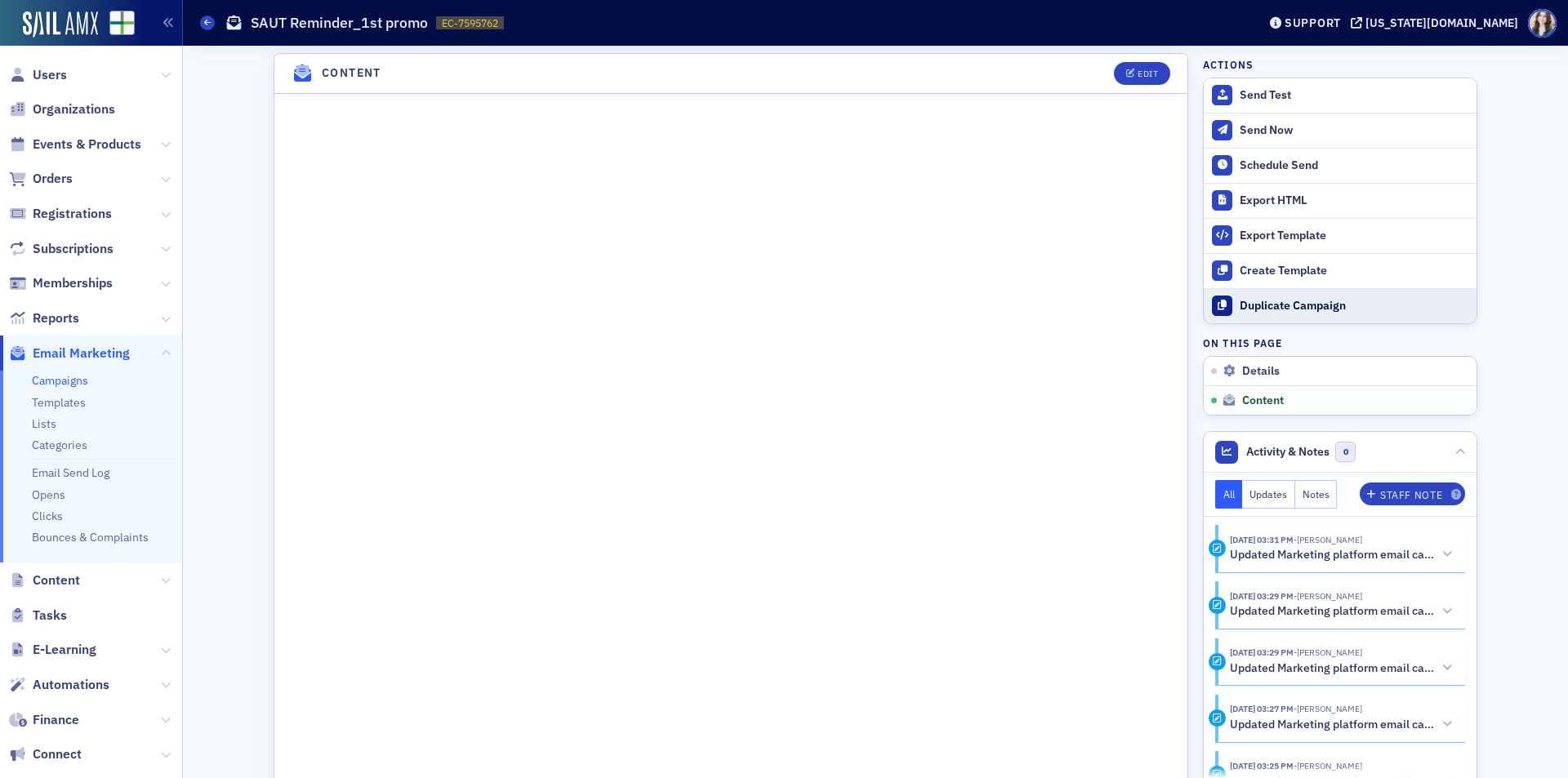
scroll to position [925, 0]
click at [1140, 71] on div "Edit" at bounding box center [1148, 75] width 21 height 9
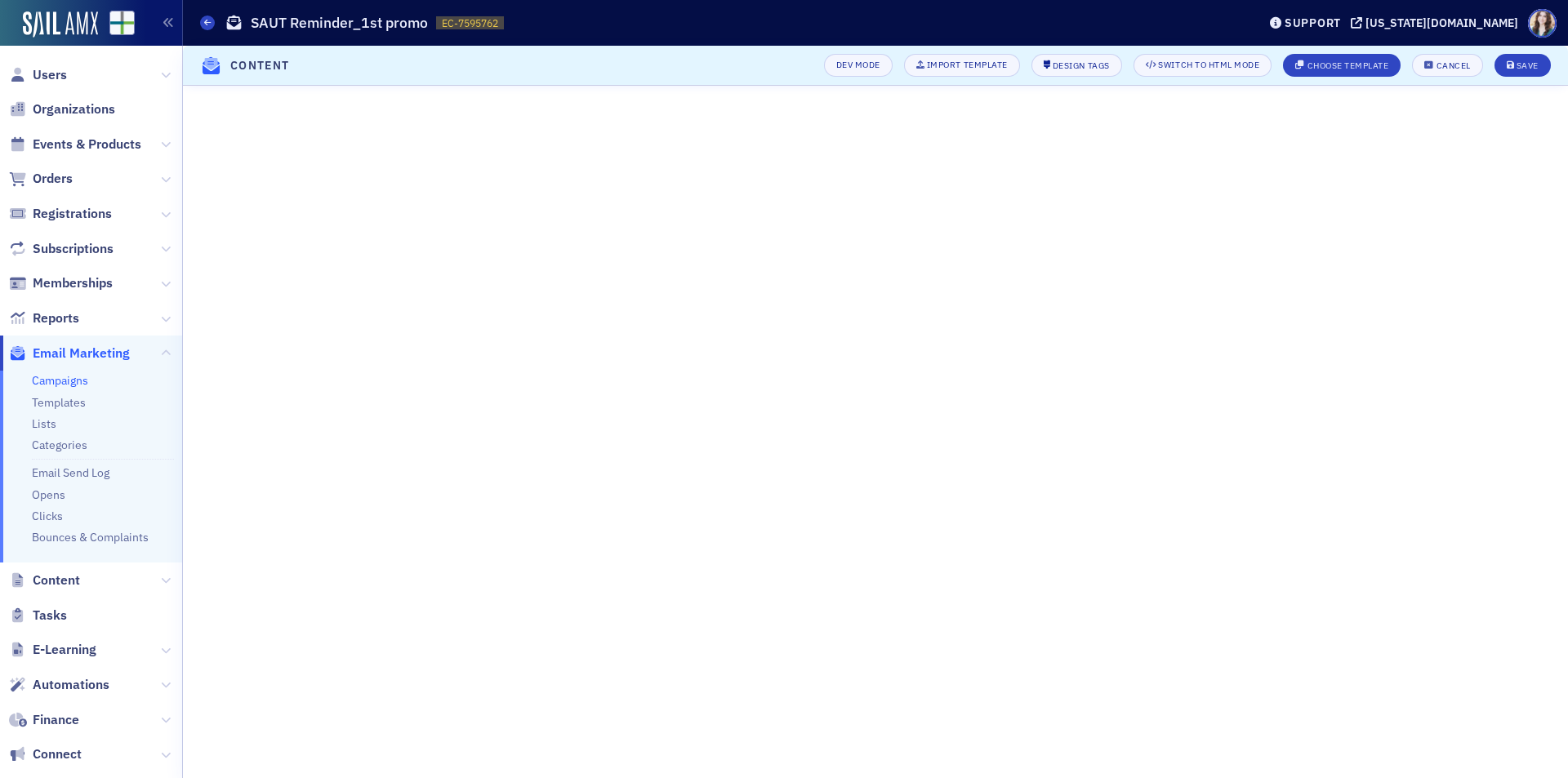
scroll to position [212, 0]
click at [1529, 64] on div "Save" at bounding box center [1527, 66] width 22 height 9
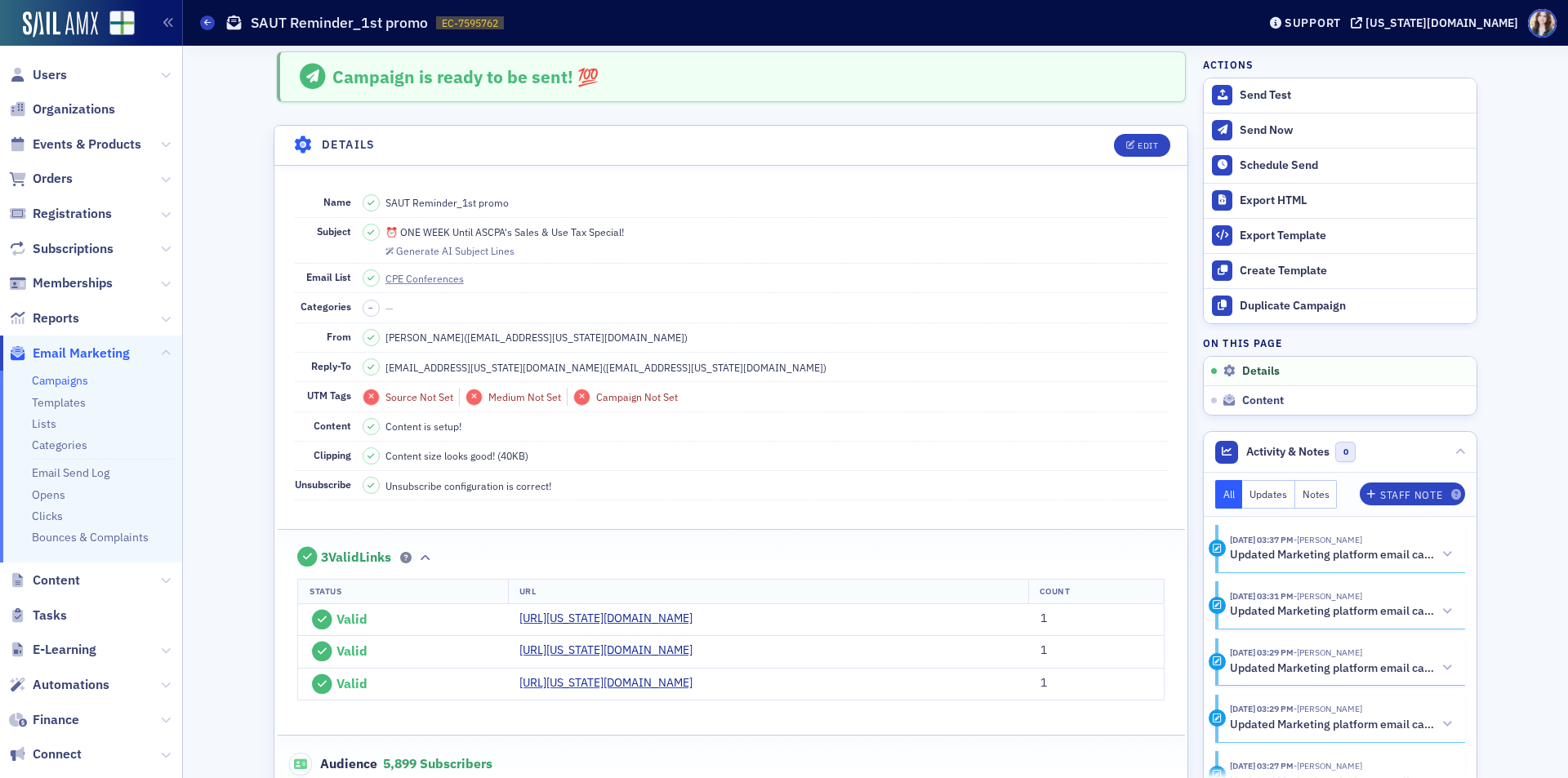
scroll to position [0, 0]
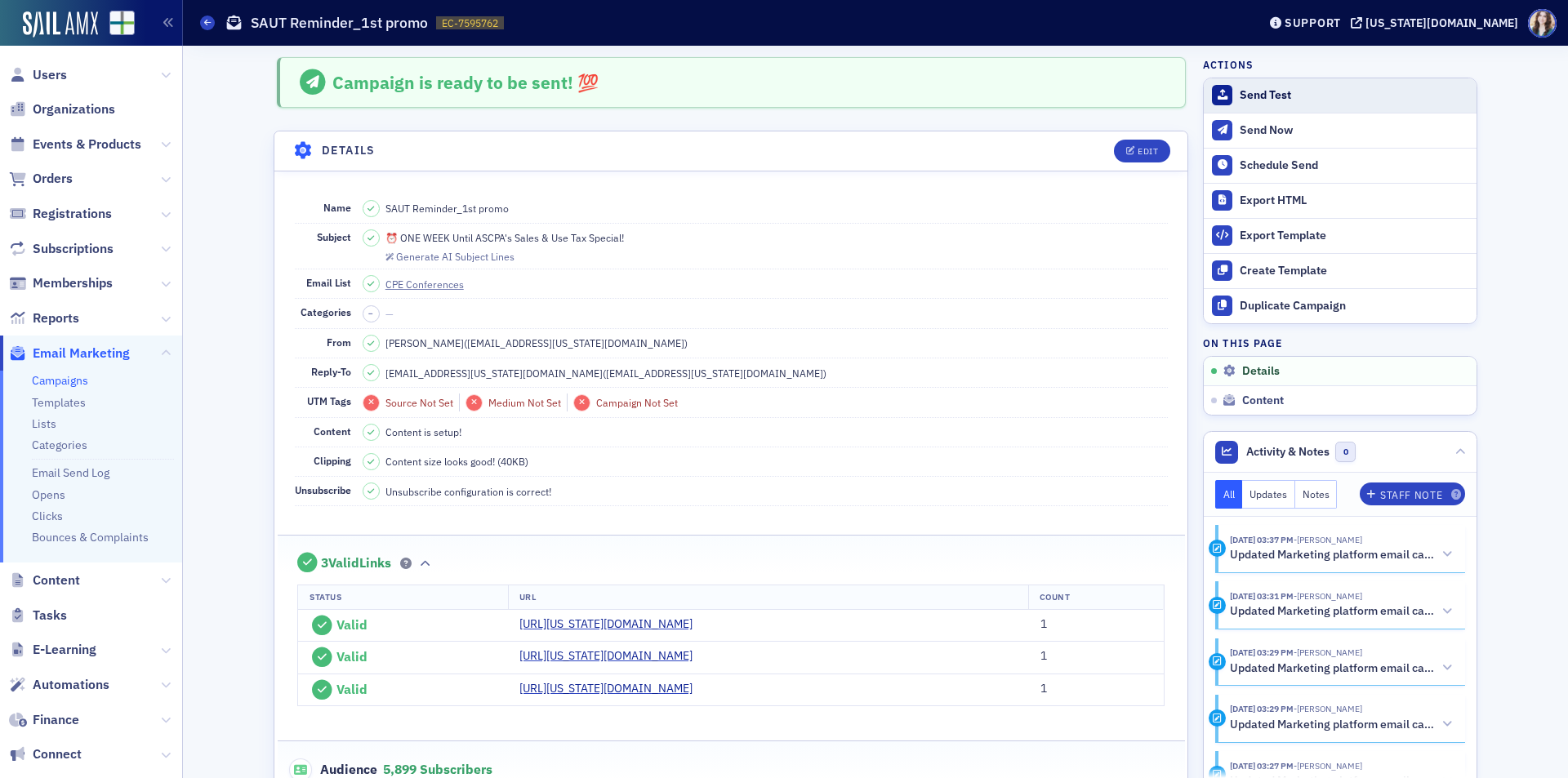
click at [1245, 95] on div "Send Test" at bounding box center [1353, 95] width 228 height 14
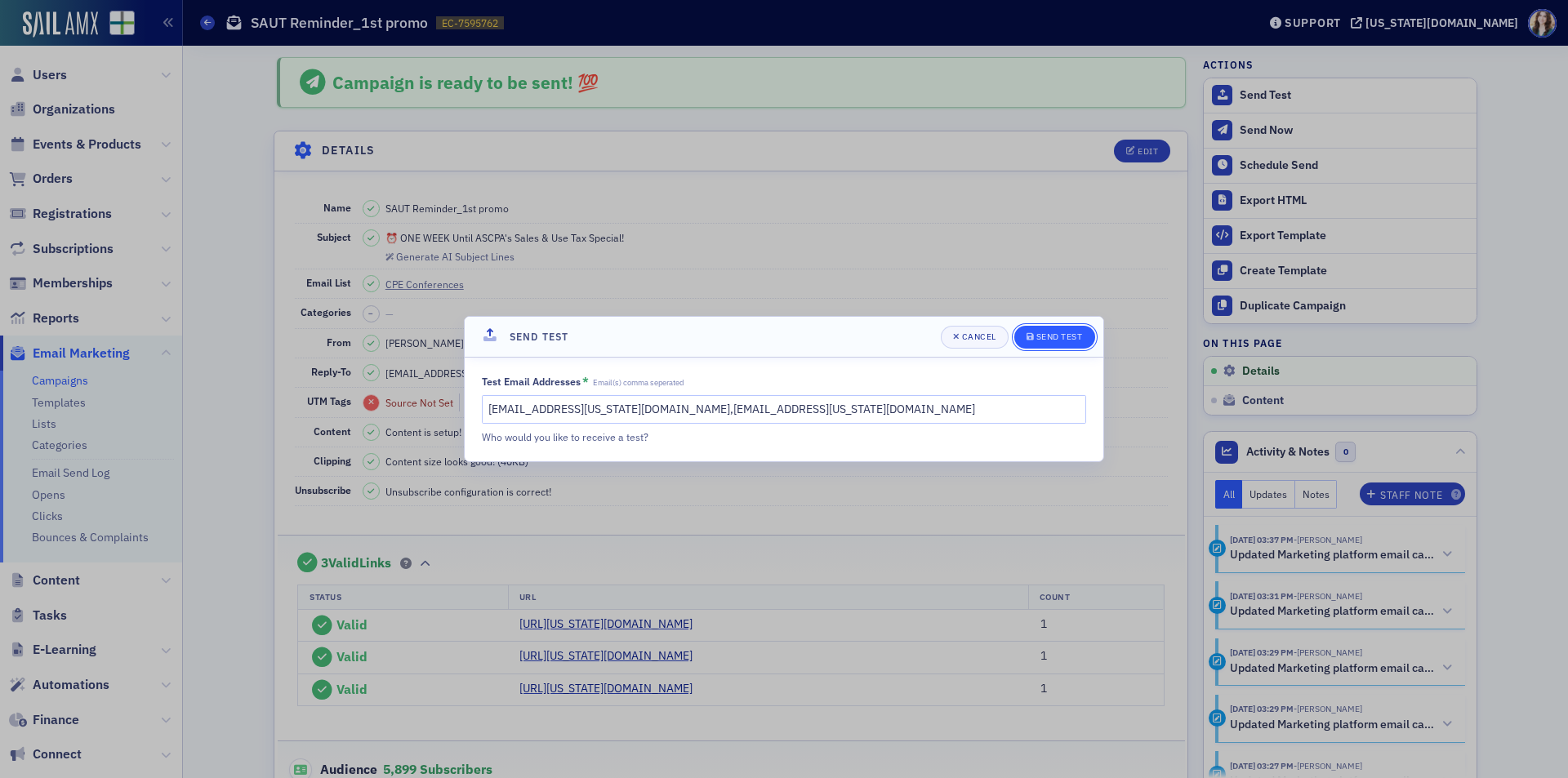
click at [1058, 338] on div "Send Test" at bounding box center [1059, 337] width 46 height 9
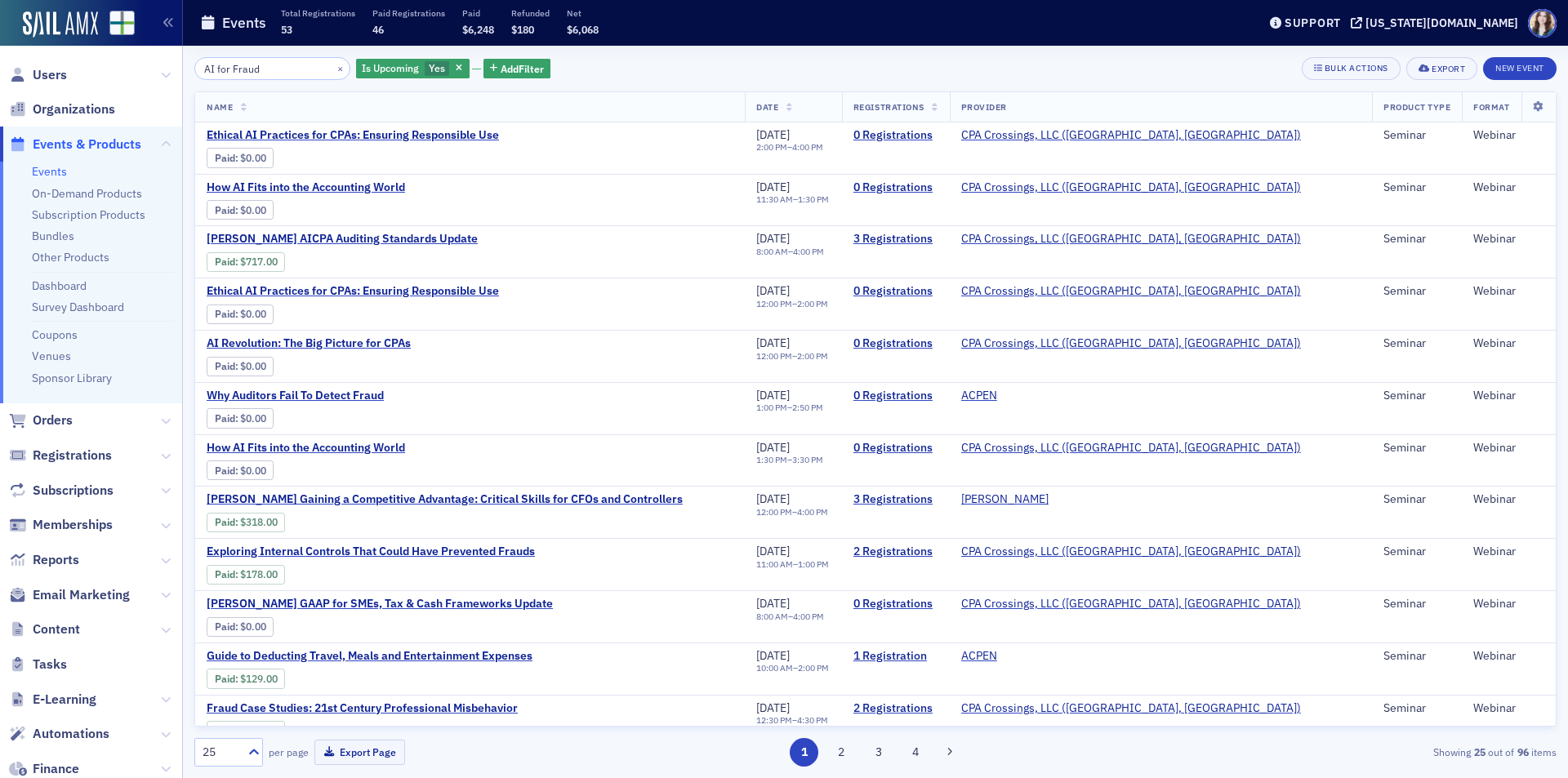
type input "AI for Fraud"
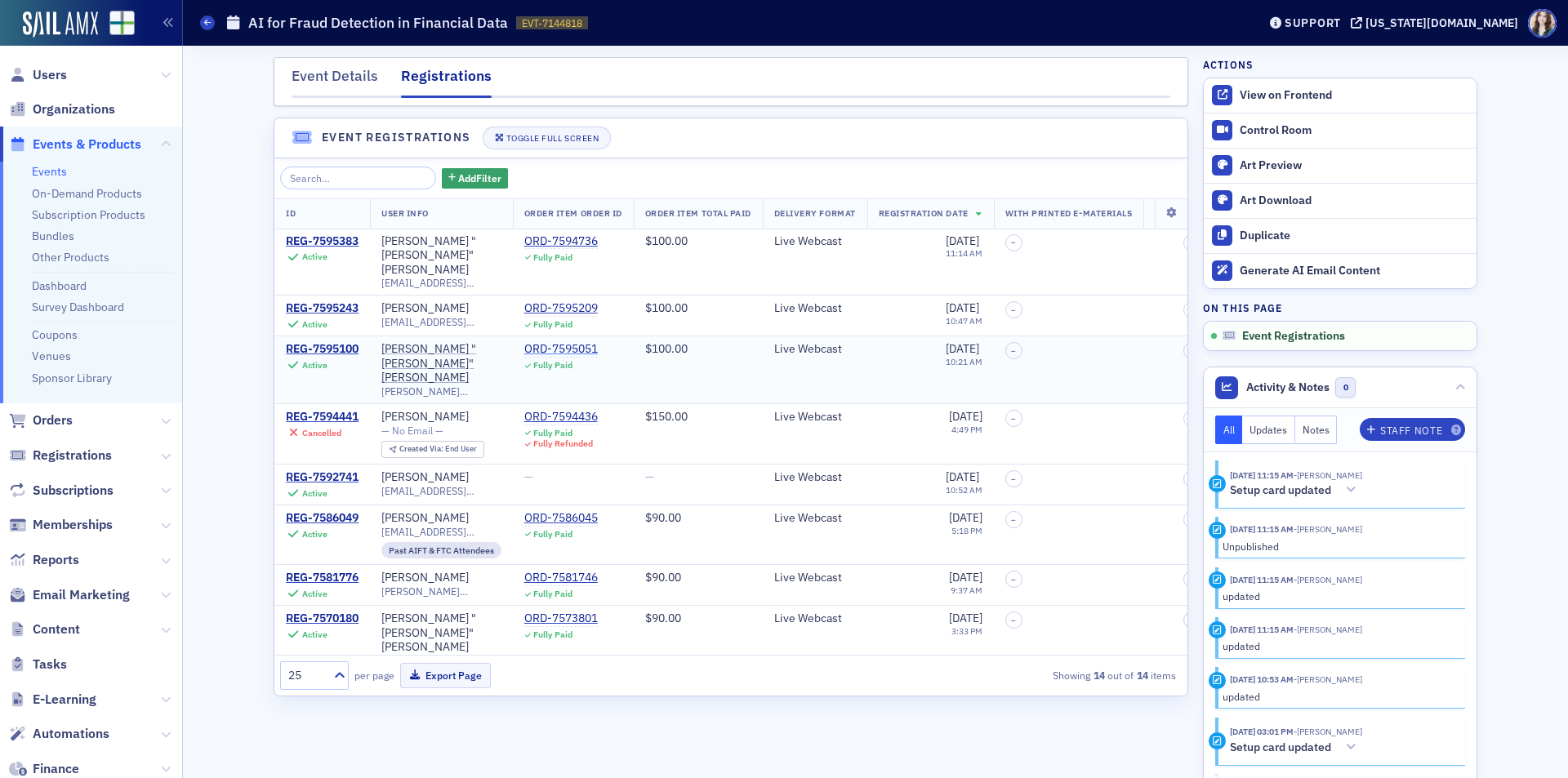
click at [553, 342] on div "ORD-7595051" at bounding box center [561, 350] width 73 height 14
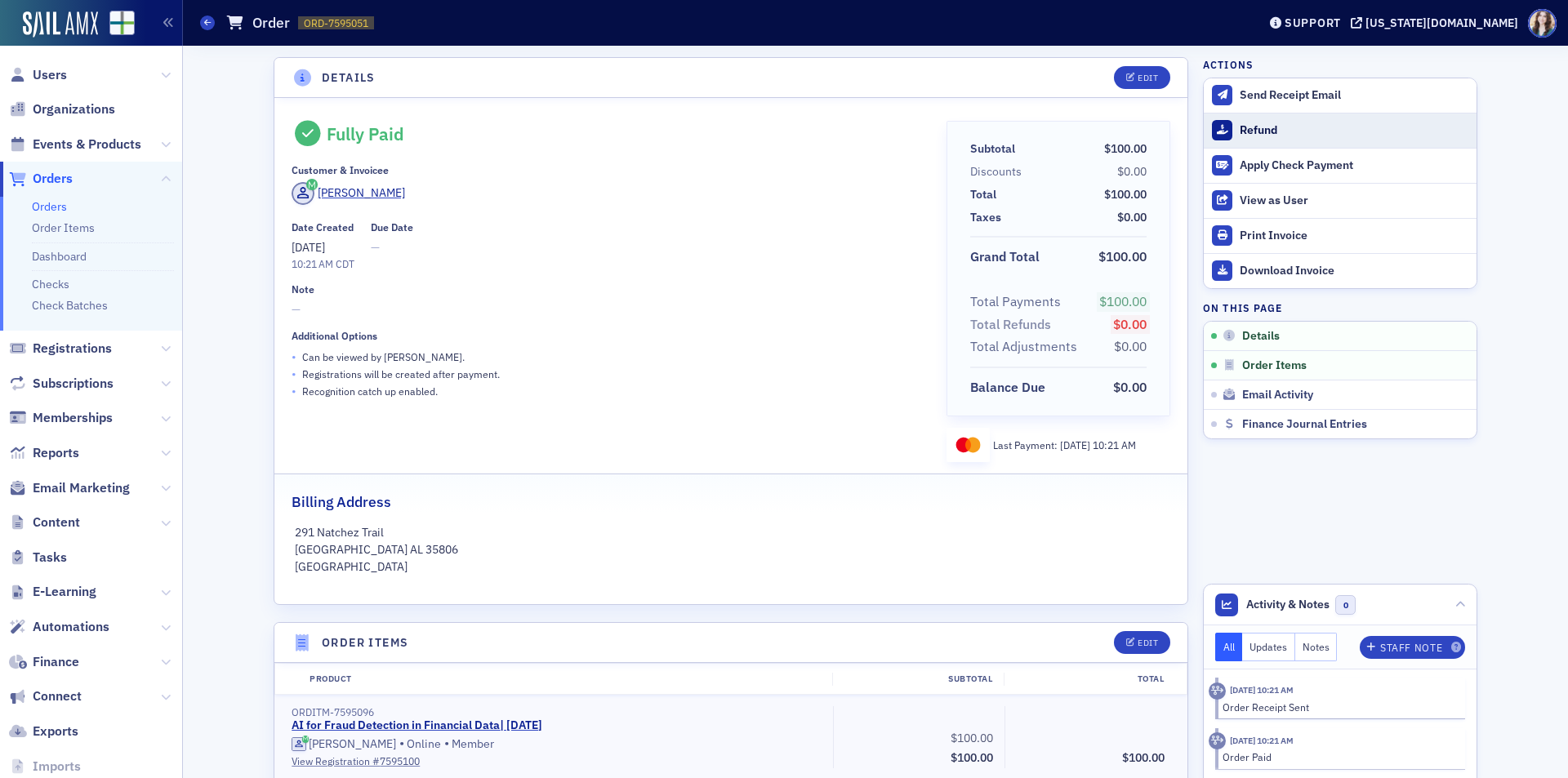
click at [1271, 133] on div "Refund" at bounding box center [1353, 130] width 228 height 14
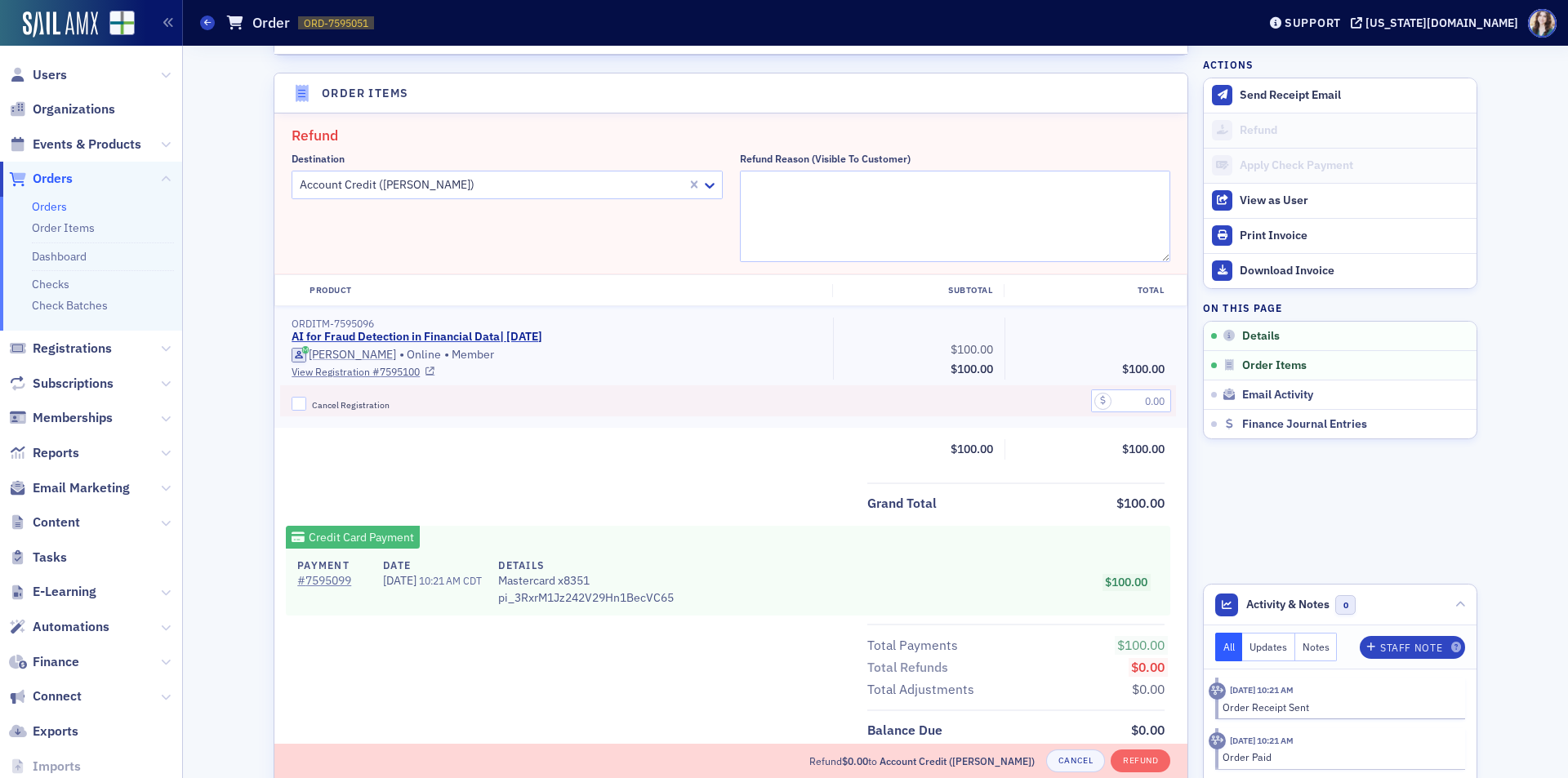
scroll to position [568, 0]
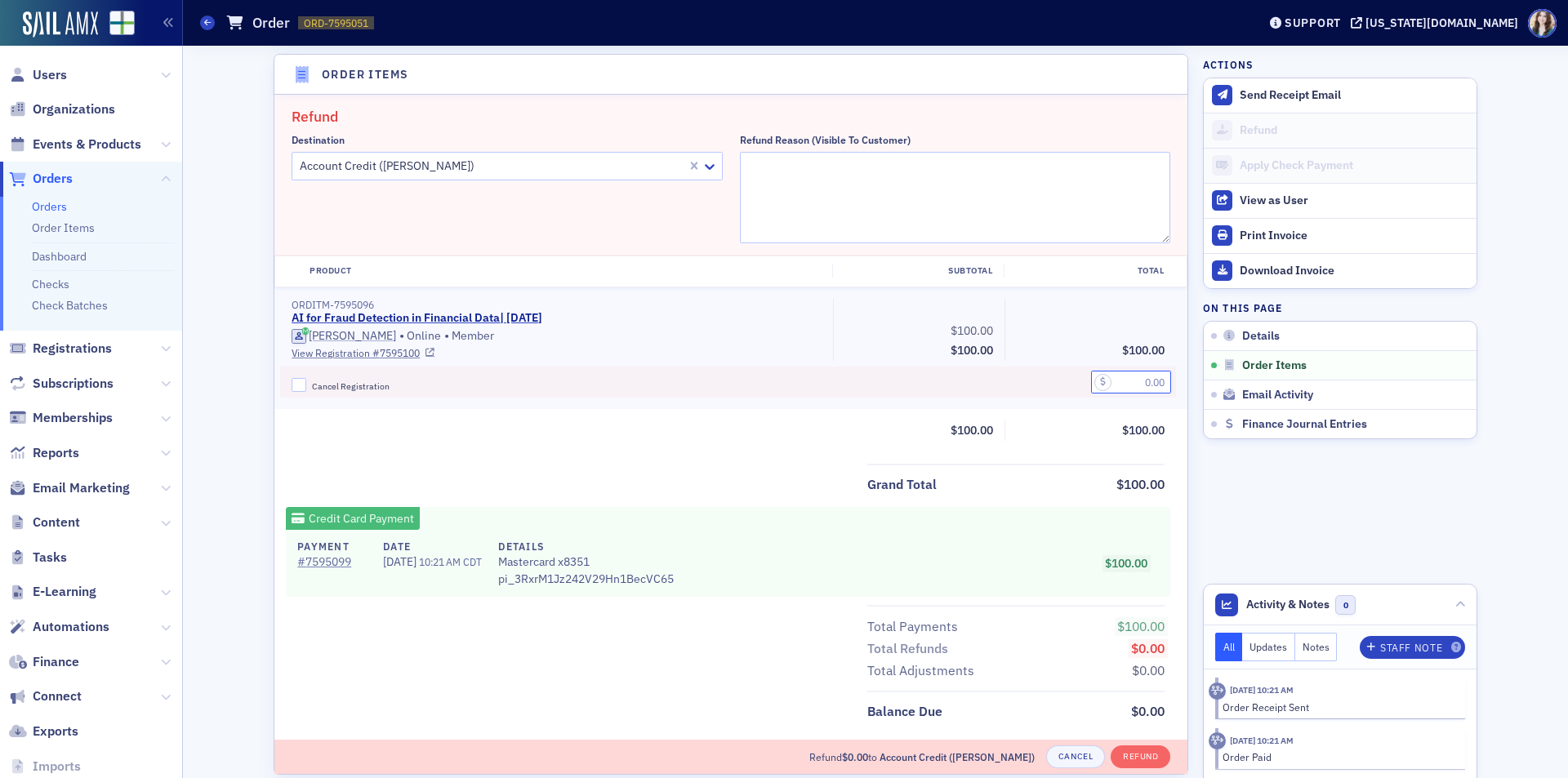
click at [1138, 389] on input "text" at bounding box center [1130, 381] width 80 height 23
type input "100.00"
click at [1016, 180] on textarea "Refund Reason (Visible to Customer)" at bounding box center [956, 197] width 431 height 91
click at [749, 168] on textarea "Corse canceled" at bounding box center [956, 197] width 431 height 91
type textarea "Course canceled"
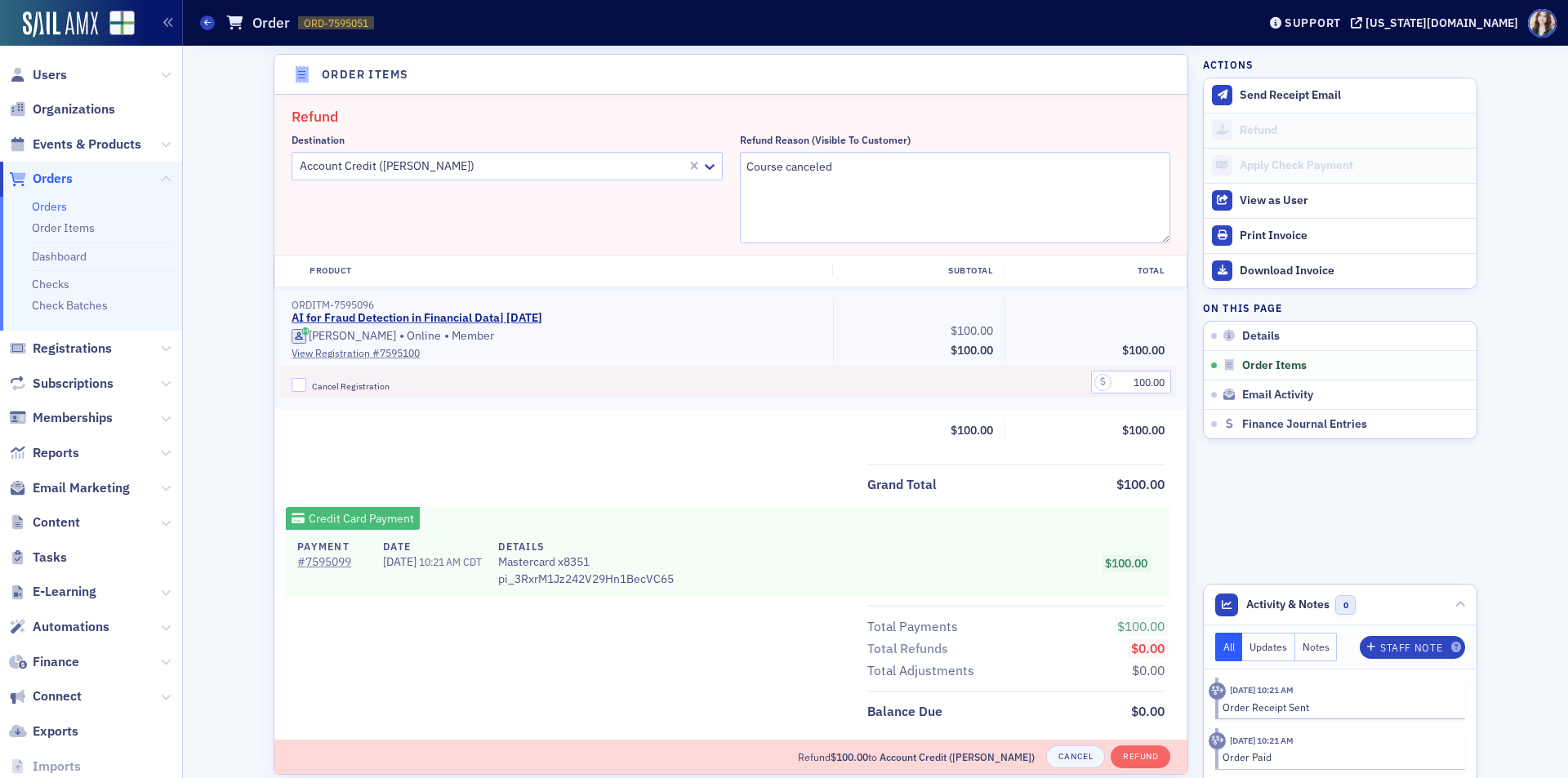
click at [826, 127] on h2 "Refund" at bounding box center [731, 116] width 879 height 21
click at [1138, 759] on button "Refund" at bounding box center [1140, 756] width 60 height 23
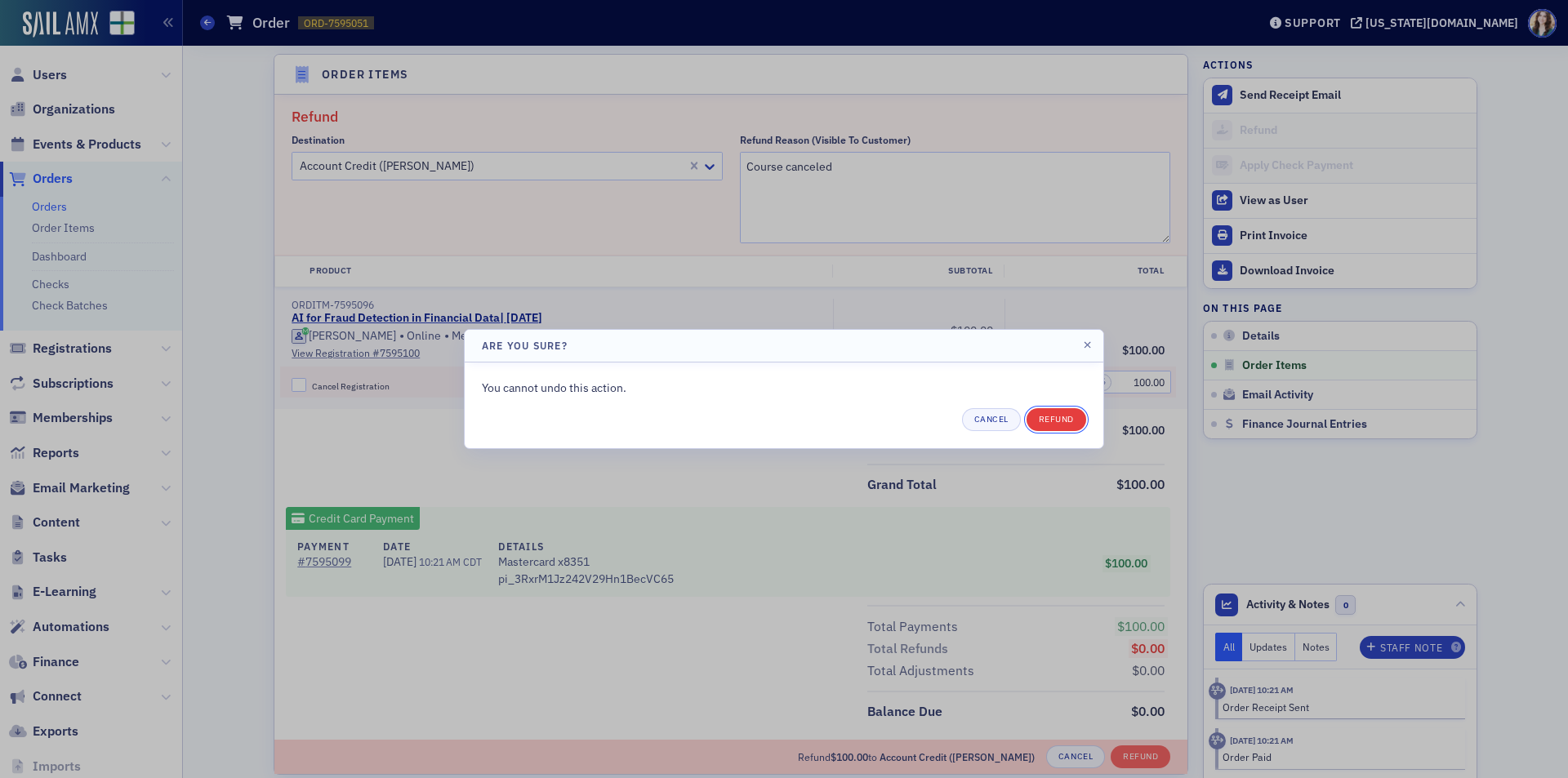
click at [1061, 417] on button "Refund" at bounding box center [1056, 419] width 60 height 23
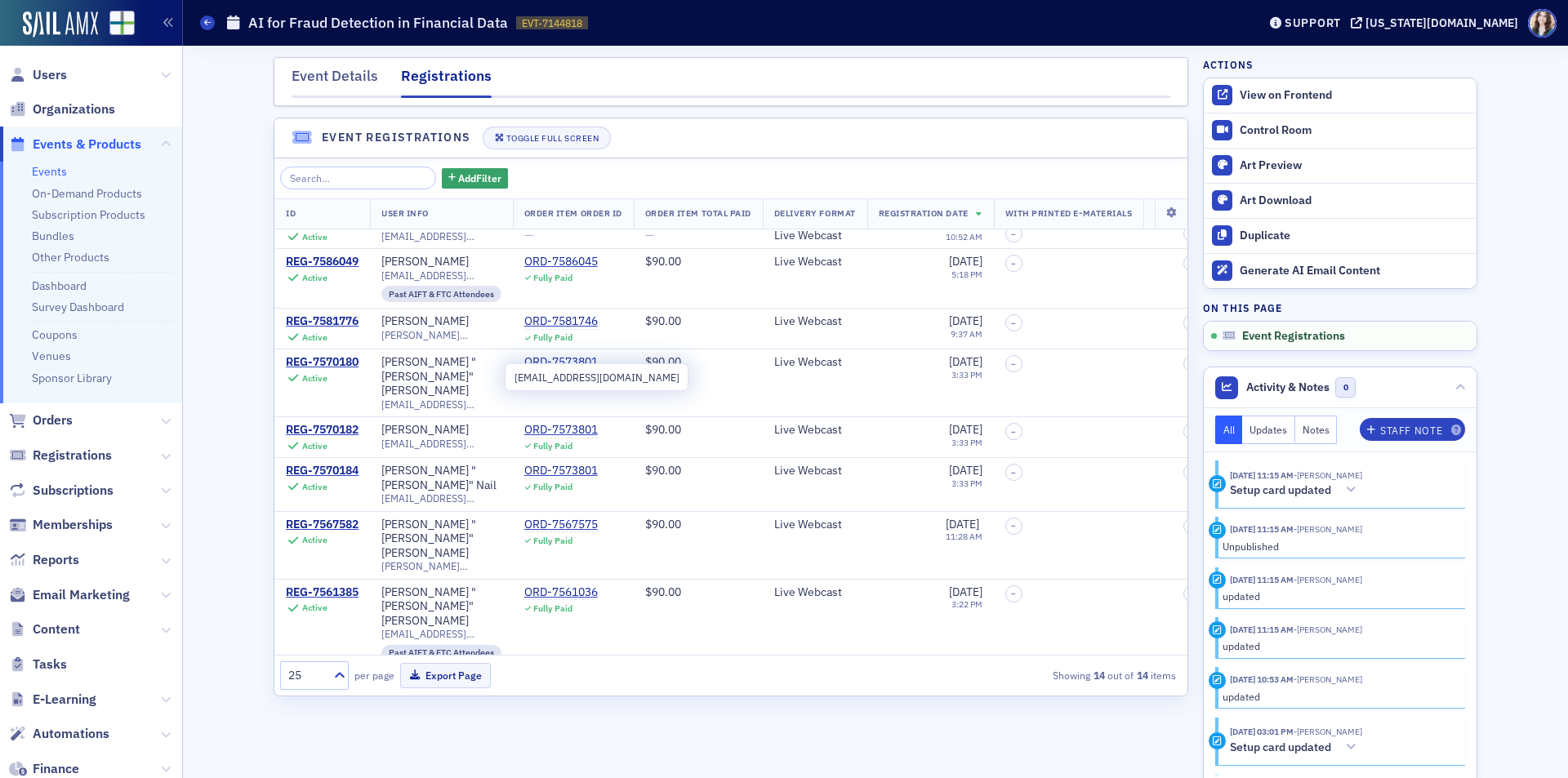
scroll to position [263, 0]
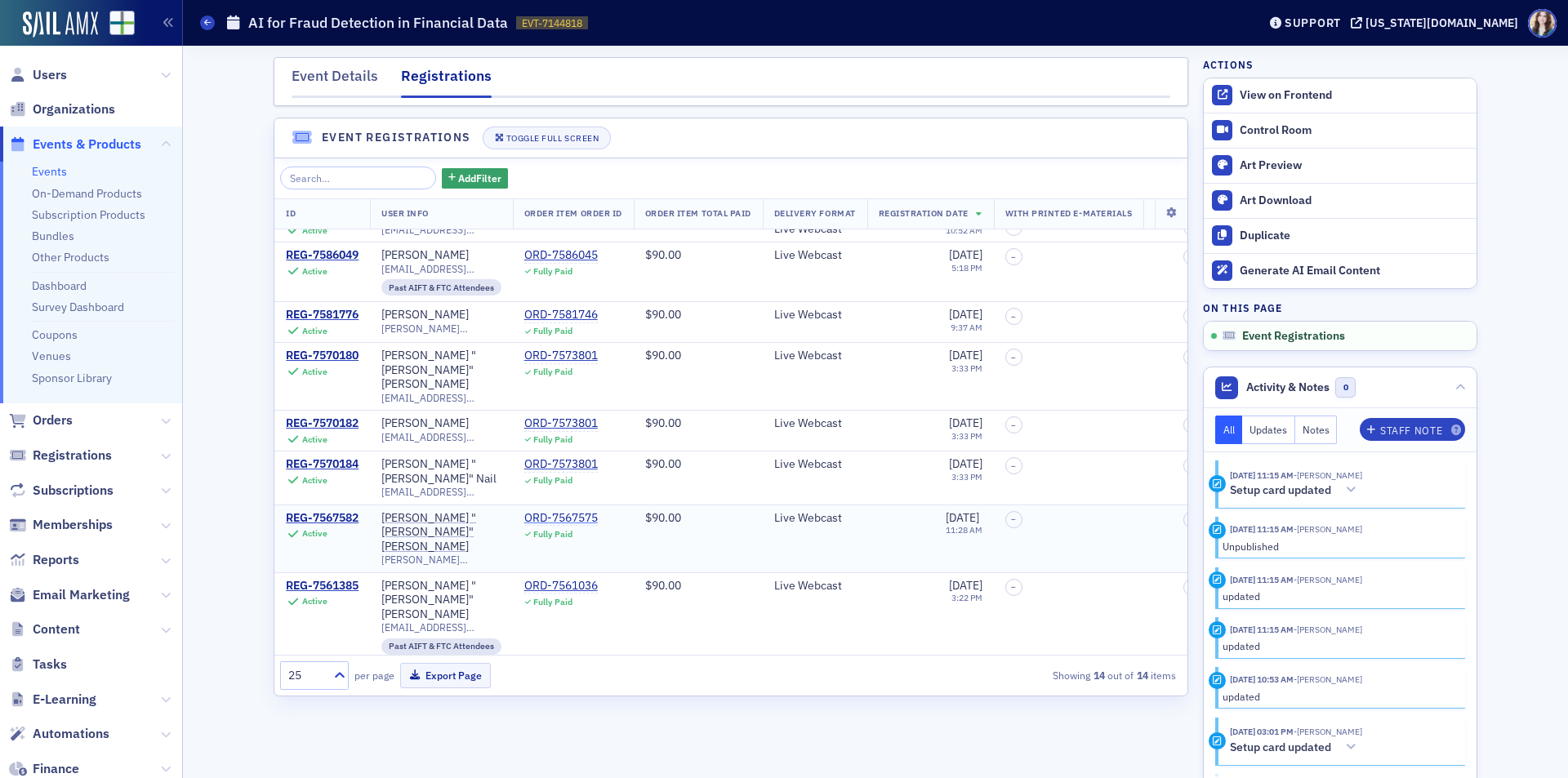
click at [577, 511] on div "ORD-7567575" at bounding box center [561, 518] width 73 height 14
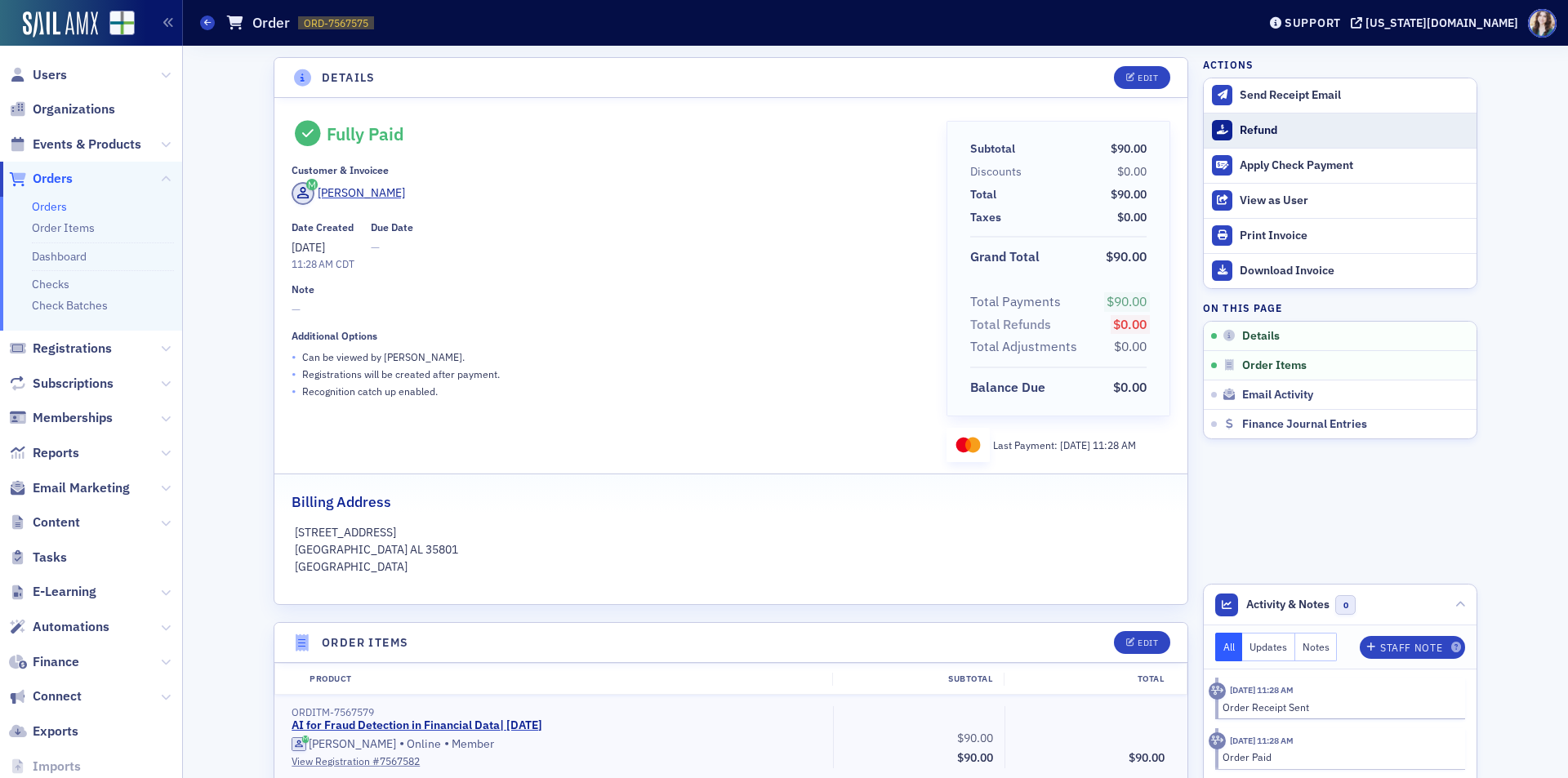
click at [1221, 131] on div at bounding box center [1222, 130] width 21 height 21
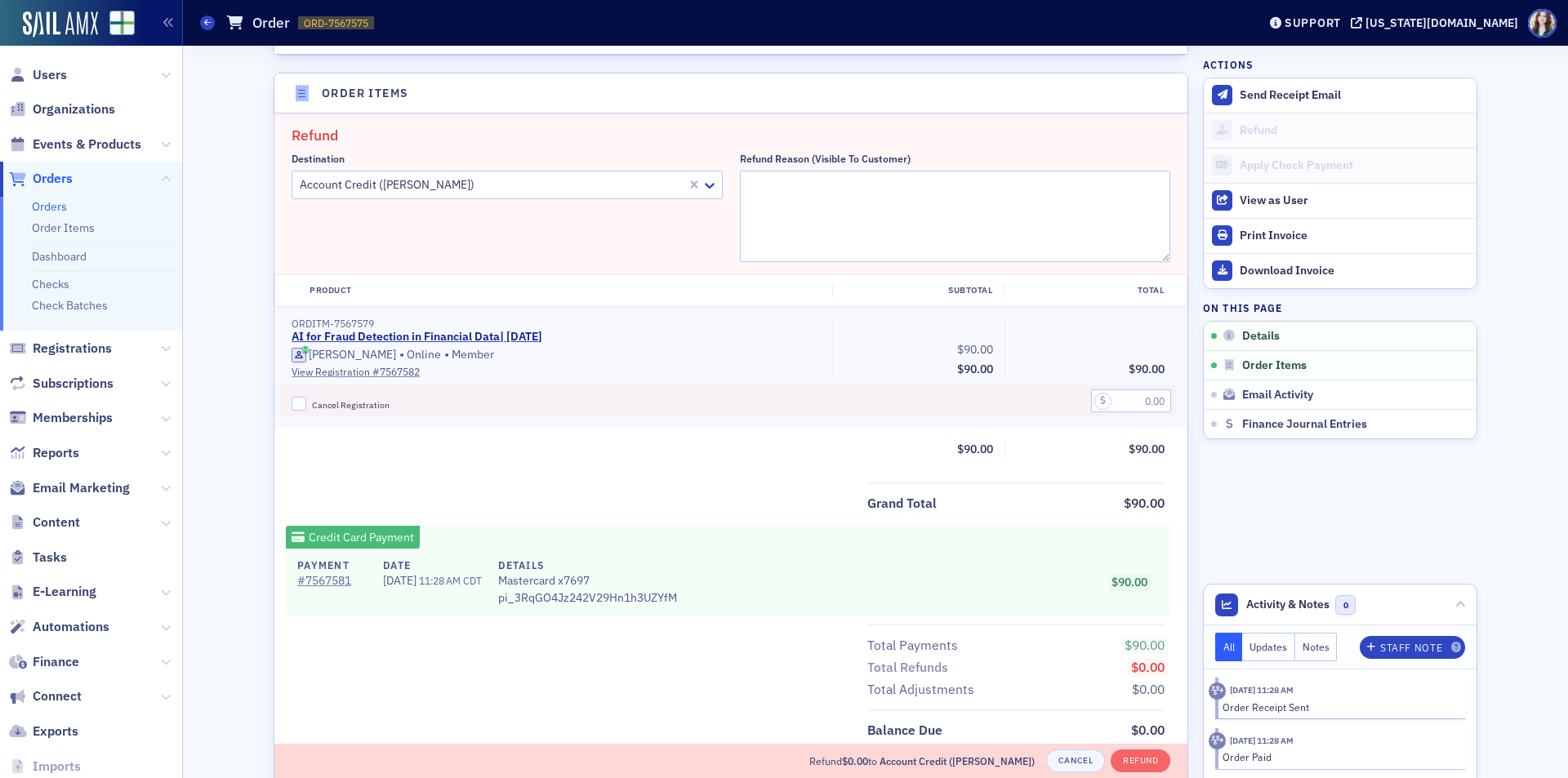
scroll to position [568, 0]
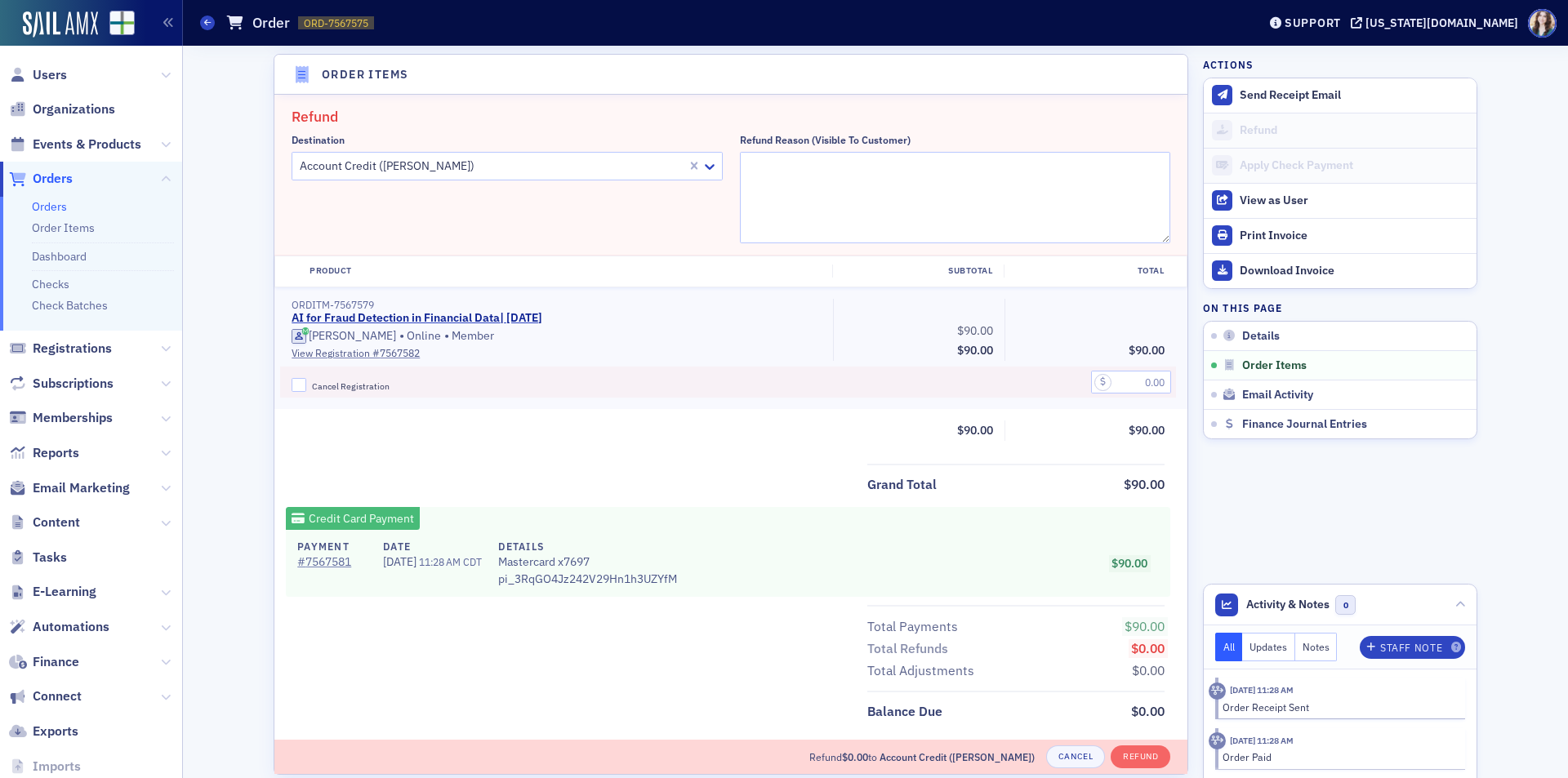
click at [467, 172] on div at bounding box center [491, 166] width 387 height 21
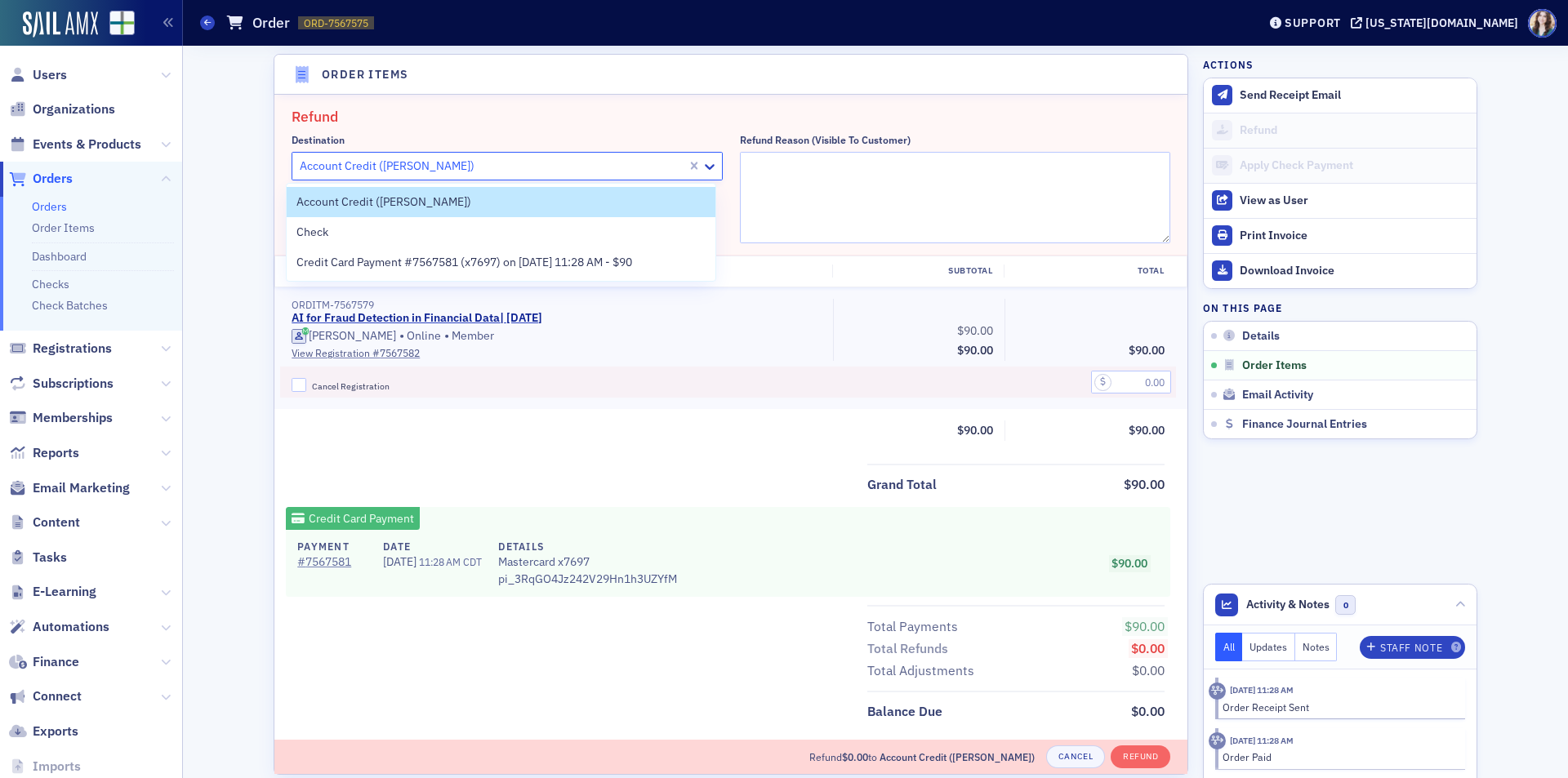
click at [467, 172] on div at bounding box center [491, 166] width 387 height 21
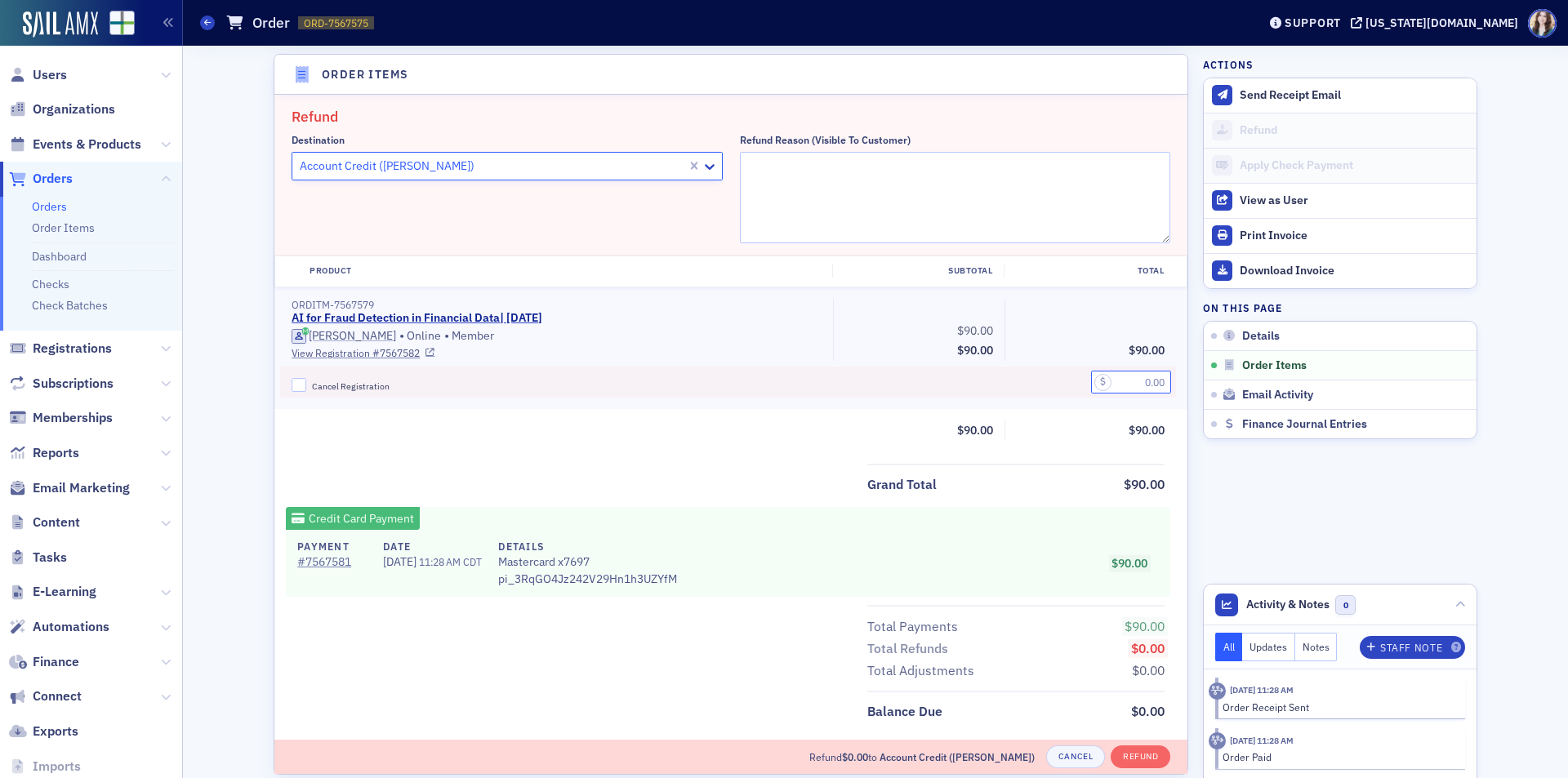
click at [1149, 385] on input "text" at bounding box center [1130, 381] width 80 height 23
type input "90.00"
click at [876, 152] on textarea "Refund Reason (Visible to Customer)" at bounding box center [956, 197] width 431 height 91
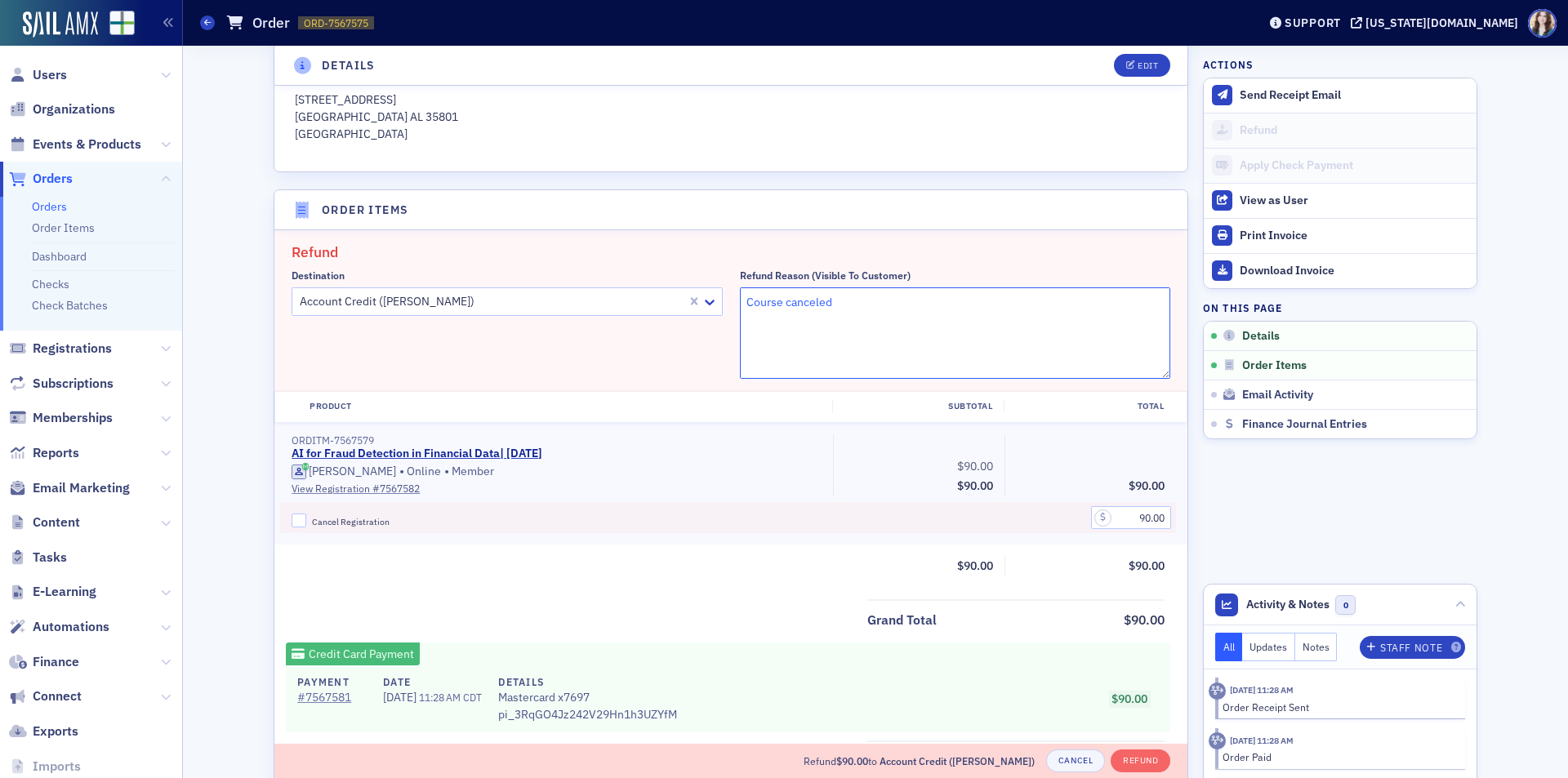
scroll to position [571, 0]
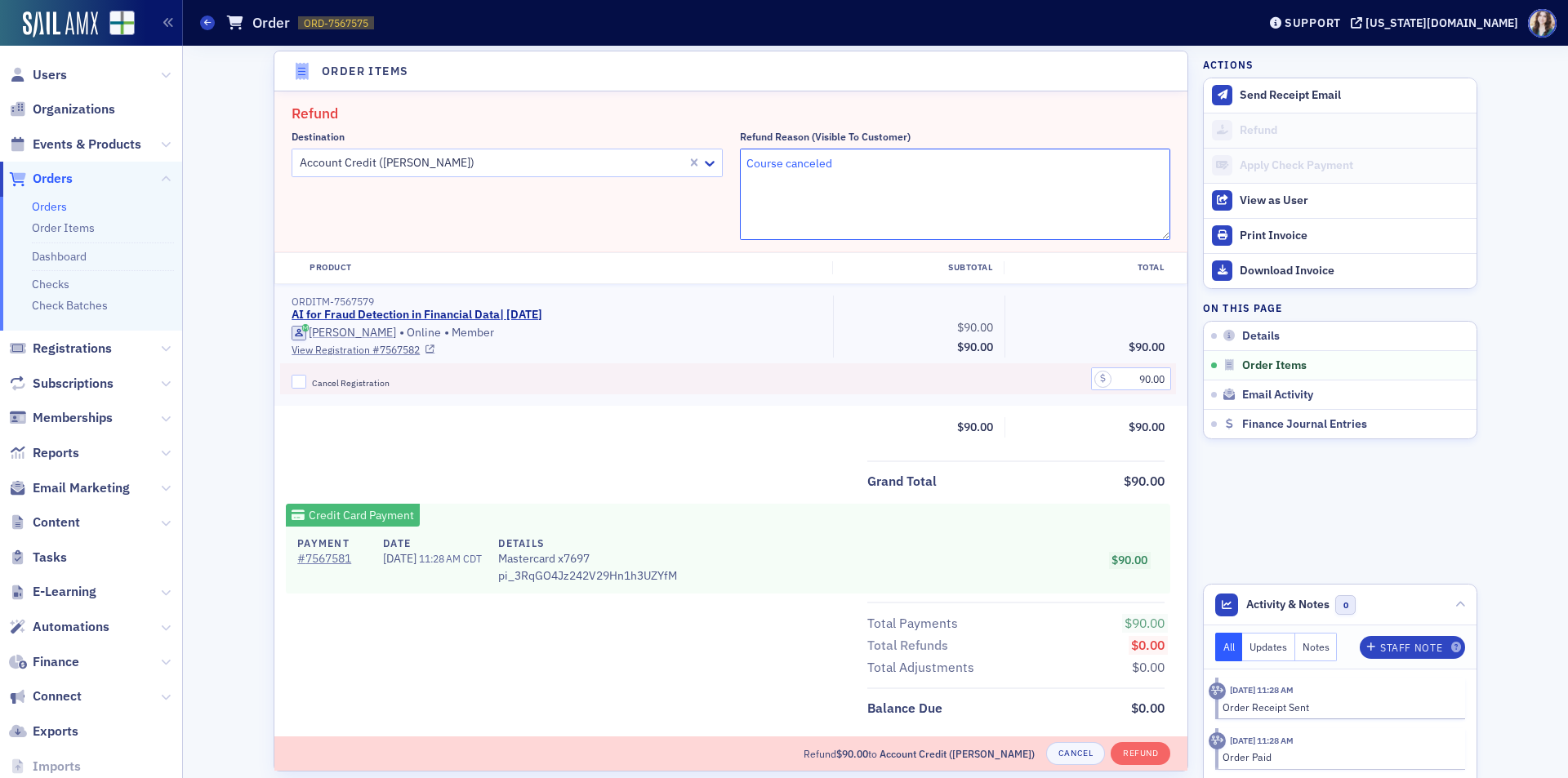
type textarea "Course canceled"
click at [845, 316] on div "$90.00 Subtotal $90.00" at bounding box center [918, 326] width 171 height 62
click at [1130, 742] on button "Refund" at bounding box center [1140, 753] width 60 height 23
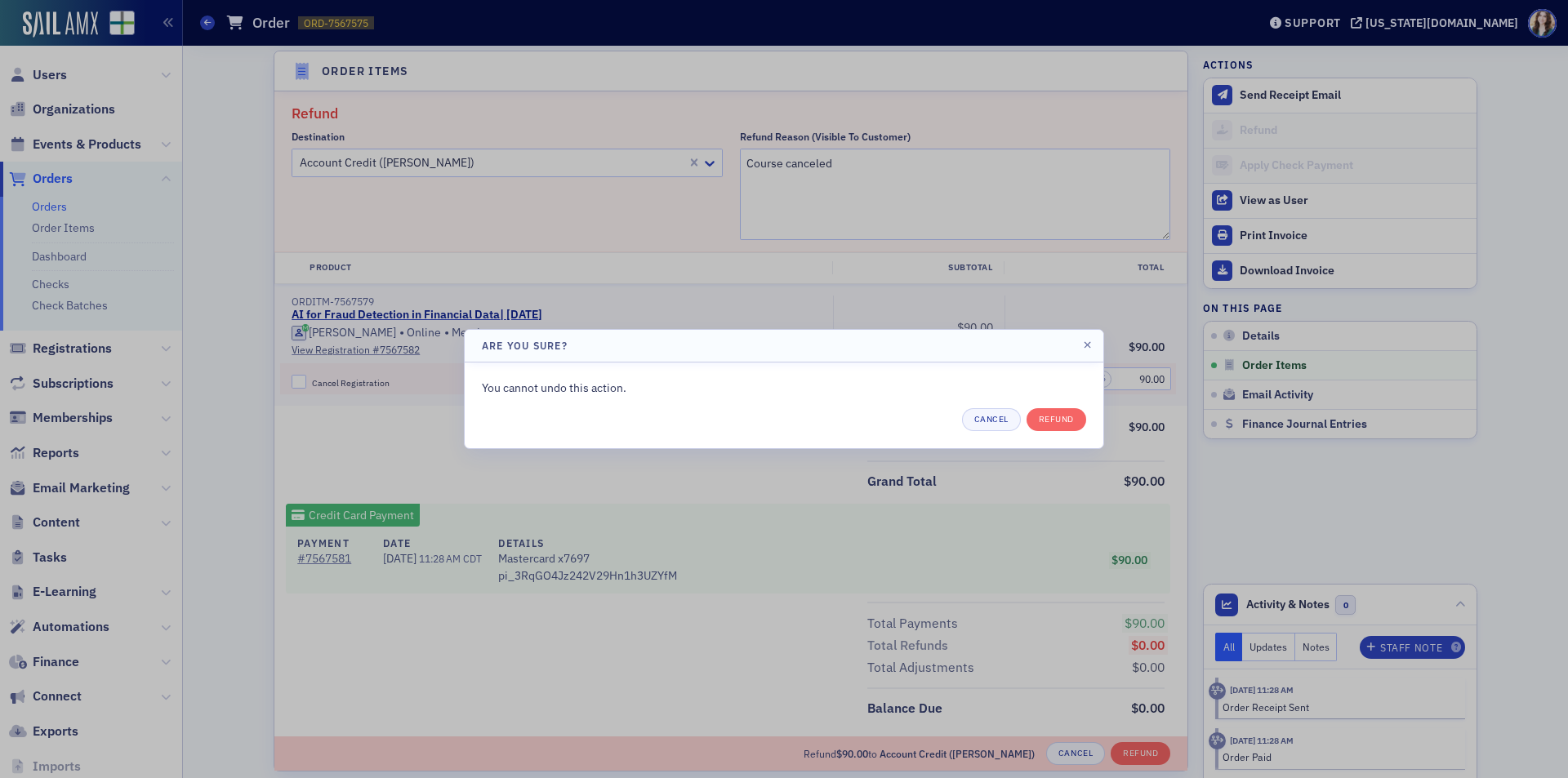
click at [1059, 402] on div "You cannot undo this action. Cancel Refund" at bounding box center [784, 405] width 604 height 52
click at [1064, 415] on button "Refund" at bounding box center [1056, 419] width 60 height 23
